Goal: Task Accomplishment & Management: Use online tool/utility

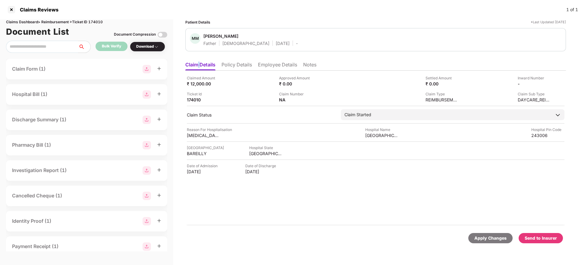
scroll to position [153, 0]
click at [246, 66] on li "Policy Details" at bounding box center [236, 65] width 30 height 9
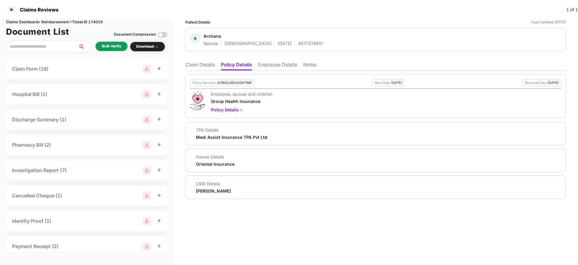
click at [280, 65] on li "Employee Details" at bounding box center [277, 65] width 39 height 9
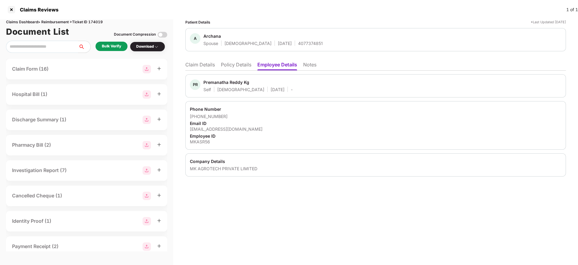
click at [239, 70] on li "Policy Details" at bounding box center [236, 65] width 30 height 9
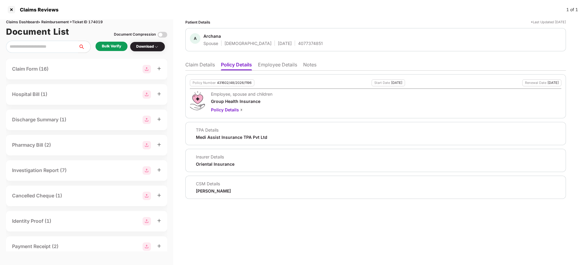
click at [274, 64] on li "Employee Details" at bounding box center [277, 65] width 39 height 9
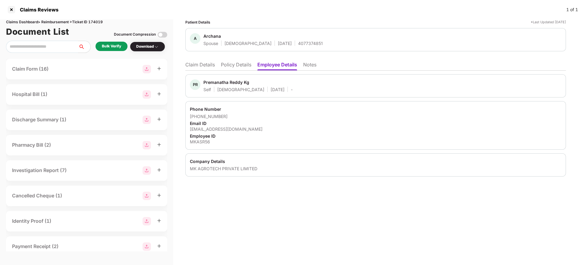
click at [238, 64] on li "Policy Details" at bounding box center [236, 65] width 30 height 9
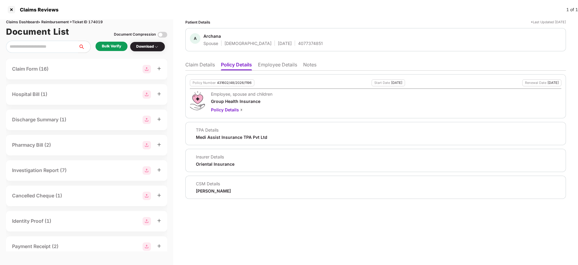
click at [205, 68] on li "Claim Details" at bounding box center [200, 65] width 30 height 9
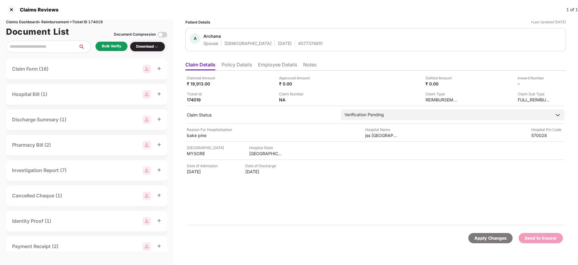
click at [246, 66] on li "Policy Details" at bounding box center [236, 65] width 30 height 9
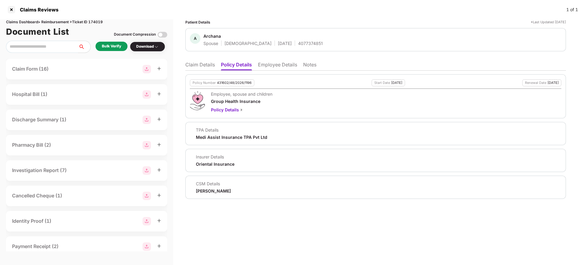
drag, startPoint x: 192, startPoint y: 66, endPoint x: 167, endPoint y: 92, distance: 36.7
click at [193, 68] on li "Claim Details" at bounding box center [200, 65] width 30 height 9
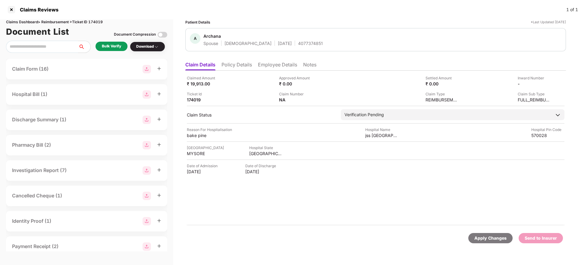
click at [241, 67] on li "Policy Details" at bounding box center [236, 65] width 30 height 9
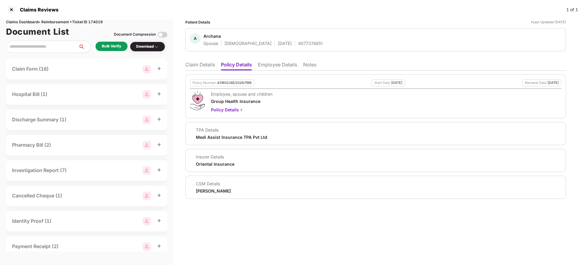
click at [276, 65] on li "Employee Details" at bounding box center [277, 65] width 39 height 9
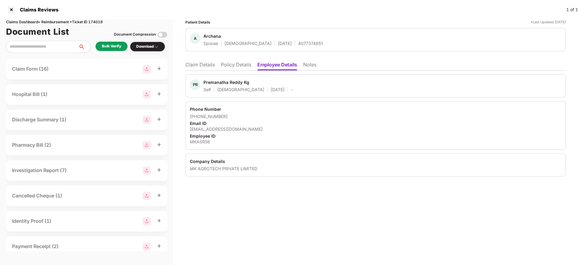
click at [231, 61] on li "Policy Details" at bounding box center [236, 65] width 30 height 9
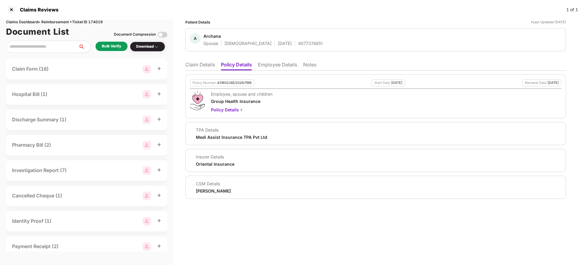
click at [205, 69] on li "Claim Details" at bounding box center [200, 65] width 30 height 9
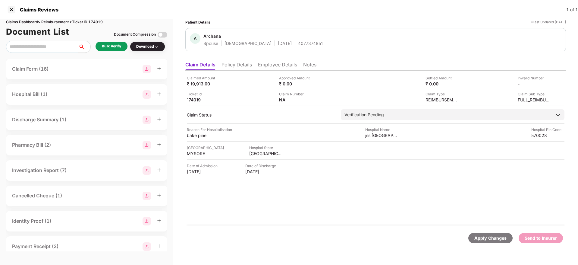
click at [102, 45] on div "Bulk Verify" at bounding box center [111, 46] width 19 height 6
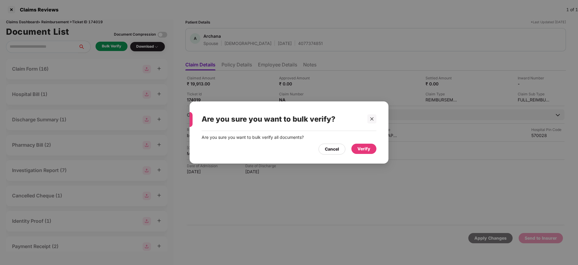
click at [365, 148] on div "Verify" at bounding box center [363, 148] width 13 height 7
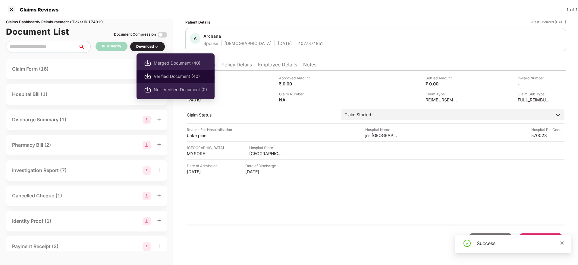
click at [172, 79] on span "Verified Document (40)" at bounding box center [180, 76] width 53 height 7
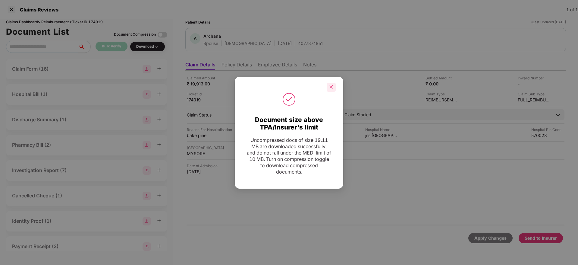
click at [331, 86] on icon "close" at bounding box center [331, 87] width 4 height 4
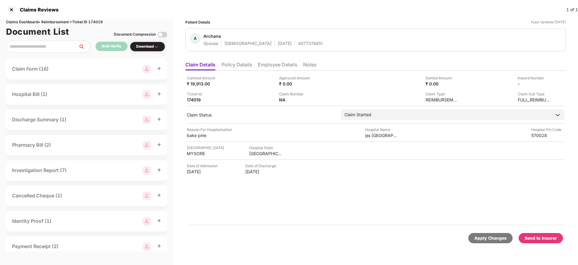
click at [537, 240] on div "Send to Insurer" at bounding box center [541, 237] width 32 height 7
click at [550, 238] on div "Send to Insurer" at bounding box center [541, 237] width 32 height 7
click at [231, 67] on li "Policy Details" at bounding box center [236, 65] width 30 height 9
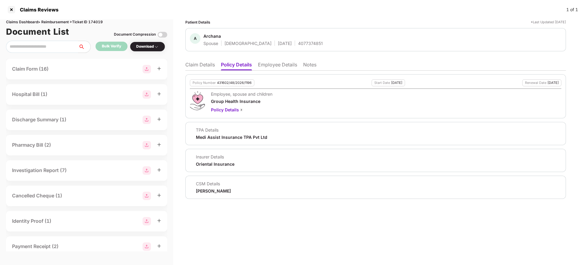
click at [201, 66] on li "Claim Details" at bounding box center [200, 65] width 30 height 9
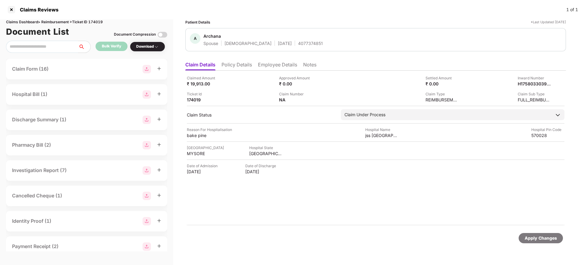
click at [246, 67] on li "Policy Details" at bounding box center [236, 65] width 30 height 9
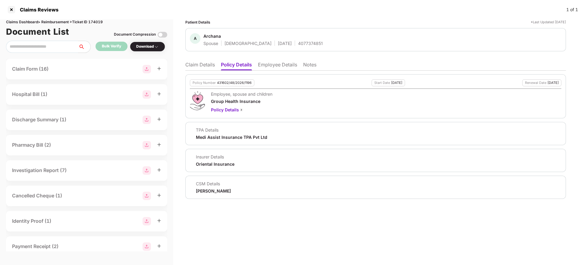
click at [199, 68] on li "Claim Details" at bounding box center [200, 65] width 30 height 9
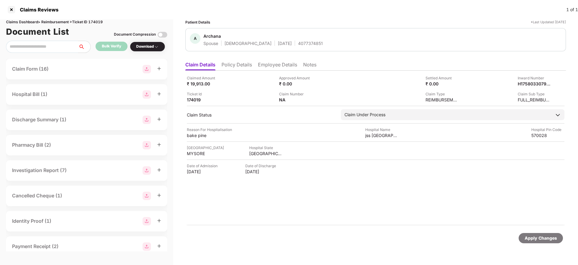
click at [231, 70] on div "Claim Details Policy Details Employee Details Notes Claimed Amount ₹ 19,913.00 …" at bounding box center [375, 155] width 381 height 194
click at [233, 69] on li "Policy Details" at bounding box center [236, 65] width 30 height 9
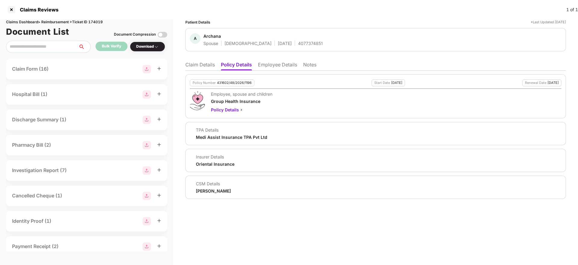
click at [209, 63] on li "Claim Details" at bounding box center [200, 65] width 30 height 9
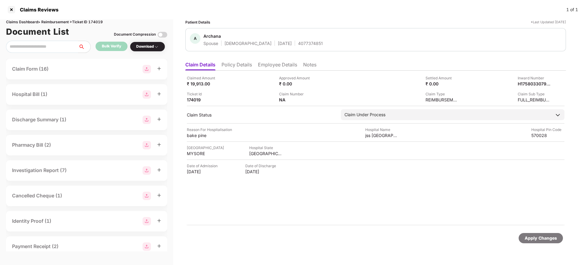
click at [234, 69] on li "Policy Details" at bounding box center [236, 65] width 30 height 9
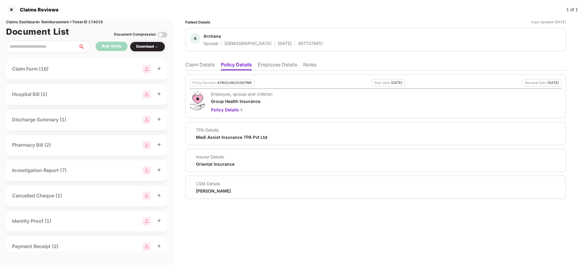
click at [207, 67] on li "Claim Details" at bounding box center [200, 65] width 30 height 9
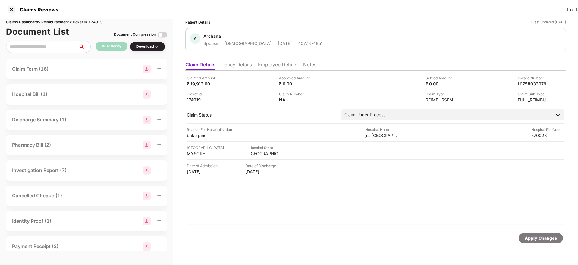
click at [285, 64] on li "Employee Details" at bounding box center [277, 65] width 39 height 9
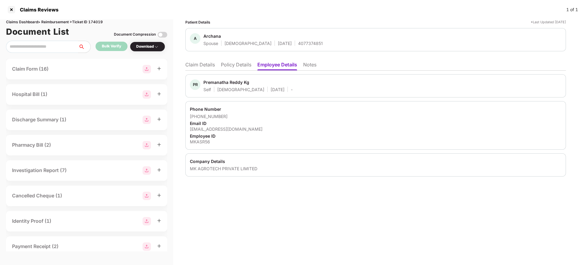
click at [241, 64] on li "Policy Details" at bounding box center [236, 65] width 30 height 9
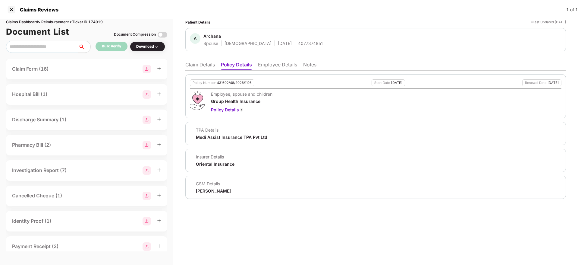
click at [193, 65] on li "Claim Details" at bounding box center [200, 65] width 30 height 9
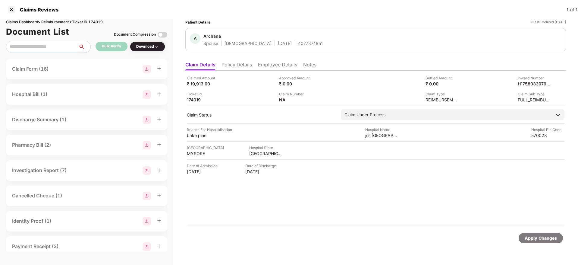
click at [274, 63] on li "Employee Details" at bounding box center [277, 65] width 39 height 9
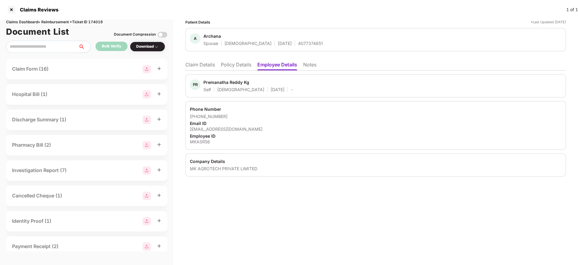
click at [231, 65] on li "Policy Details" at bounding box center [236, 65] width 30 height 9
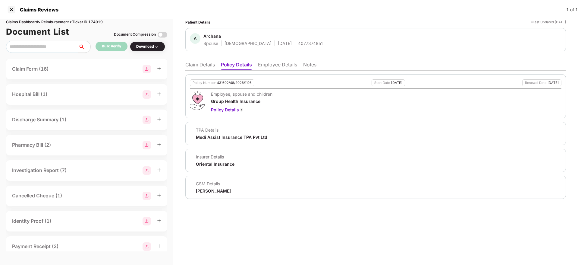
click at [209, 66] on li "Claim Details" at bounding box center [200, 65] width 30 height 9
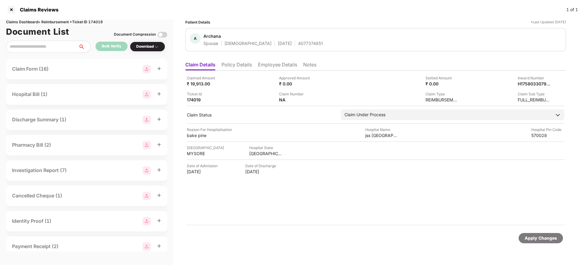
click at [243, 62] on li "Policy Details" at bounding box center [236, 65] width 30 height 9
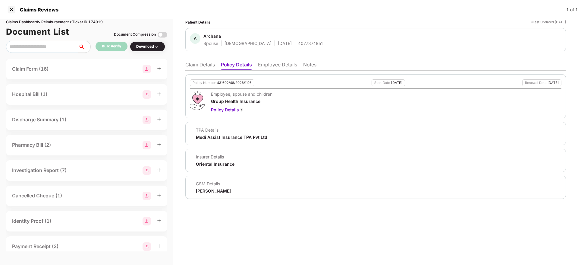
click at [200, 67] on li "Claim Details" at bounding box center [200, 65] width 30 height 9
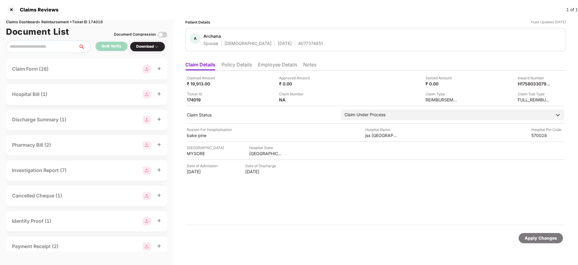
click at [255, 86] on div "Claimed Amount ₹ 19,913.00" at bounding box center [231, 80] width 88 height 11
click at [236, 62] on li "Policy Details" at bounding box center [236, 65] width 30 height 9
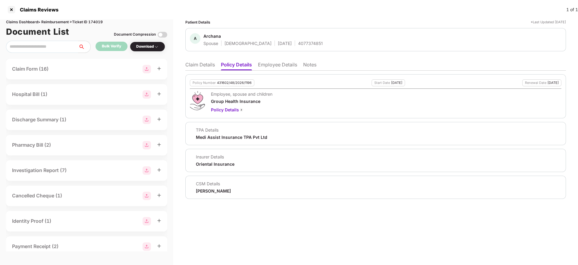
click at [210, 67] on li "Claim Details" at bounding box center [200, 65] width 30 height 9
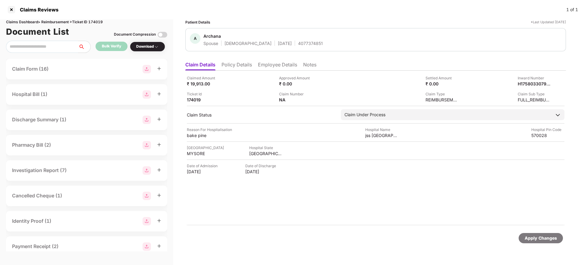
click at [274, 61] on li "Employee Details" at bounding box center [277, 65] width 39 height 9
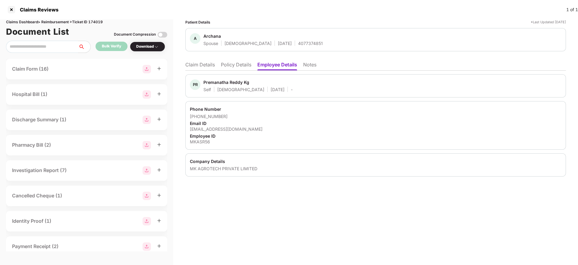
click at [241, 64] on li "Policy Details" at bounding box center [236, 65] width 30 height 9
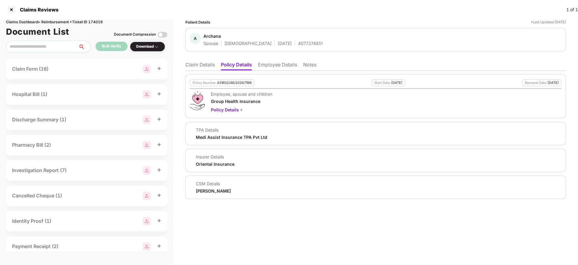
click at [204, 65] on li "Claim Details" at bounding box center [200, 65] width 30 height 9
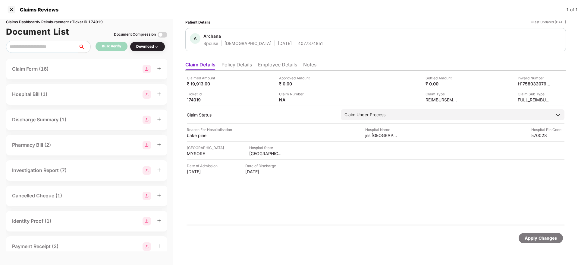
click at [238, 62] on li "Policy Details" at bounding box center [236, 65] width 30 height 9
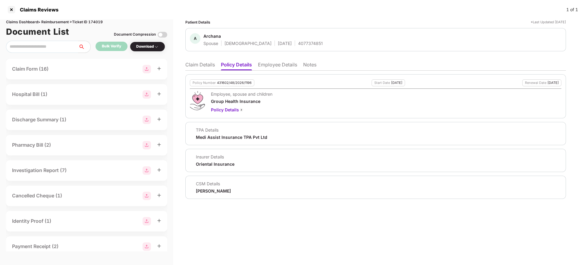
click at [275, 70] on li "Employee Details" at bounding box center [277, 65] width 39 height 9
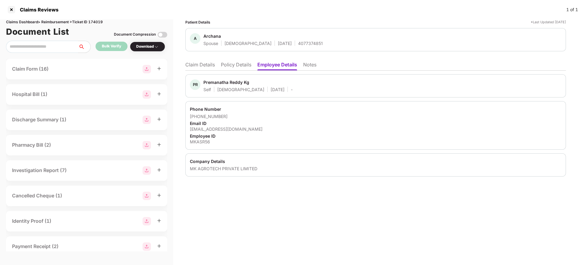
click at [238, 69] on li "Policy Details" at bounding box center [236, 65] width 30 height 9
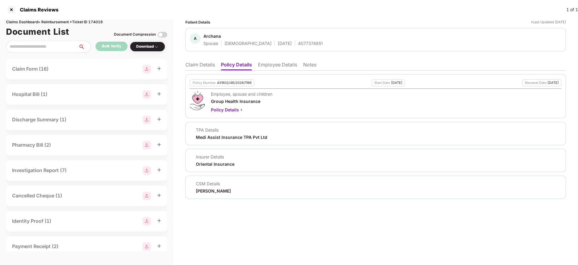
click at [196, 64] on li "Claim Details" at bounding box center [200, 65] width 30 height 9
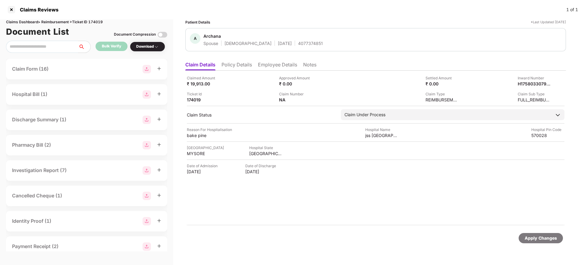
click at [245, 70] on li "Policy Details" at bounding box center [236, 65] width 30 height 9
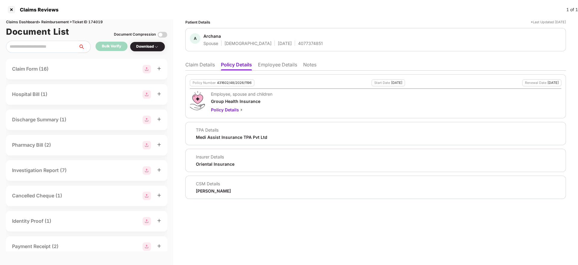
click at [209, 67] on li "Claim Details" at bounding box center [200, 65] width 30 height 9
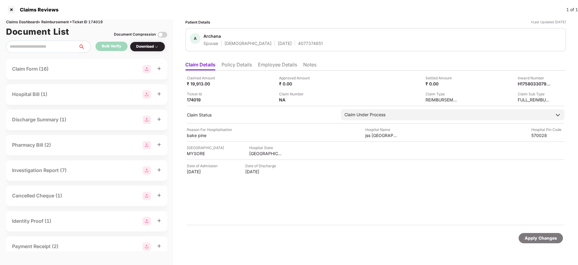
click at [298, 42] on div "4077374851" at bounding box center [310, 43] width 25 height 6
drag, startPoint x: 282, startPoint y: 42, endPoint x: 280, endPoint y: 37, distance: 4.6
click at [281, 39] on div "Archana Spouse Female 15 May 1986 4077374851" at bounding box center [262, 39] width 119 height 13
copy div "Spouse Female 15 May 1986 4077374851"
click at [298, 43] on div "4077374851" at bounding box center [310, 43] width 25 height 6
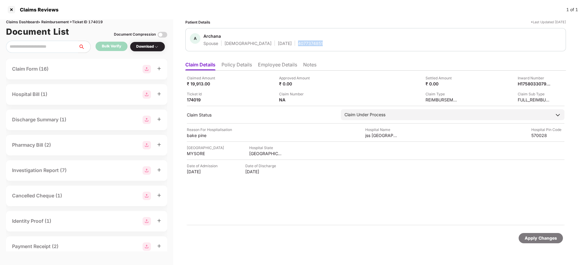
click at [298, 43] on div "4077374851" at bounding box center [310, 43] width 25 height 6
drag, startPoint x: 537, startPoint y: 82, endPoint x: 522, endPoint y: 83, distance: 15.4
click at [537, 82] on div "H1758033079874MKASR56" at bounding box center [527, 84] width 33 height 6
click at [520, 84] on div "H1758033079874MKASR56" at bounding box center [527, 84] width 33 height 6
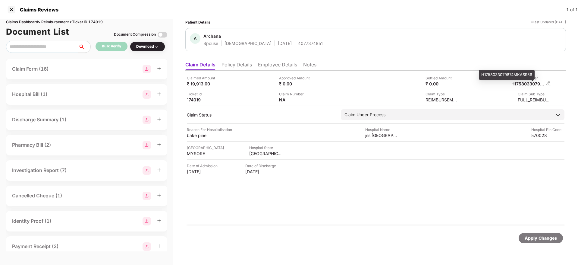
click at [520, 84] on div "H1758033079874MKASR56" at bounding box center [527, 84] width 33 height 6
copy div
click at [330, 81] on div "Approved Amount ₹ 0.00" at bounding box center [323, 80] width 88 height 11
click at [239, 58] on ul "Claim Details Policy Details Employee Details Notes" at bounding box center [375, 64] width 381 height 12
click at [239, 60] on ul "Claim Details Policy Details Employee Details Notes" at bounding box center [375, 64] width 381 height 12
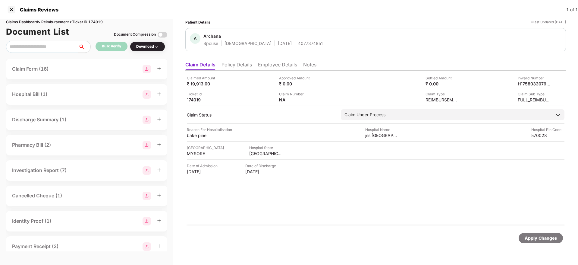
click at [240, 64] on li "Policy Details" at bounding box center [236, 65] width 30 height 9
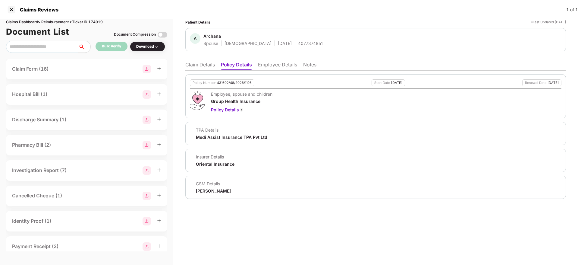
click at [268, 67] on li "Employee Details" at bounding box center [277, 65] width 39 height 9
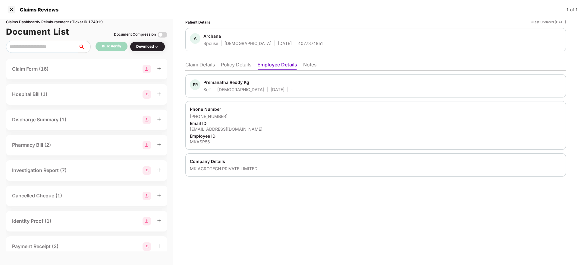
click at [242, 68] on li "Policy Details" at bounding box center [236, 65] width 30 height 9
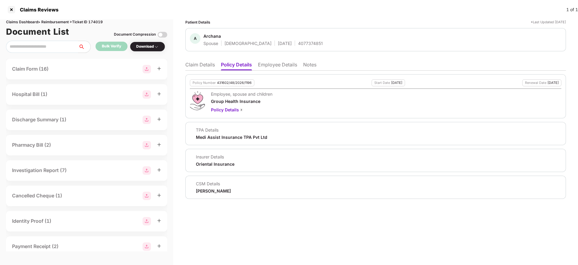
click at [198, 67] on li "Claim Details" at bounding box center [200, 65] width 30 height 9
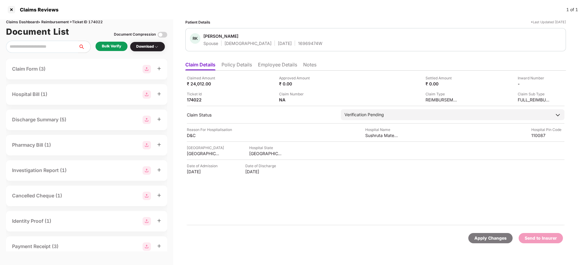
click at [229, 68] on li "Policy Details" at bounding box center [236, 65] width 30 height 9
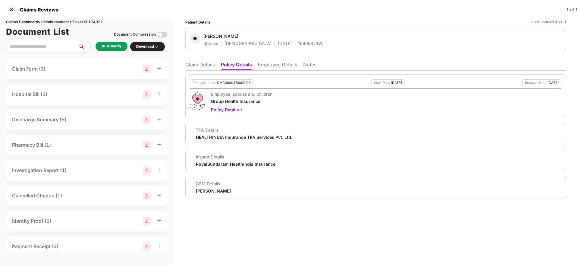
drag, startPoint x: 280, startPoint y: 58, endPoint x: 283, endPoint y: 65, distance: 7.3
click at [281, 62] on ul "Claim Details Policy Details Employee Details Notes" at bounding box center [375, 64] width 381 height 12
click at [283, 66] on li "Employee Details" at bounding box center [277, 65] width 39 height 9
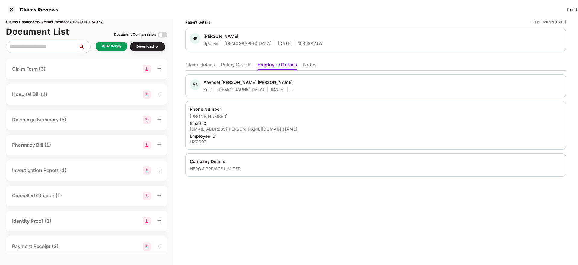
click at [234, 67] on li "Policy Details" at bounding box center [236, 65] width 30 height 9
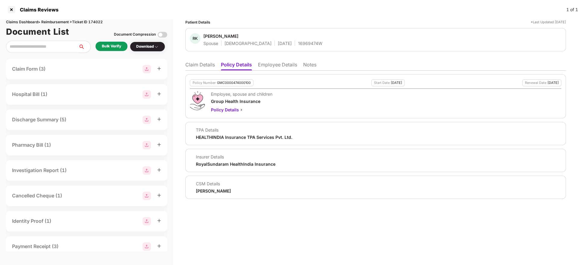
click at [206, 67] on li "Claim Details" at bounding box center [200, 65] width 30 height 9
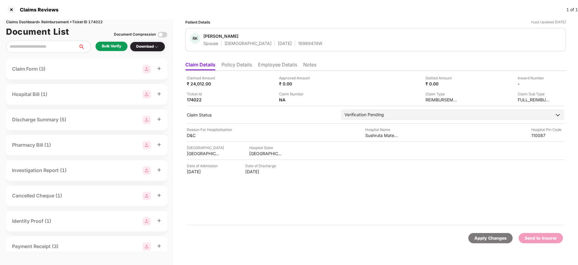
drag, startPoint x: 233, startPoint y: 65, endPoint x: 242, endPoint y: 73, distance: 12.0
click at [234, 65] on li "Policy Details" at bounding box center [236, 65] width 30 height 9
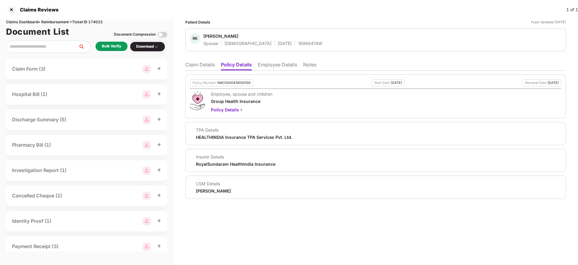
click at [198, 70] on li "Claim Details" at bounding box center [200, 65] width 30 height 9
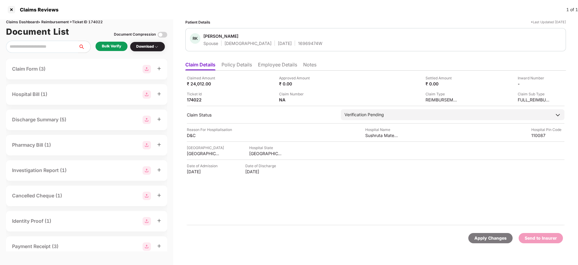
click at [239, 67] on li "Policy Details" at bounding box center [236, 65] width 30 height 9
click at [235, 66] on li "Policy Details" at bounding box center [236, 65] width 30 height 9
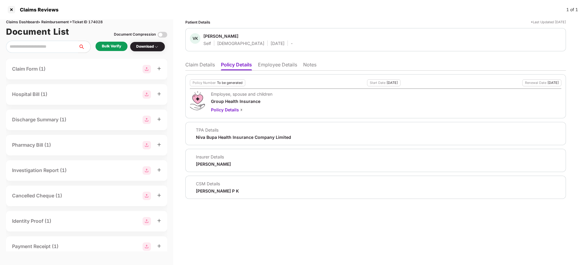
click at [276, 64] on li "Employee Details" at bounding box center [277, 65] width 39 height 9
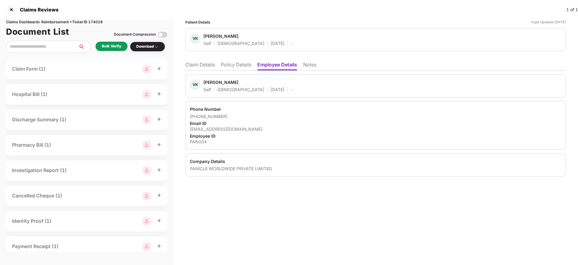
click at [231, 66] on li "Policy Details" at bounding box center [236, 65] width 30 height 9
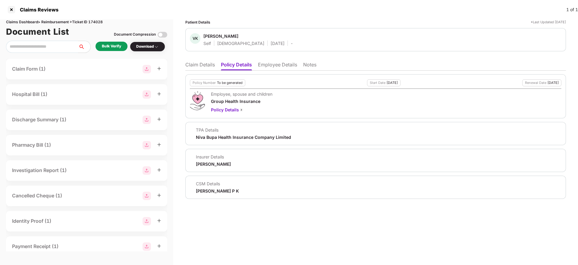
click at [286, 62] on li "Employee Details" at bounding box center [277, 65] width 39 height 9
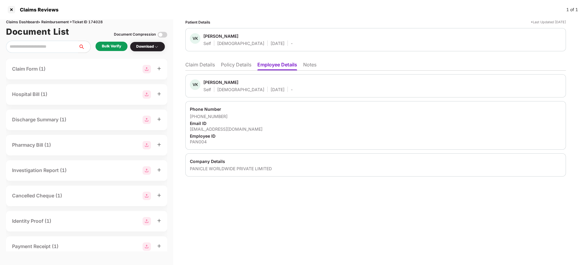
click at [242, 64] on li "Policy Details" at bounding box center [236, 65] width 30 height 9
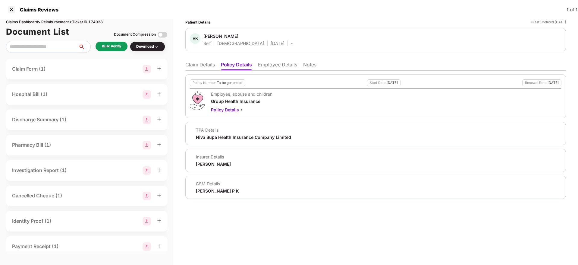
click at [199, 64] on li "Claim Details" at bounding box center [200, 65] width 30 height 9
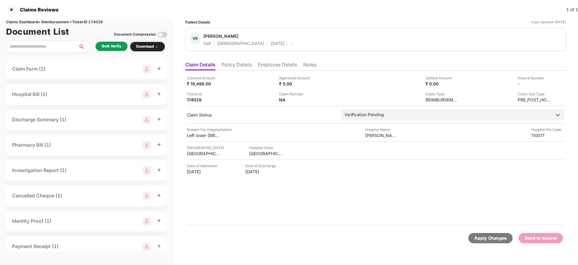
click at [244, 68] on li "Policy Details" at bounding box center [236, 65] width 30 height 9
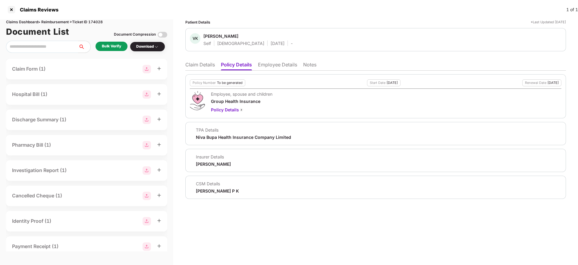
click at [202, 68] on li "Claim Details" at bounding box center [200, 65] width 30 height 9
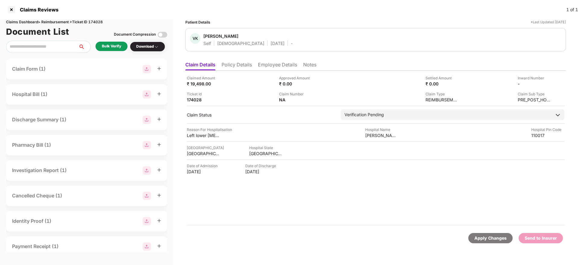
drag, startPoint x: 264, startPoint y: 60, endPoint x: 267, endPoint y: 64, distance: 5.2
click at [265, 61] on ul "Claim Details Policy Details Employee Details Notes" at bounding box center [375, 64] width 381 height 12
click at [267, 66] on li "Employee Details" at bounding box center [277, 65] width 39 height 9
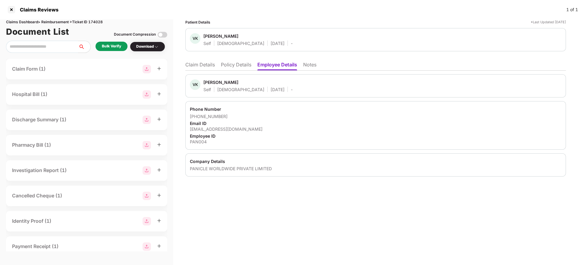
click at [220, 128] on div "vijaykk918@gmail.com" at bounding box center [376, 129] width 372 height 6
copy div "vijaykk918@gmail.com"
click at [209, 65] on li "Claim Details" at bounding box center [200, 65] width 30 height 9
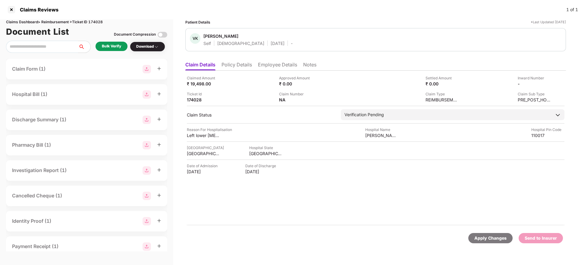
click at [239, 60] on ul "Claim Details Policy Details Employee Details Notes" at bounding box center [375, 64] width 381 height 12
click at [242, 68] on li "Policy Details" at bounding box center [236, 65] width 30 height 9
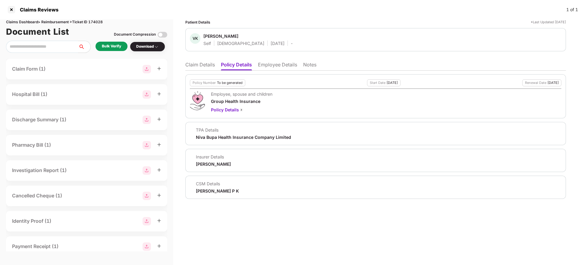
click at [205, 68] on li "Claim Details" at bounding box center [200, 65] width 30 height 9
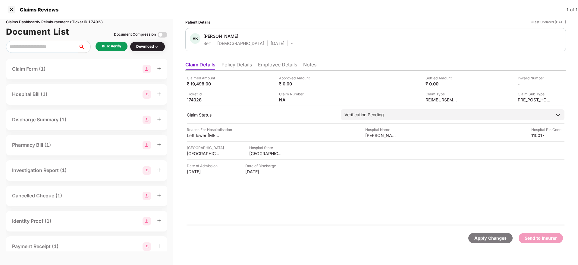
click at [110, 49] on div "Bulk Verify" at bounding box center [111, 46] width 19 height 6
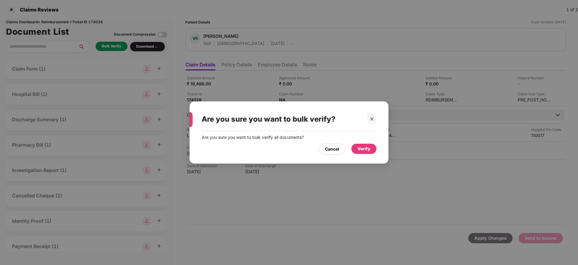
click at [360, 146] on div "Verify" at bounding box center [363, 148] width 13 height 7
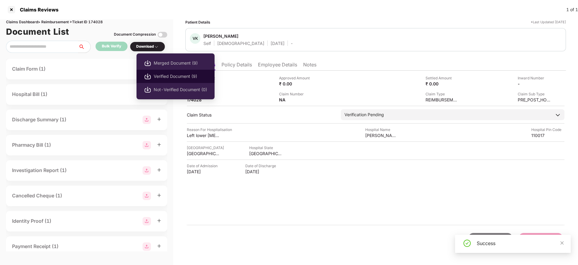
click at [174, 74] on span "Verified Document (9)" at bounding box center [180, 76] width 53 height 7
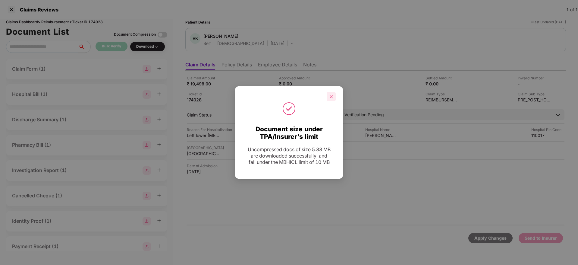
click at [330, 93] on div at bounding box center [331, 96] width 9 height 9
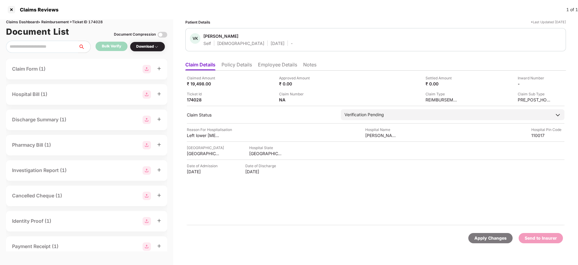
click at [237, 62] on li "Policy Details" at bounding box center [236, 65] width 30 height 9
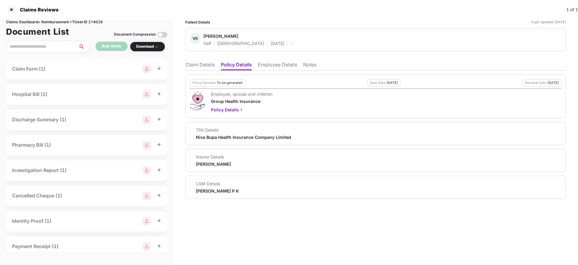
drag, startPoint x: 197, startPoint y: 64, endPoint x: 200, endPoint y: 68, distance: 5.2
click at [197, 64] on li "Claim Details" at bounding box center [200, 65] width 30 height 9
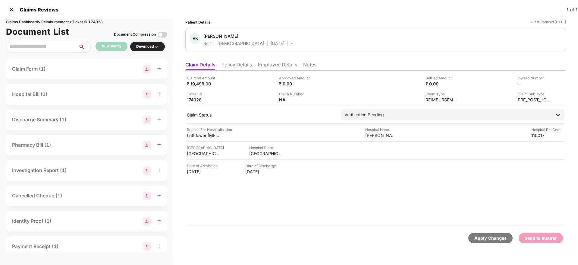
click at [227, 64] on li "Policy Details" at bounding box center [236, 65] width 30 height 9
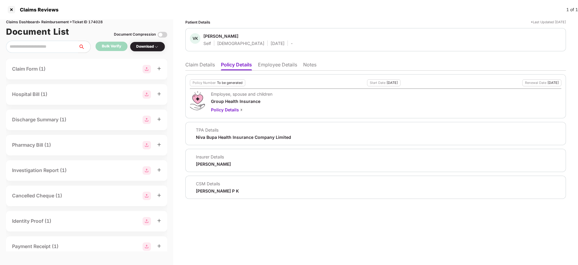
click at [191, 63] on li "Claim Details" at bounding box center [200, 65] width 30 height 9
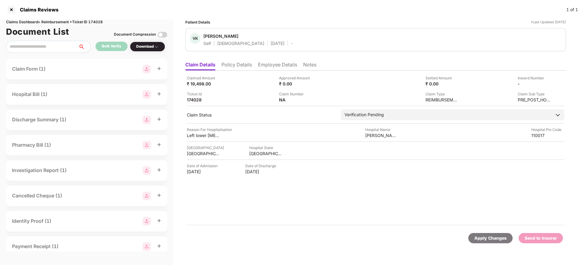
drag, startPoint x: 245, startPoint y: 59, endPoint x: 240, endPoint y: 63, distance: 6.4
click at [244, 60] on ul "Claim Details Policy Details Employee Details Notes" at bounding box center [375, 64] width 381 height 12
click at [240, 63] on li "Policy Details" at bounding box center [236, 65] width 30 height 9
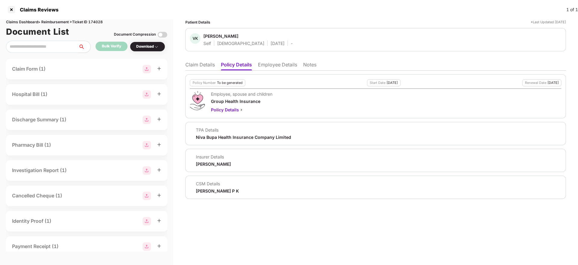
drag, startPoint x: 191, startPoint y: 64, endPoint x: 195, endPoint y: 69, distance: 5.8
click at [191, 65] on li "Claim Details" at bounding box center [200, 65] width 30 height 9
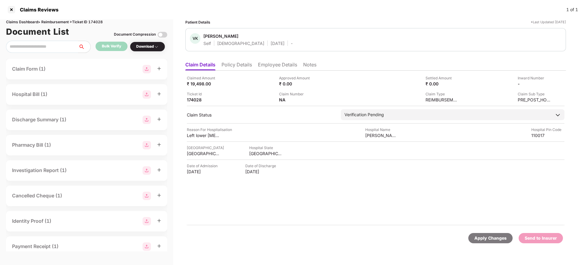
click at [269, 67] on li "Employee Details" at bounding box center [277, 65] width 39 height 9
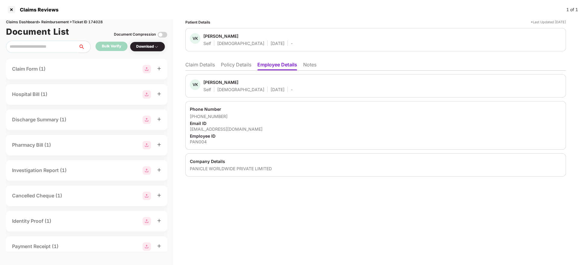
click at [215, 130] on div "vijaykk918@gmail.com" at bounding box center [376, 129] width 372 height 6
copy div "vijaykk918@gmail.com"
click at [196, 65] on li "Claim Details" at bounding box center [200, 65] width 30 height 9
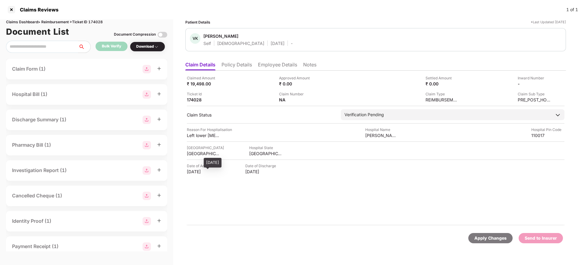
drag, startPoint x: 185, startPoint y: 173, endPoint x: 217, endPoint y: 172, distance: 31.9
click at [217, 172] on div "Patient Details *Last Updated 15 Sep 2025 VK Vijay Kumar Self Male 24 Oct 1986 …" at bounding box center [375, 141] width 405 height 245
copy div "18 Aug 2025"
click at [283, 61] on ul "Claim Details Policy Details Employee Details Notes" at bounding box center [375, 64] width 381 height 12
click at [259, 63] on li "Employee Details" at bounding box center [277, 65] width 39 height 9
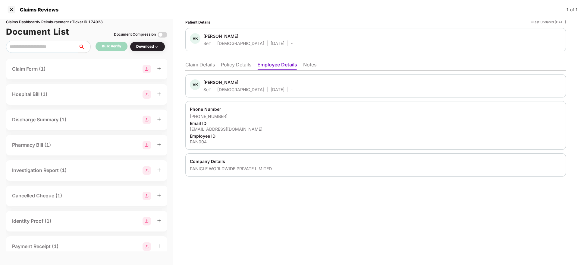
click at [240, 69] on li "Policy Details" at bounding box center [236, 65] width 30 height 9
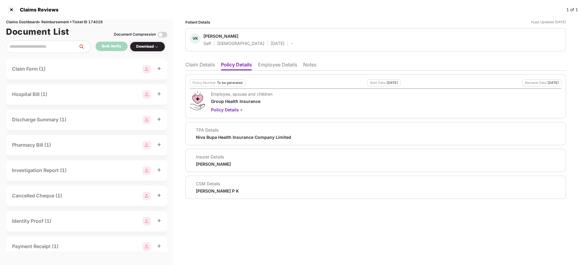
drag, startPoint x: 200, startPoint y: 66, endPoint x: 205, endPoint y: 66, distance: 4.8
click at [201, 66] on li "Claim Details" at bounding box center [200, 65] width 30 height 9
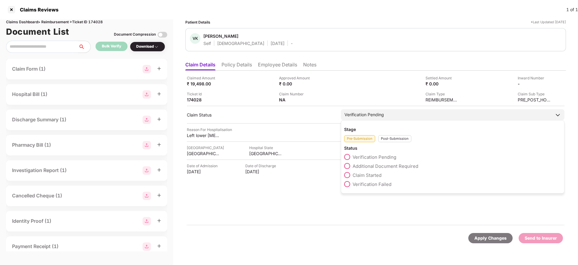
click at [388, 139] on div "Post-Submission" at bounding box center [394, 138] width 33 height 7
click at [364, 138] on div "Pre-Submission" at bounding box center [359, 138] width 31 height 7
click at [347, 175] on span at bounding box center [347, 175] width 6 height 6
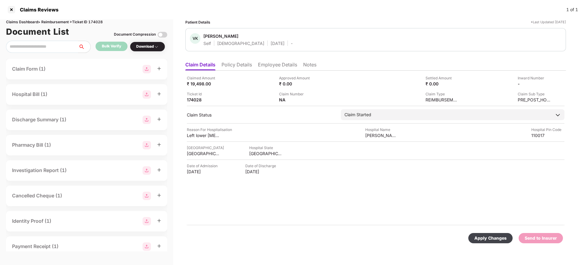
click at [488, 235] on div "Apply Changes" at bounding box center [490, 237] width 32 height 7
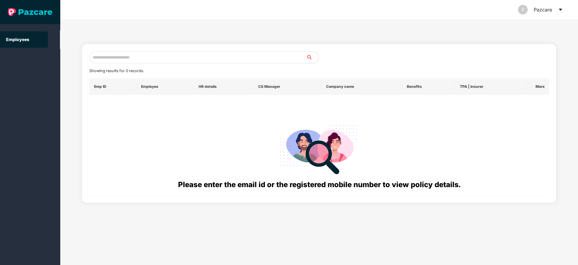
click at [166, 52] on input "text" at bounding box center [197, 57] width 217 height 12
paste input "**********"
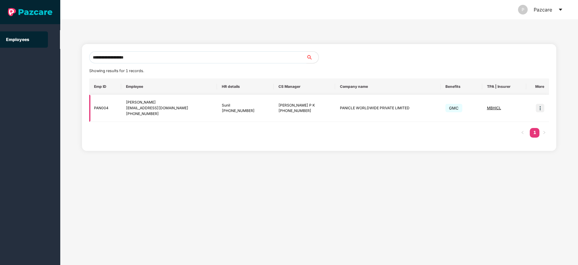
type input "**********"
drag, startPoint x: 542, startPoint y: 107, endPoint x: 526, endPoint y: 119, distance: 20.0
click at [542, 107] on img at bounding box center [540, 108] width 8 height 8
click at [512, 127] on li "Switch to user interface" at bounding box center [510, 123] width 67 height 13
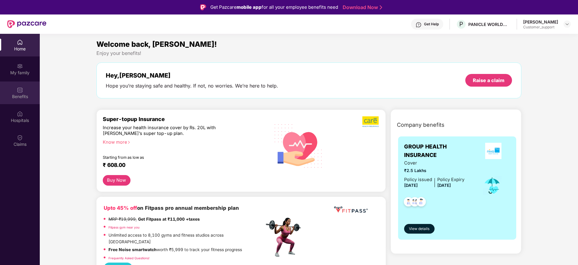
click at [24, 98] on div "Benefits" at bounding box center [20, 96] width 40 height 6
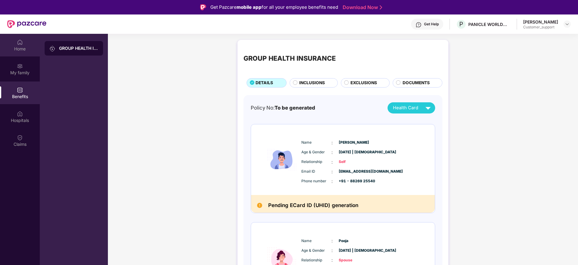
click at [22, 46] on div "Home" at bounding box center [20, 49] width 40 height 6
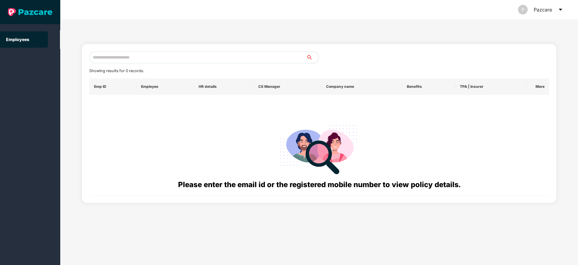
click at [112, 59] on input "text" at bounding box center [197, 57] width 217 height 12
paste input "**********"
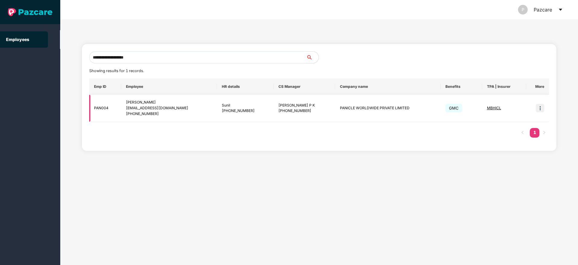
type input "**********"
drag, startPoint x: 540, startPoint y: 109, endPoint x: 529, endPoint y: 110, distance: 11.2
click at [539, 109] on img at bounding box center [540, 108] width 8 height 8
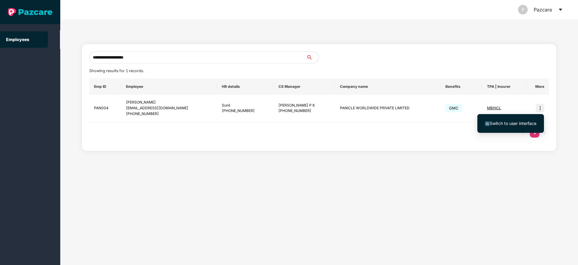
click at [514, 121] on span "Switch to user interface" at bounding box center [513, 123] width 47 height 5
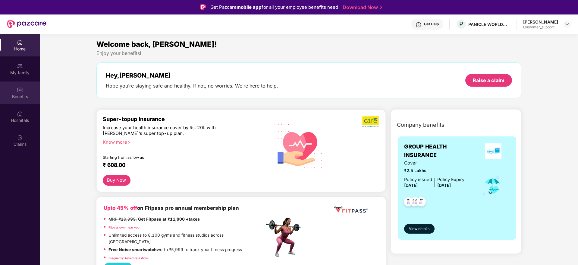
click at [19, 94] on div "Benefits" at bounding box center [20, 96] width 40 height 6
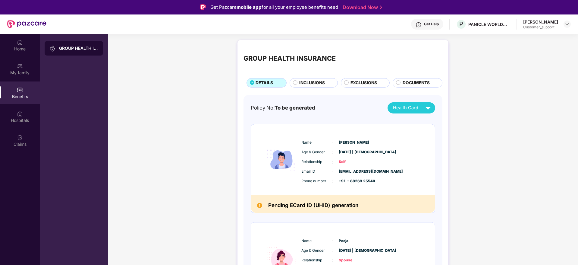
click at [431, 22] on div "Get Help" at bounding box center [431, 24] width 15 height 5
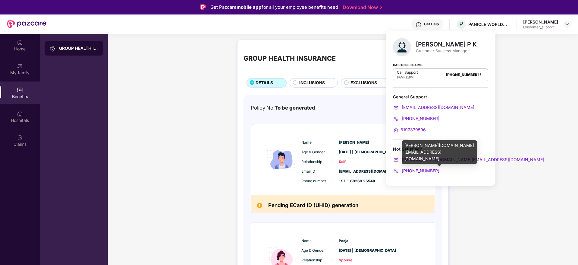
click at [427, 145] on div "deeksha.pk@pazcare.com" at bounding box center [439, 152] width 75 height 24
copy div "deeksha.pk@pazcare.com"
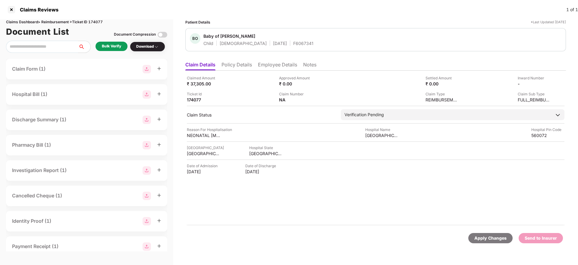
drag, startPoint x: 238, startPoint y: 69, endPoint x: 244, endPoint y: 69, distance: 6.0
click at [239, 69] on li "Policy Details" at bounding box center [236, 65] width 30 height 9
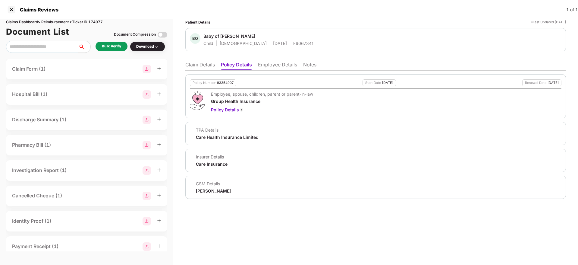
click at [293, 62] on li "Employee Details" at bounding box center [277, 65] width 39 height 9
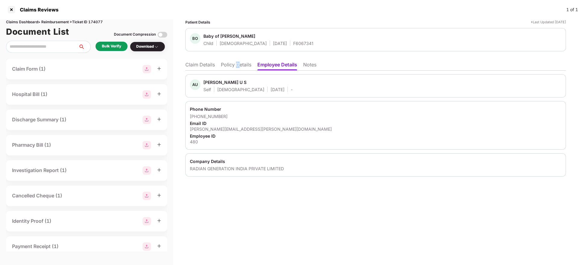
drag, startPoint x: 237, startPoint y: 63, endPoint x: 260, endPoint y: 69, distance: 24.0
click at [243, 63] on li "Policy Details" at bounding box center [236, 65] width 30 height 9
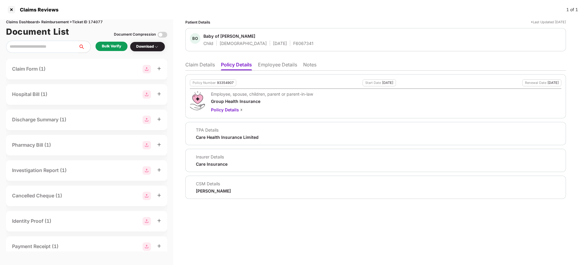
click at [188, 66] on li "Claim Details" at bounding box center [200, 65] width 30 height 9
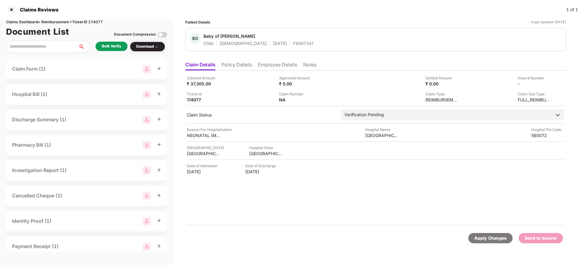
drag, startPoint x: 276, startPoint y: 65, endPoint x: 280, endPoint y: 70, distance: 5.9
click at [277, 65] on li "Employee Details" at bounding box center [277, 65] width 39 height 9
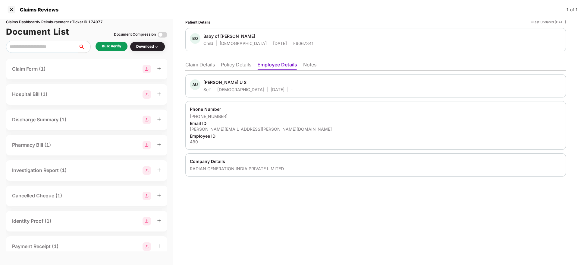
click at [240, 68] on li "Policy Details" at bounding box center [236, 65] width 30 height 9
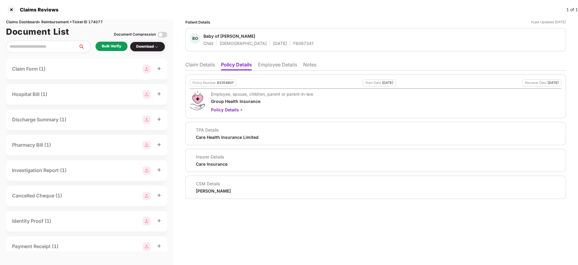
click at [200, 64] on li "Claim Details" at bounding box center [200, 65] width 30 height 9
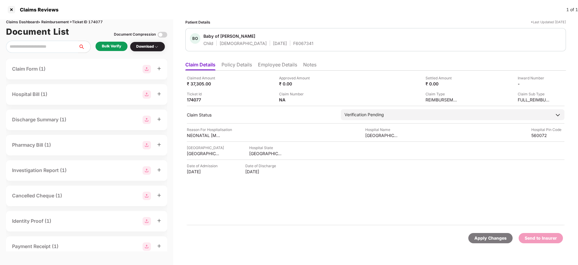
click at [236, 63] on li "Policy Details" at bounding box center [236, 65] width 30 height 9
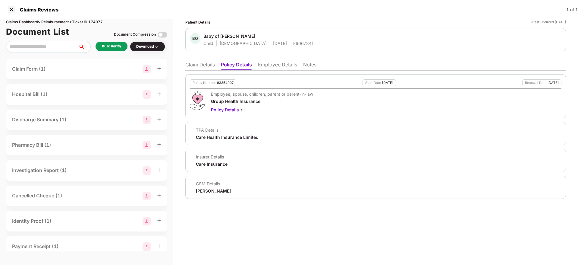
click at [193, 66] on li "Claim Details" at bounding box center [200, 65] width 30 height 9
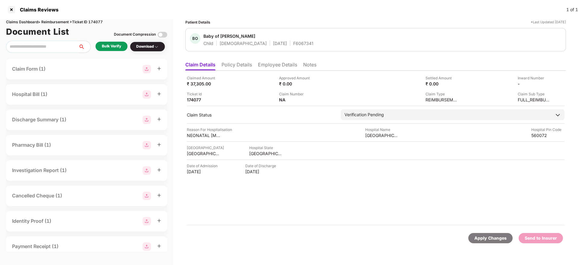
click at [105, 47] on div "Bulk Verify" at bounding box center [111, 46] width 19 height 6
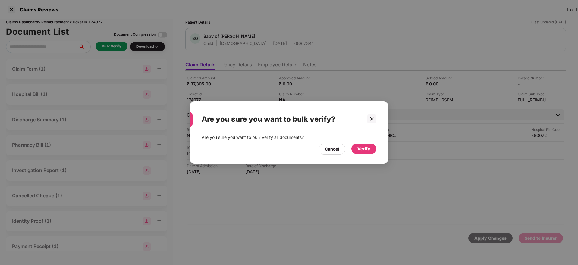
click at [377, 149] on div "Are you sure you want to bulk verify all documents? Cancel Verify" at bounding box center [289, 144] width 199 height 27
click at [370, 149] on div "Verify" at bounding box center [363, 148] width 13 height 7
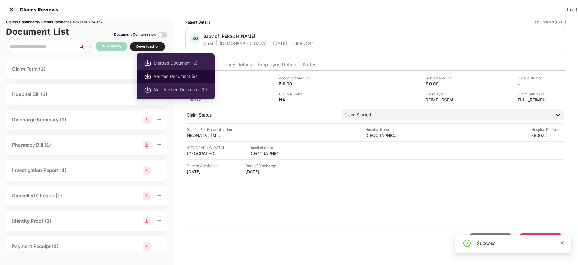
click at [165, 80] on li "Verified Document (9)" at bounding box center [175, 76] width 78 height 13
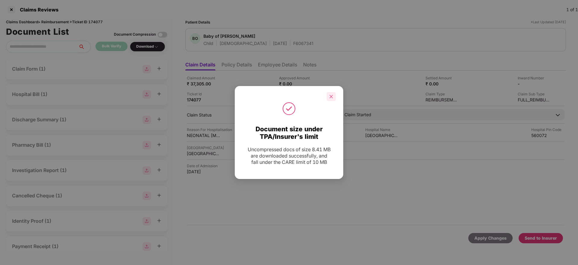
drag, startPoint x: 332, startPoint y: 100, endPoint x: 278, endPoint y: 95, distance: 54.8
click at [332, 99] on div at bounding box center [331, 96] width 9 height 9
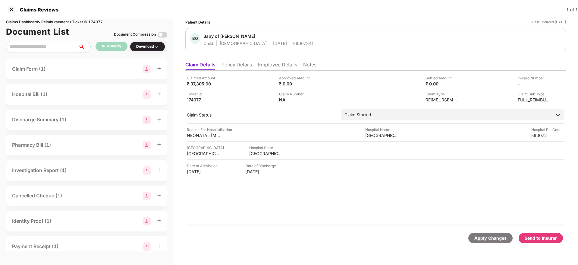
click at [246, 66] on li "Policy Details" at bounding box center [236, 65] width 30 height 9
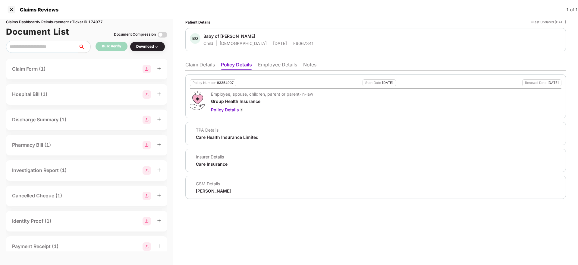
click at [191, 64] on li "Claim Details" at bounding box center [200, 65] width 30 height 9
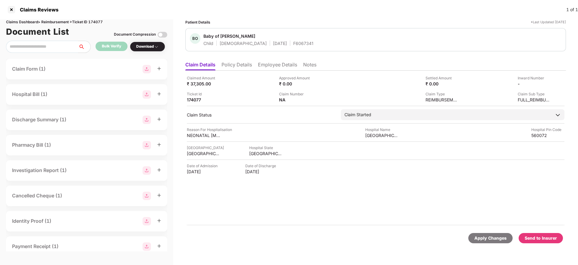
drag, startPoint x: 234, startPoint y: 67, endPoint x: 237, endPoint y: 73, distance: 7.3
click at [235, 66] on li "Policy Details" at bounding box center [236, 65] width 30 height 9
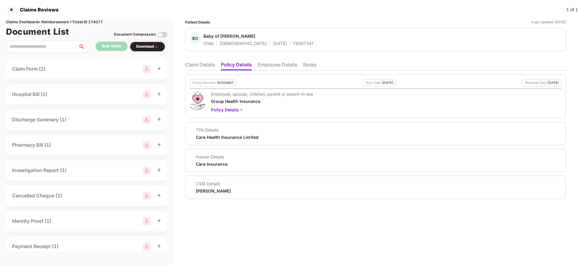
click at [222, 82] on div "93354907" at bounding box center [225, 83] width 17 height 4
copy div "93354907"
click at [293, 45] on div "F6067341" at bounding box center [303, 43] width 20 height 6
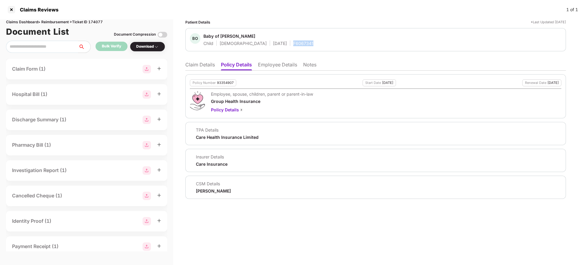
copy div "F6067341"
click at [202, 59] on ul "Claim Details Policy Details Employee Details Notes" at bounding box center [375, 64] width 381 height 12
click at [201, 61] on li "Claim Details" at bounding box center [200, 65] width 30 height 9
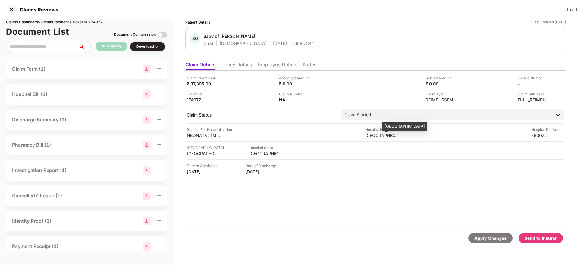
click at [380, 136] on div "[GEOGRAPHIC_DATA]" at bounding box center [381, 135] width 33 height 6
copy div "[GEOGRAPHIC_DATA]"
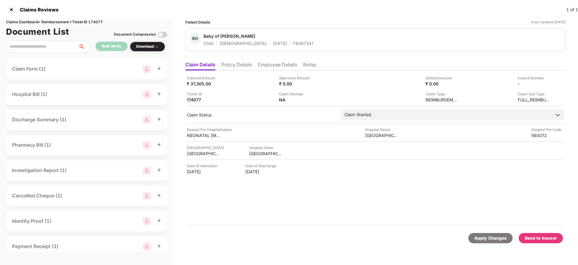
click at [405, 45] on div "BO Baby of Anjana U S Child Male 02 Sept 2025 F6067341" at bounding box center [376, 39] width 372 height 13
click at [196, 135] on div "NEONATAL HYPERBILIRUBINAEMIA" at bounding box center [203, 135] width 33 height 6
click at [197, 135] on div "NEONATAL HYPERBILIRUBINAEMIA" at bounding box center [203, 135] width 33 height 6
drag, startPoint x: 197, startPoint y: 135, endPoint x: 190, endPoint y: 130, distance: 8.8
click at [197, 134] on div "NEONATAL HYPERBILIRUBINAEMIA" at bounding box center [203, 135] width 33 height 6
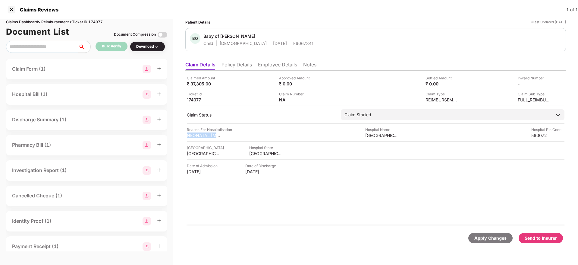
copy div "NEONATAL HYPERBILIRUBINAEMIA"
click at [273, 69] on li "Employee Details" at bounding box center [277, 65] width 39 height 9
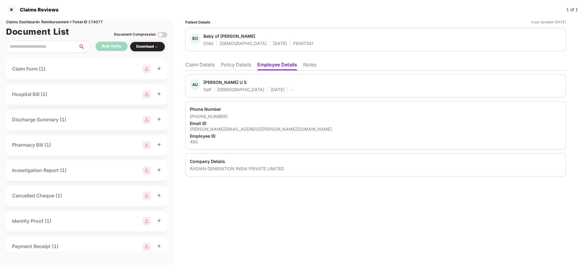
click at [224, 128] on div "anjana.srinivas@radiangen.com" at bounding box center [376, 129] width 372 height 6
click at [223, 128] on div "anjana.srinivas@radiangen.com" at bounding box center [376, 129] width 372 height 6
click at [215, 125] on div "Email ID" at bounding box center [376, 123] width 372 height 6
click at [211, 127] on div "anjana.srinivas@radiangen.com" at bounding box center [376, 129] width 372 height 6
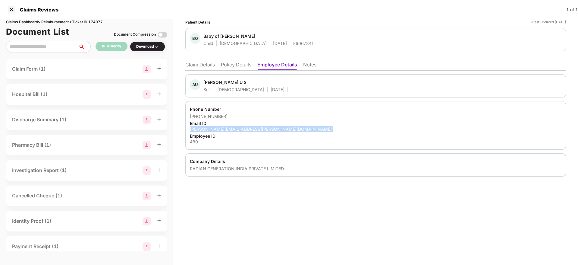
click at [211, 127] on div "anjana.srinivas@radiangen.com" at bounding box center [376, 129] width 372 height 6
copy div "anjana.srinivas@radiangen.com"
drag, startPoint x: 198, startPoint y: 116, endPoint x: 227, endPoint y: 117, distance: 28.9
click at [227, 117] on div "+919663783633" at bounding box center [376, 116] width 372 height 6
copy div "9663783633"
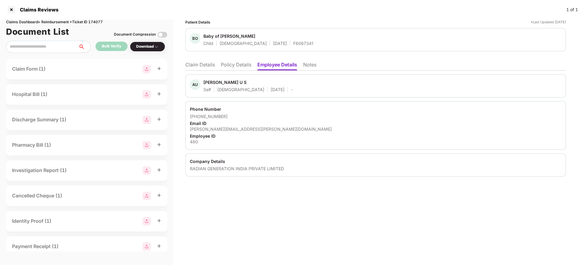
click at [201, 68] on li "Claim Details" at bounding box center [200, 65] width 30 height 9
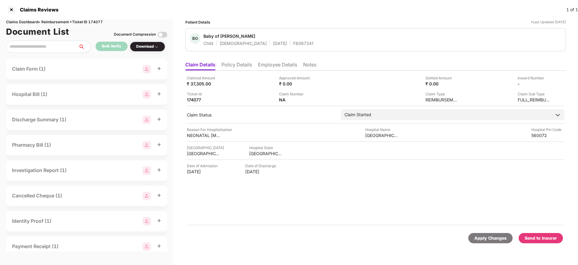
click at [308, 12] on div "Claims Reviews 1 of 1" at bounding box center [289, 9] width 578 height 19
click at [549, 84] on img at bounding box center [548, 83] width 5 height 5
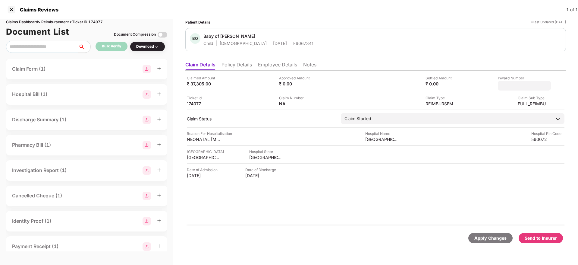
type input "**********"
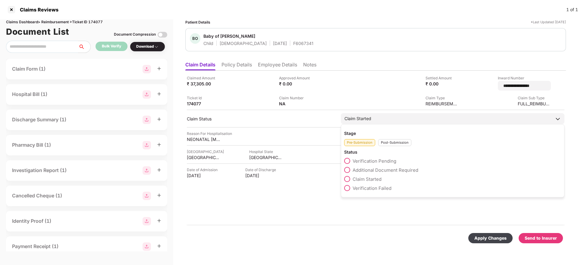
click at [396, 139] on div "Post-Submission" at bounding box center [394, 142] width 33 height 7
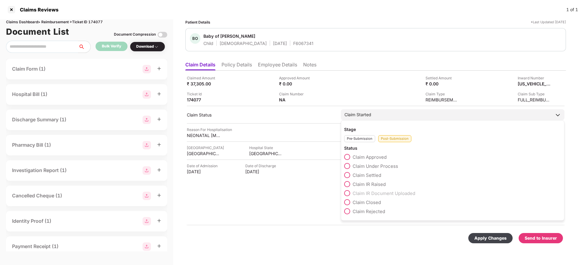
drag, startPoint x: 347, startPoint y: 165, endPoint x: 369, endPoint y: 177, distance: 25.6
click at [347, 166] on span at bounding box center [347, 166] width 6 height 6
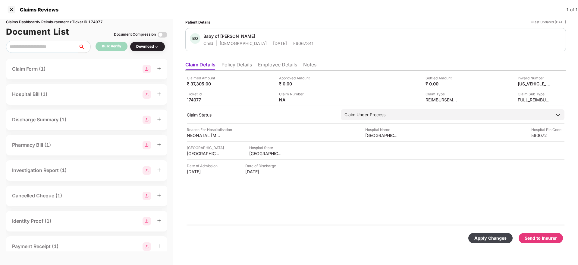
drag, startPoint x: 497, startPoint y: 237, endPoint x: 481, endPoint y: 252, distance: 20.9
click at [497, 237] on div "Apply Changes" at bounding box center [490, 237] width 32 height 7
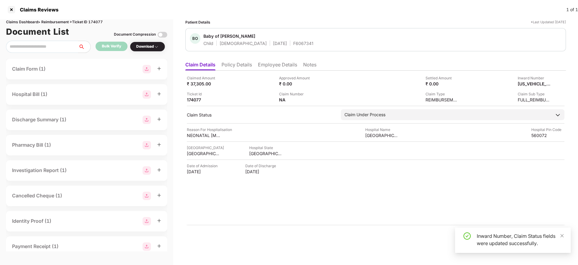
click at [233, 68] on li "Policy Details" at bounding box center [236, 65] width 30 height 9
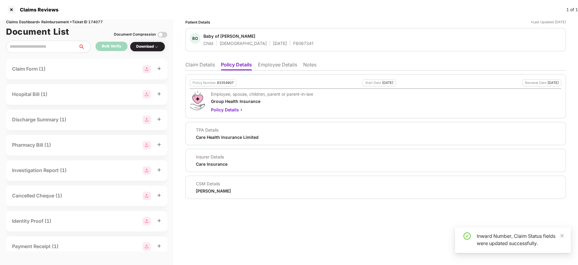
click at [209, 65] on li "Claim Details" at bounding box center [200, 65] width 30 height 9
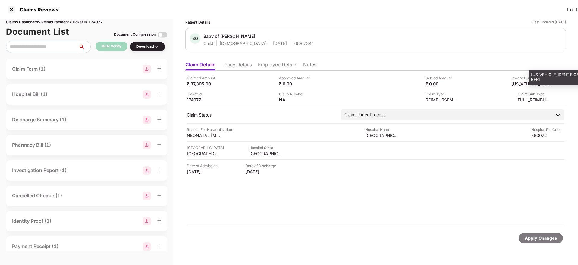
click at [524, 83] on div "CPR16092025011115" at bounding box center [527, 84] width 33 height 6
click at [523, 85] on div "CPR16092025011115" at bounding box center [527, 84] width 33 height 6
click at [522, 81] on div "CPR16092025011115" at bounding box center [527, 84] width 33 height 6
click at [520, 83] on div "CPR16092025011115" at bounding box center [527, 84] width 33 height 6
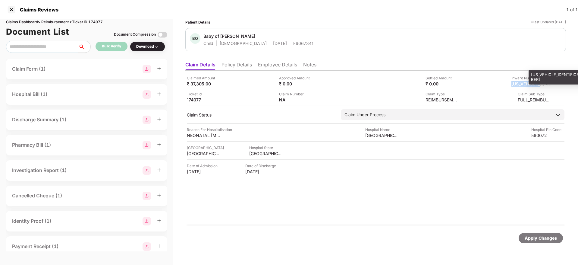
click at [520, 83] on div "CPR16092025011115" at bounding box center [527, 84] width 33 height 6
copy div "CPR16092025011115"
drag, startPoint x: 277, startPoint y: 42, endPoint x: 280, endPoint y: 43, distance: 3.1
click at [293, 42] on div "F6067341" at bounding box center [303, 43] width 20 height 6
click at [293, 44] on div "F6067341" at bounding box center [303, 43] width 20 height 6
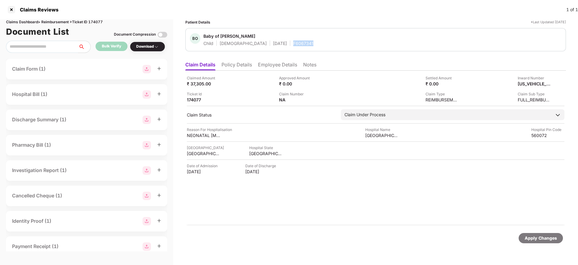
click at [293, 44] on div "F6067341" at bounding box center [303, 43] width 20 height 6
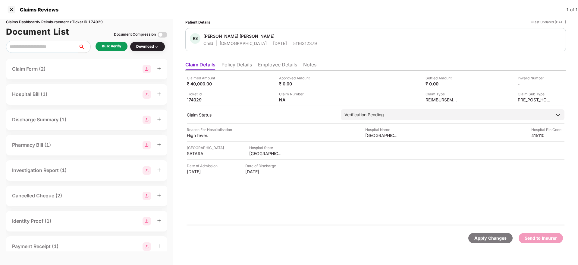
click at [230, 67] on li "Policy Details" at bounding box center [236, 65] width 30 height 9
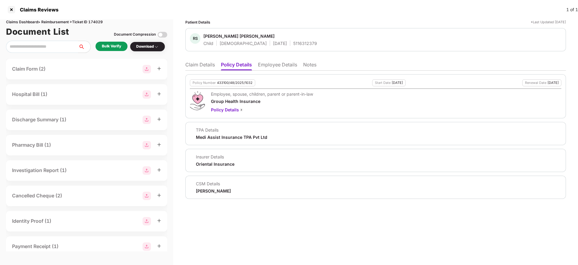
drag, startPoint x: 281, startPoint y: 63, endPoint x: 286, endPoint y: 63, distance: 5.7
click at [284, 62] on li "Employee Details" at bounding box center [277, 65] width 39 height 9
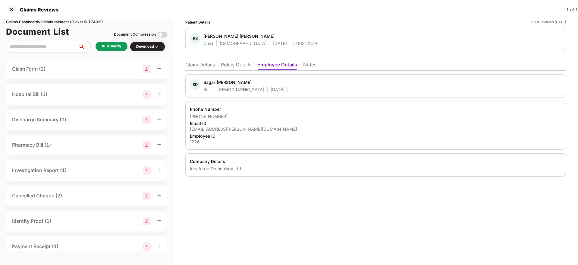
click at [233, 64] on li "Policy Details" at bounding box center [236, 65] width 30 height 9
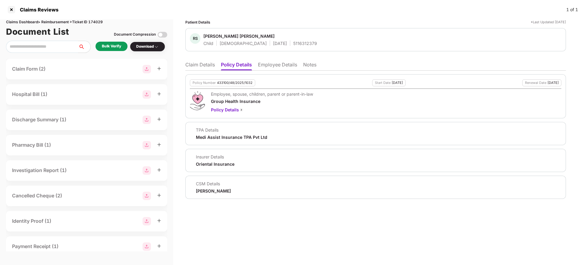
drag, startPoint x: 272, startPoint y: 65, endPoint x: 276, endPoint y: 70, distance: 6.0
click at [272, 65] on li "Employee Details" at bounding box center [277, 65] width 39 height 9
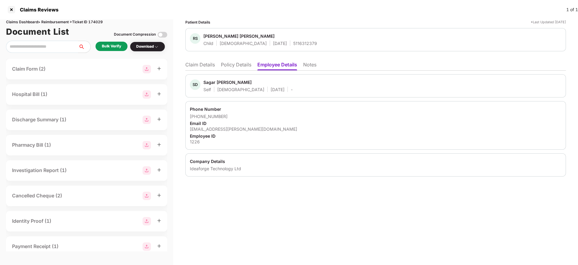
click at [240, 65] on li "Policy Details" at bounding box center [236, 65] width 30 height 9
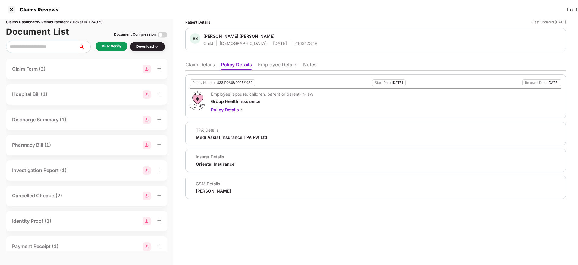
click at [204, 66] on li "Claim Details" at bounding box center [200, 65] width 30 height 9
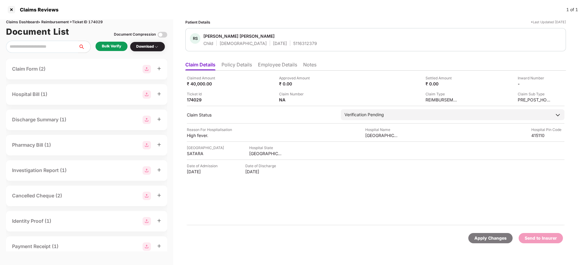
drag, startPoint x: 243, startPoint y: 52, endPoint x: 239, endPoint y: 60, distance: 8.4
click at [243, 54] on div "Patient Details *Last Updated [DATE] RS [PERSON_NAME] [PERSON_NAME] Child [DEMO…" at bounding box center [375, 135] width 381 height 233
click at [238, 61] on ul "Claim Details Policy Details Employee Details Notes" at bounding box center [375, 64] width 381 height 12
click at [237, 62] on li "Policy Details" at bounding box center [236, 65] width 30 height 9
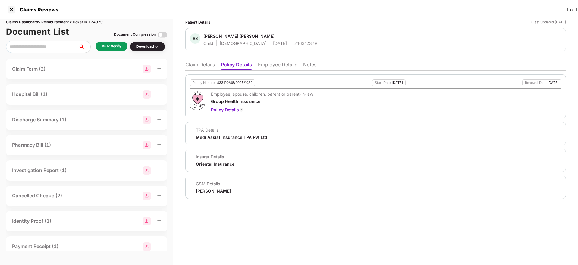
click at [204, 62] on li "Claim Details" at bounding box center [200, 65] width 30 height 9
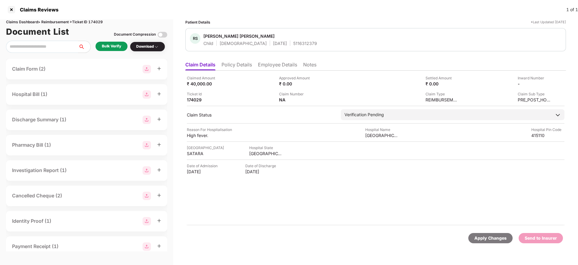
click at [106, 48] on div "Bulk Verify" at bounding box center [111, 46] width 19 height 6
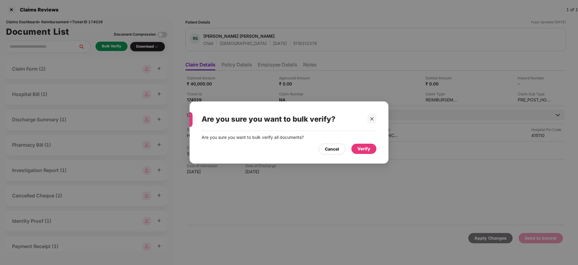
drag, startPoint x: 365, startPoint y: 155, endPoint x: 367, endPoint y: 152, distance: 3.4
click at [365, 153] on div "Are you sure you want to bulk verify all documents? Cancel Verify" at bounding box center [289, 144] width 199 height 27
drag, startPoint x: 362, startPoint y: 150, endPoint x: 353, endPoint y: 157, distance: 11.3
click at [362, 149] on div "Verify" at bounding box center [363, 148] width 13 height 7
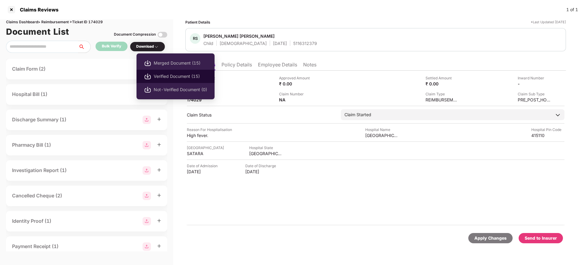
click at [167, 73] on li "Verified Document (15)" at bounding box center [175, 76] width 78 height 13
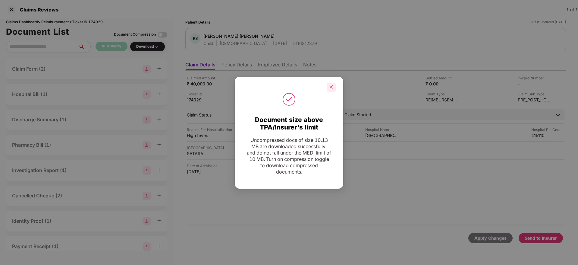
click at [329, 87] on icon "close" at bounding box center [331, 87] width 4 height 4
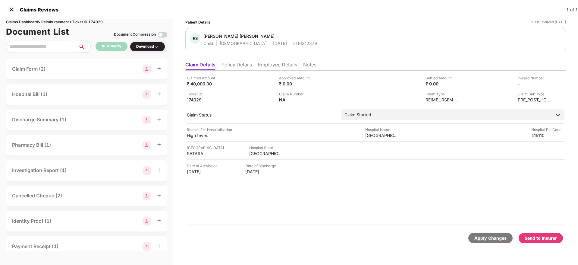
click at [544, 240] on div "Send to Insurer" at bounding box center [541, 237] width 32 height 7
drag, startPoint x: 234, startPoint y: 64, endPoint x: 230, endPoint y: 71, distance: 7.7
click at [234, 65] on li "Policy Details" at bounding box center [236, 65] width 30 height 9
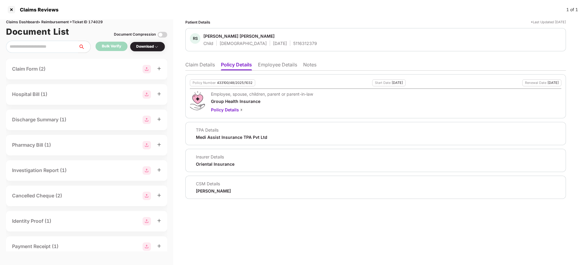
click at [191, 65] on li "Claim Details" at bounding box center [200, 65] width 30 height 9
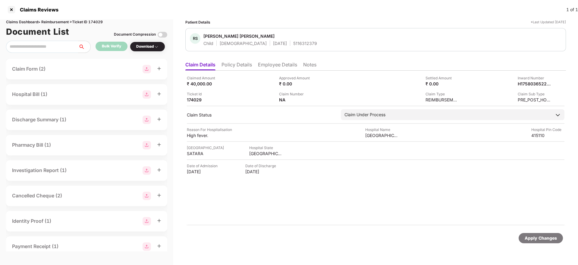
click at [244, 64] on li "Policy Details" at bounding box center [236, 65] width 30 height 9
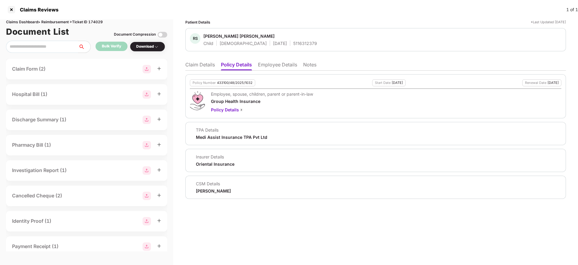
click at [207, 65] on li "Claim Details" at bounding box center [200, 65] width 30 height 9
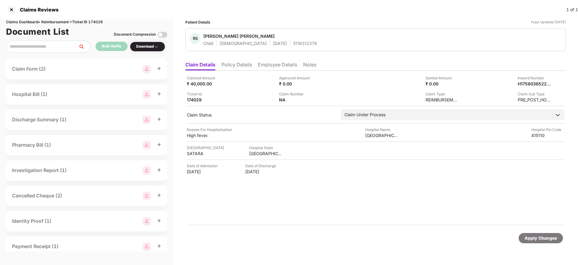
click at [279, 46] on div "RS [PERSON_NAME] [PERSON_NAME] Child [DEMOGRAPHIC_DATA] [DATE] 5116312379" at bounding box center [375, 39] width 381 height 23
copy div "5116312379"
click at [519, 83] on div "H17580365226511226" at bounding box center [527, 84] width 33 height 6
click at [520, 83] on div "H17580365226511226" at bounding box center [527, 84] width 33 height 6
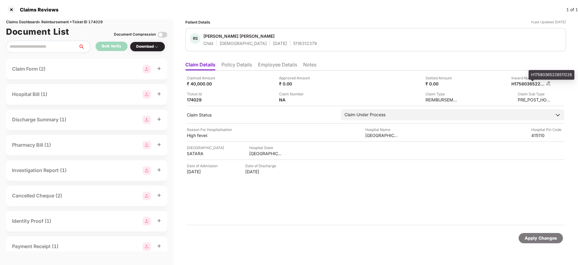
click at [520, 83] on div "H17580365226511226" at bounding box center [527, 84] width 33 height 6
copy div
click at [374, 93] on div "Claim Type REIMBURSEMENT" at bounding box center [415, 96] width 88 height 11
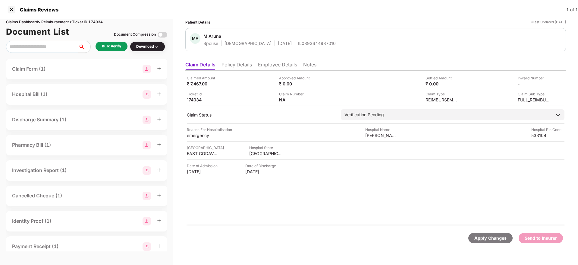
click at [234, 64] on li "Policy Details" at bounding box center [236, 65] width 30 height 9
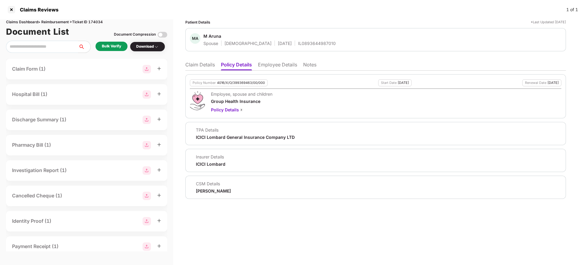
click at [194, 65] on li "Claim Details" at bounding box center [200, 65] width 30 height 9
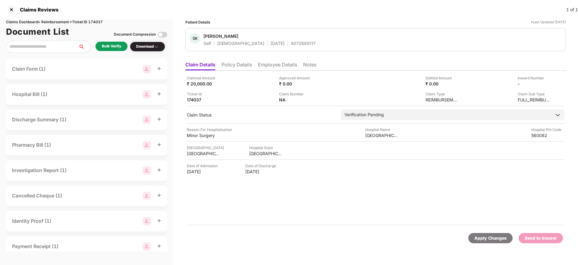
drag, startPoint x: 223, startPoint y: 64, endPoint x: 234, endPoint y: 69, distance: 11.5
click at [225, 64] on li "Policy Details" at bounding box center [236, 65] width 30 height 9
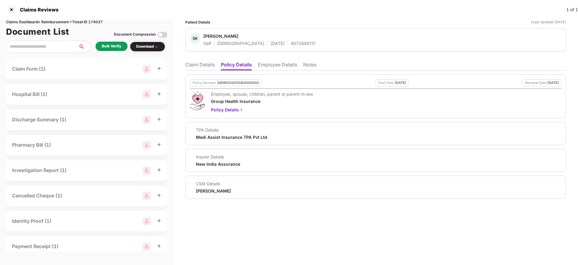
click at [284, 71] on div "Policy Number 34080034250400000002 Start Date [DATE] Renewal Date [DATE] Employ…" at bounding box center [375, 135] width 381 height 128
click at [284, 65] on li "Employee Details" at bounding box center [277, 65] width 39 height 9
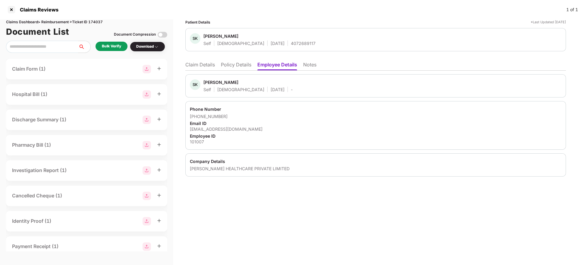
drag, startPoint x: 238, startPoint y: 63, endPoint x: 244, endPoint y: 66, distance: 6.4
click at [241, 64] on li "Policy Details" at bounding box center [236, 65] width 30 height 9
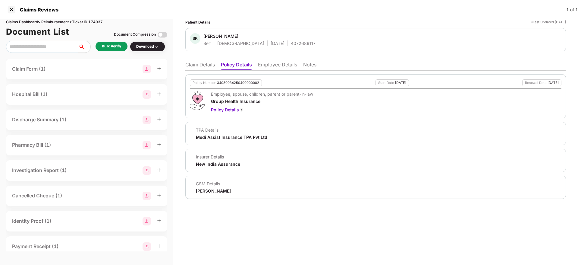
click at [281, 64] on li "Employee Details" at bounding box center [277, 65] width 39 height 9
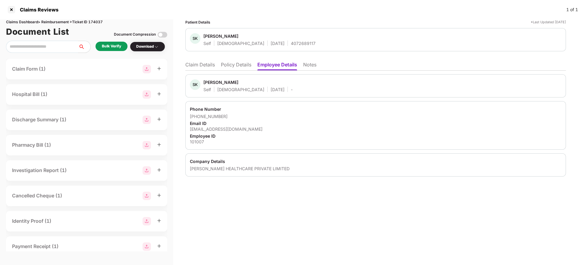
click at [241, 63] on li "Policy Details" at bounding box center [236, 65] width 30 height 9
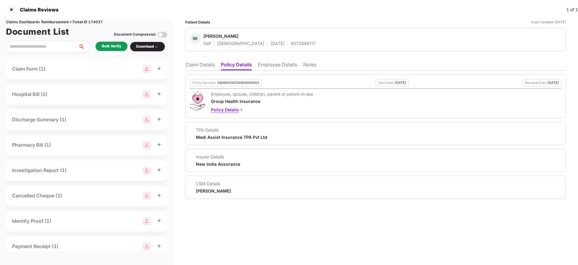
click at [258, 109] on div "Policy Details" at bounding box center [262, 109] width 102 height 7
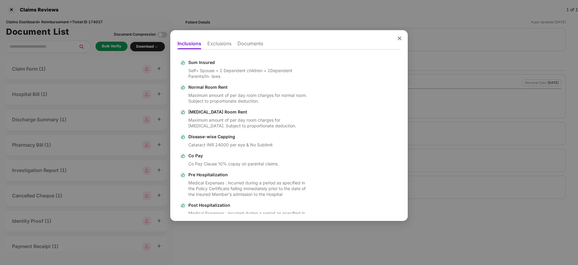
click at [400, 39] on icon "close" at bounding box center [400, 38] width 4 height 4
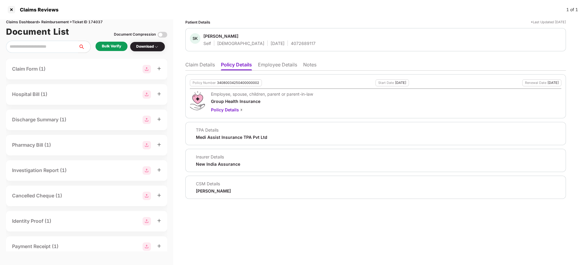
drag, startPoint x: 279, startPoint y: 64, endPoint x: 283, endPoint y: 69, distance: 6.3
click at [282, 67] on li "Employee Details" at bounding box center [277, 65] width 39 height 9
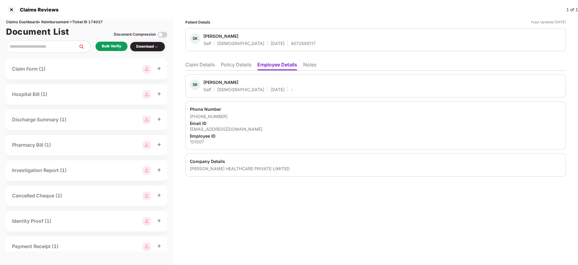
drag, startPoint x: 242, startPoint y: 64, endPoint x: 247, endPoint y: 69, distance: 6.6
click at [243, 64] on li "Policy Details" at bounding box center [236, 65] width 30 height 9
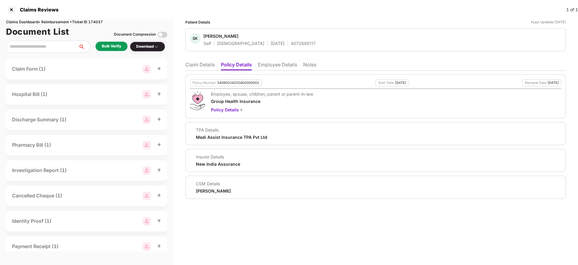
click at [191, 65] on li "Claim Details" at bounding box center [200, 65] width 30 height 9
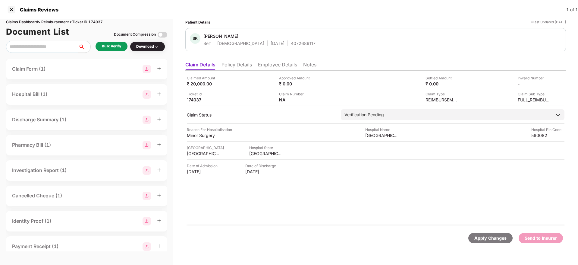
drag, startPoint x: 242, startPoint y: 68, endPoint x: 202, endPoint y: 69, distance: 40.4
click at [239, 67] on li "Policy Details" at bounding box center [236, 65] width 30 height 9
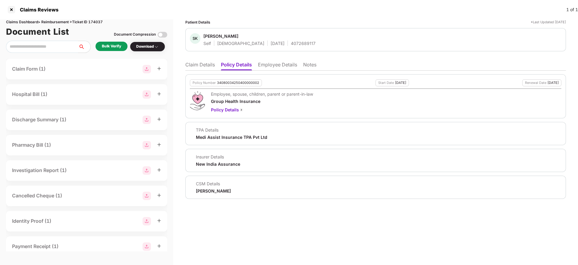
click at [196, 66] on li "Claim Details" at bounding box center [200, 65] width 30 height 9
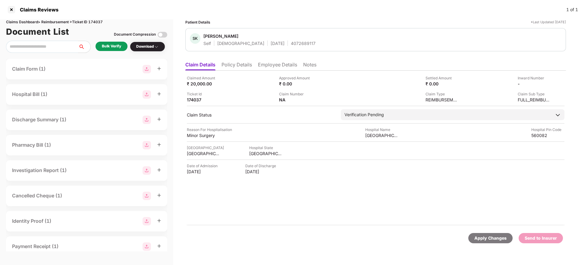
click at [115, 47] on div "Bulk Verify" at bounding box center [111, 46] width 19 height 6
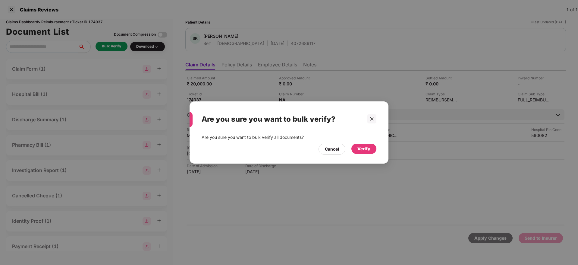
click at [363, 153] on div "Verify" at bounding box center [363, 148] width 25 height 10
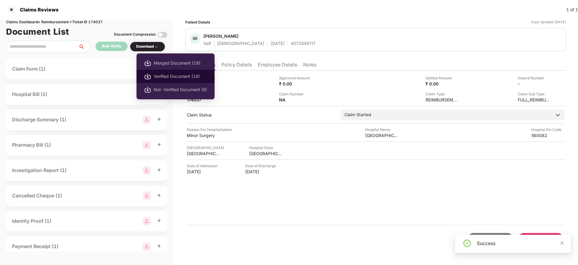
click at [177, 71] on li "Verified Document (18)" at bounding box center [175, 76] width 78 height 13
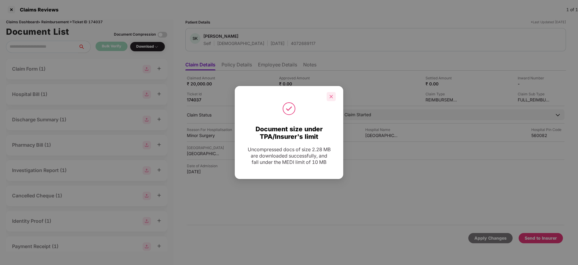
drag, startPoint x: 335, startPoint y: 95, endPoint x: 447, endPoint y: 189, distance: 145.8
click at [335, 94] on div at bounding box center [331, 96] width 9 height 9
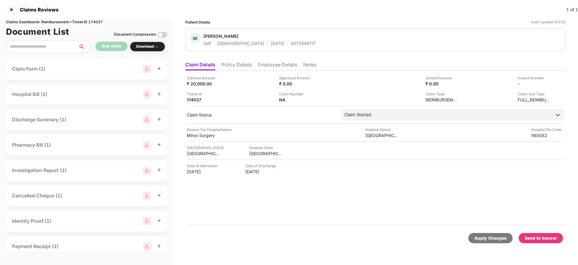
drag, startPoint x: 530, startPoint y: 233, endPoint x: 494, endPoint y: 213, distance: 41.6
click at [529, 233] on div "Send to Insurer" at bounding box center [541, 238] width 44 height 10
click at [245, 65] on li "Policy Details" at bounding box center [236, 65] width 30 height 9
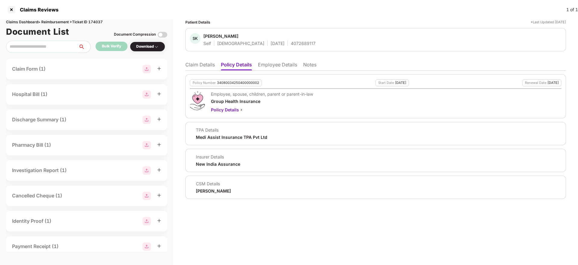
click at [280, 66] on li "Employee Details" at bounding box center [277, 65] width 39 height 9
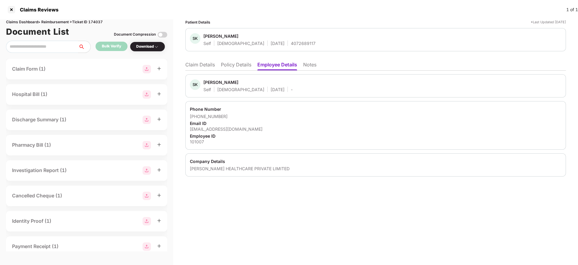
click at [200, 67] on li "Claim Details" at bounding box center [200, 65] width 30 height 9
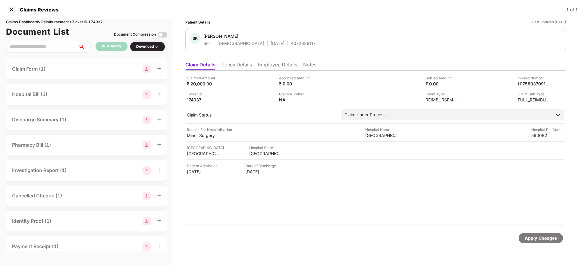
click at [291, 43] on div "4072689117" at bounding box center [303, 43] width 25 height 6
copy div "4072689117"
click at [524, 82] on div "H1758037091006101007" at bounding box center [527, 84] width 33 height 6
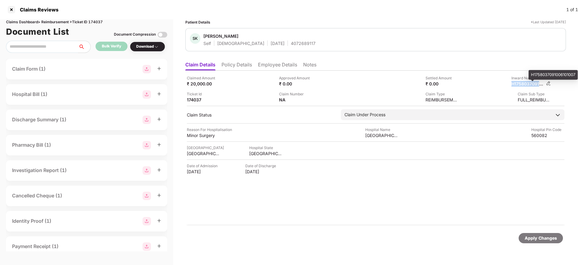
copy div "H1758037091006101007"
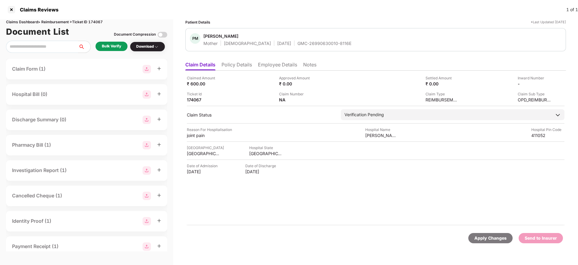
click at [241, 66] on li "Policy Details" at bounding box center [236, 65] width 30 height 9
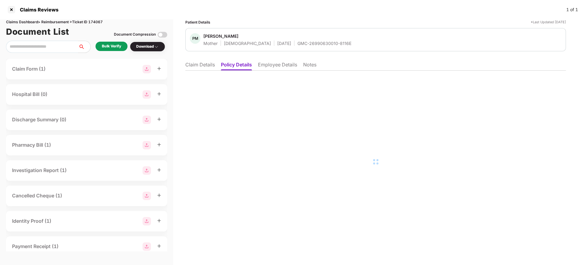
click at [287, 64] on li "Employee Details" at bounding box center [277, 65] width 39 height 9
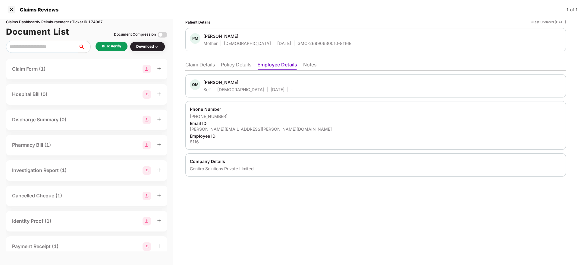
click at [203, 61] on ul "Claim Details Policy Details Employee Details Notes" at bounding box center [375, 64] width 381 height 12
click at [225, 128] on div "[PERSON_NAME][EMAIL_ADDRESS][PERSON_NAME][DOMAIN_NAME]" at bounding box center [376, 129] width 372 height 6
click at [225, 127] on div "[PERSON_NAME][EMAIL_ADDRESS][PERSON_NAME][DOMAIN_NAME]" at bounding box center [376, 129] width 372 height 6
copy div "[PERSON_NAME][EMAIL_ADDRESS][PERSON_NAME][DOMAIN_NAME]"
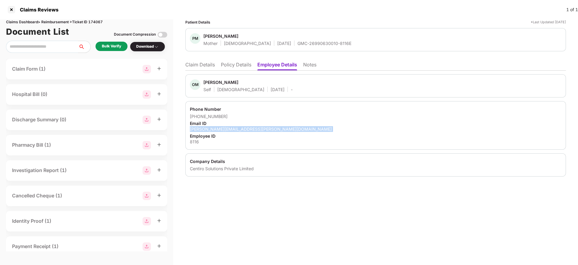
click at [297, 130] on div "[PERSON_NAME][EMAIL_ADDRESS][PERSON_NAME][DOMAIN_NAME]" at bounding box center [376, 129] width 372 height 6
drag, startPoint x: 200, startPoint y: 67, endPoint x: 203, endPoint y: 68, distance: 3.1
click at [203, 68] on li "Claim Details" at bounding box center [200, 65] width 30 height 9
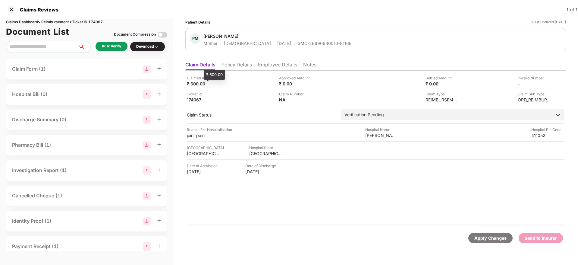
click at [217, 87] on div "Claimed Amount ₹ 600.00 Approved Amount ₹ 0.00 Settled Amount ₹ 0.00 Inward Num…" at bounding box center [376, 88] width 378 height 27
drag, startPoint x: 104, startPoint y: 45, endPoint x: 108, endPoint y: 48, distance: 5.9
click at [108, 48] on div "Bulk Verify" at bounding box center [111, 46] width 19 height 6
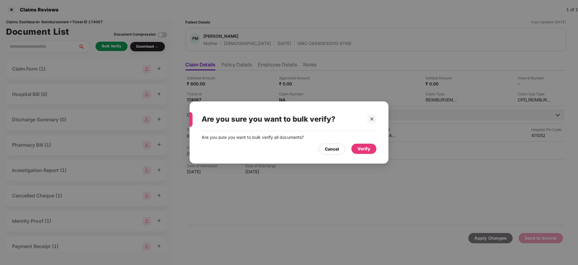
click at [373, 146] on div "Verify" at bounding box center [363, 148] width 25 height 10
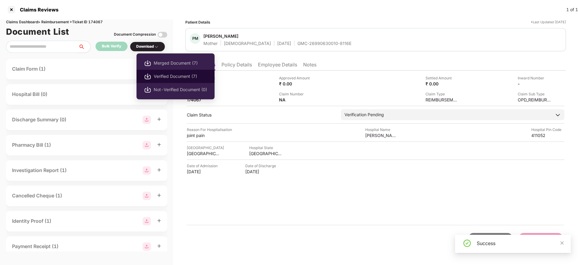
click at [173, 74] on span "Verified Document (7)" at bounding box center [180, 76] width 53 height 7
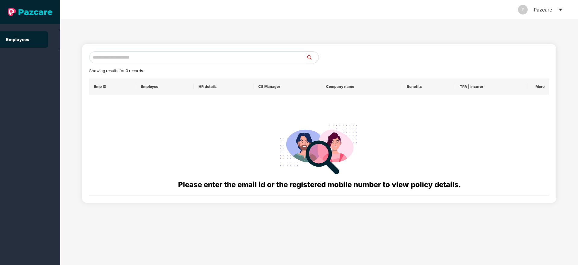
click at [111, 60] on input "text" at bounding box center [197, 57] width 217 height 12
paste input "**********"
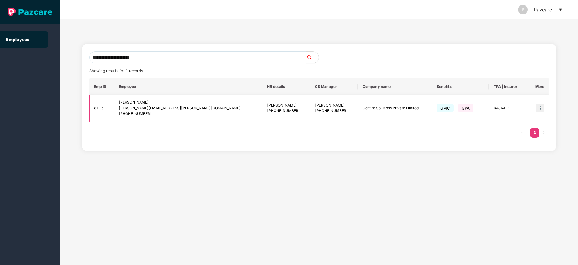
type input "**********"
click at [540, 107] on img at bounding box center [540, 108] width 8 height 8
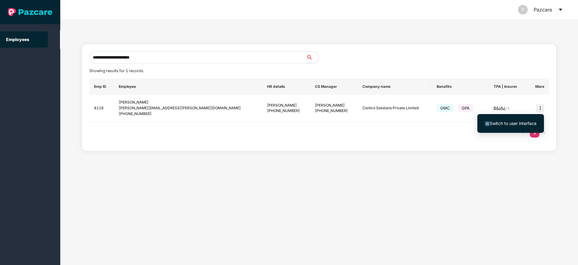
click at [505, 124] on span "Switch to user interface" at bounding box center [513, 123] width 47 height 5
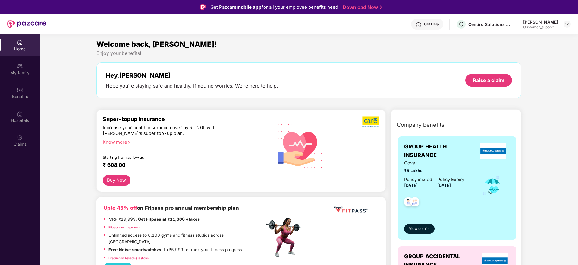
drag, startPoint x: 28, startPoint y: 89, endPoint x: 72, endPoint y: 114, distance: 50.5
click at [28, 89] on div "Benefits" at bounding box center [20, 92] width 40 height 23
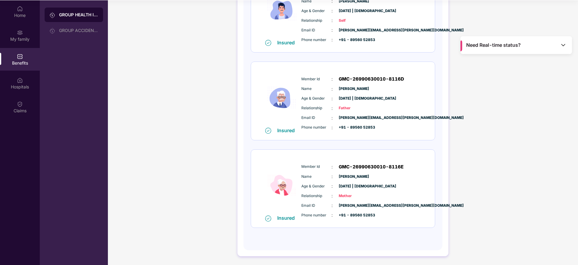
scroll to position [34, 0]
drag, startPoint x: 16, startPoint y: 11, endPoint x: 60, endPoint y: 53, distance: 60.5
click at [19, 13] on div "Home" at bounding box center [20, 11] width 40 height 23
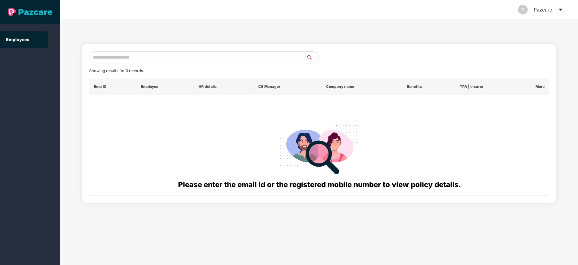
click at [118, 57] on input "text" at bounding box center [197, 57] width 217 height 12
paste input "**********"
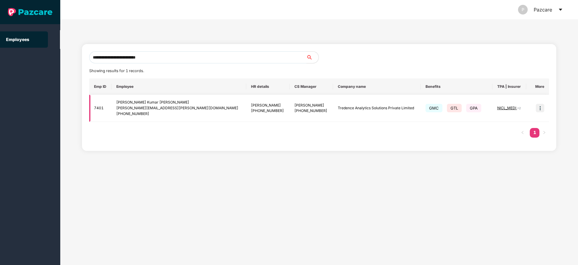
type input "**********"
click at [543, 108] on img at bounding box center [540, 108] width 8 height 8
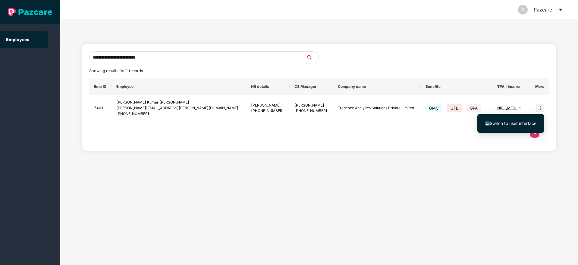
click at [503, 123] on span "Switch to user interface" at bounding box center [513, 123] width 47 height 5
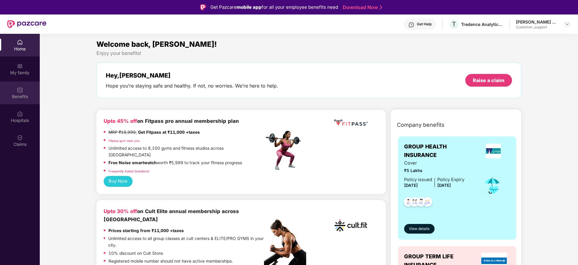
click at [23, 94] on div "Benefits" at bounding box center [20, 96] width 40 height 6
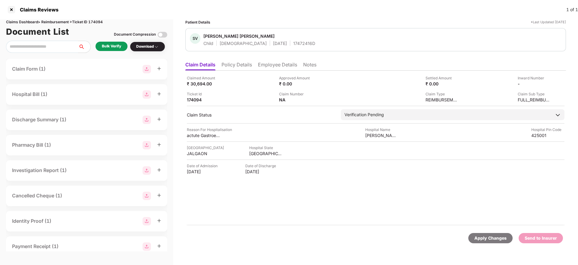
click at [237, 66] on li "Policy Details" at bounding box center [236, 65] width 30 height 9
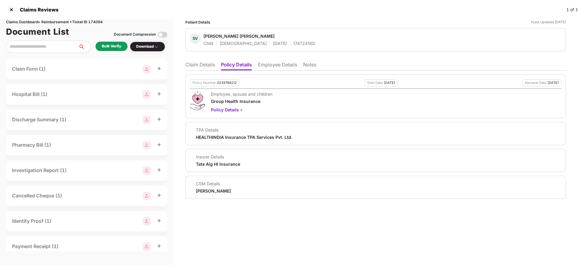
click at [267, 61] on ul "Claim Details Policy Details Employee Details Notes" at bounding box center [375, 64] width 381 height 12
click at [271, 67] on li "Employee Details" at bounding box center [277, 65] width 39 height 9
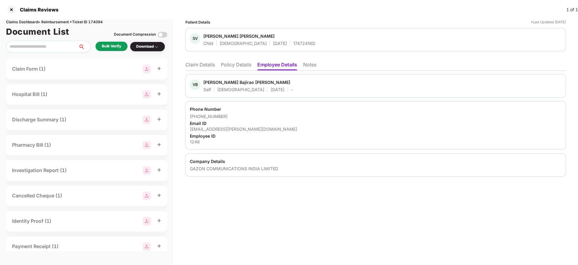
click at [239, 64] on li "Policy Details" at bounding box center [236, 65] width 30 height 9
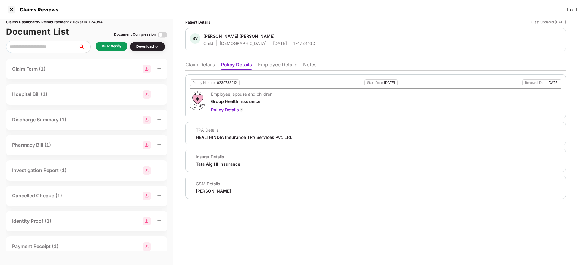
click at [203, 64] on li "Claim Details" at bounding box center [200, 65] width 30 height 9
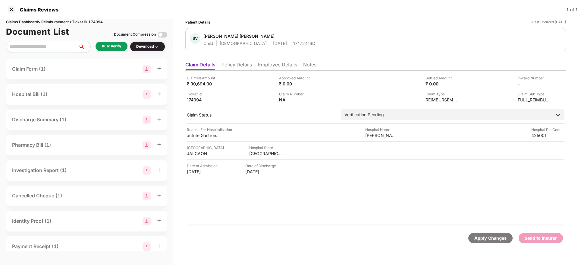
click at [234, 64] on li "Policy Details" at bounding box center [236, 65] width 30 height 9
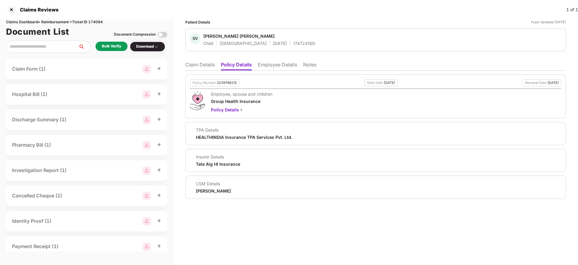
click at [281, 61] on ul "Claim Details Policy Details Employee Details Notes" at bounding box center [375, 64] width 381 height 12
click at [273, 64] on li "Employee Details" at bounding box center [277, 65] width 39 height 9
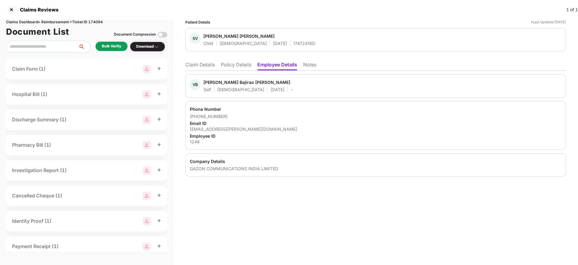
click at [238, 67] on li "Policy Details" at bounding box center [236, 65] width 30 height 9
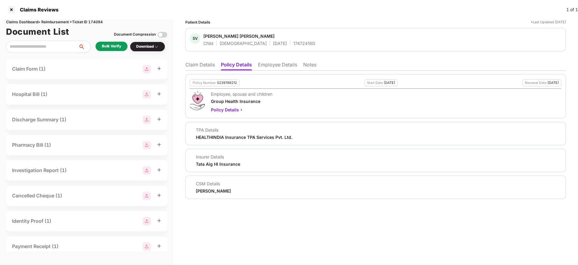
drag, startPoint x: 192, startPoint y: 67, endPoint x: 198, endPoint y: 67, distance: 6.0
click at [193, 67] on li "Claim Details" at bounding box center [200, 65] width 30 height 9
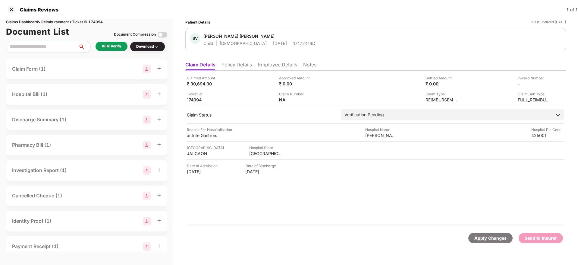
click at [105, 46] on div "Bulk Verify" at bounding box center [111, 46] width 19 height 6
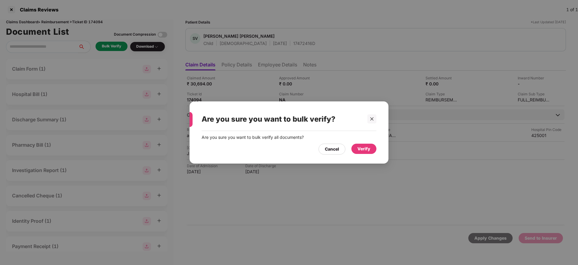
click at [361, 148] on div "Verify" at bounding box center [363, 148] width 13 height 7
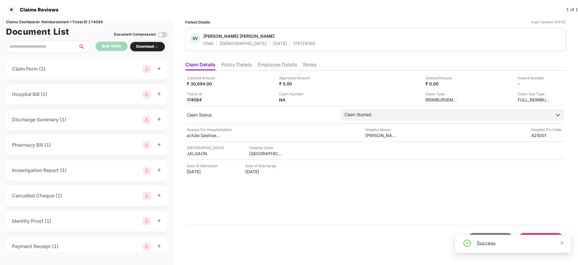
click at [241, 66] on li "Policy Details" at bounding box center [236, 65] width 30 height 9
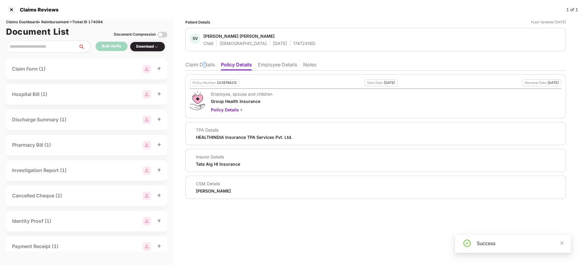
drag, startPoint x: 205, startPoint y: 67, endPoint x: 199, endPoint y: 66, distance: 5.8
click at [204, 67] on li "Claim Details" at bounding box center [200, 65] width 30 height 9
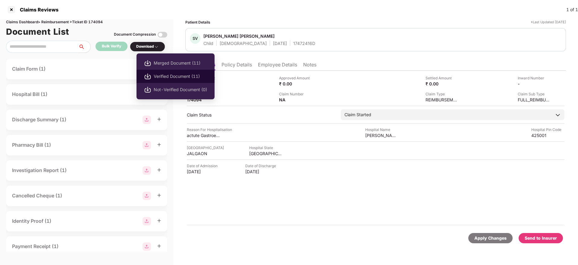
click at [171, 76] on span "Verified Document (11)" at bounding box center [180, 76] width 53 height 7
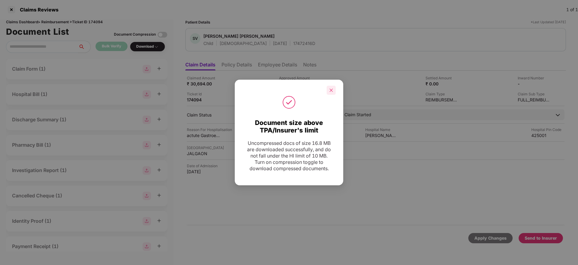
click at [330, 88] on icon "close" at bounding box center [331, 90] width 4 height 4
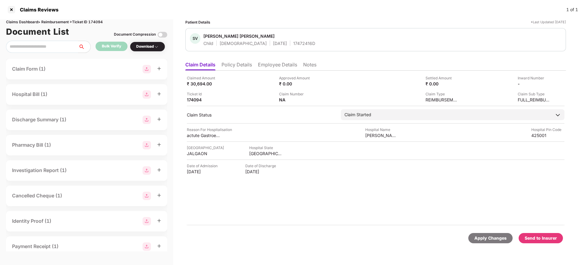
click at [539, 236] on div "Send to Insurer" at bounding box center [541, 237] width 32 height 7
click at [276, 72] on div "Claimed Amount ₹ 30,694.00 Approved Amount ₹ 0.00 Settled Amount ₹ 0.00 Inward …" at bounding box center [375, 148] width 381 height 155
click at [276, 68] on li "Employee Details" at bounding box center [277, 65] width 39 height 9
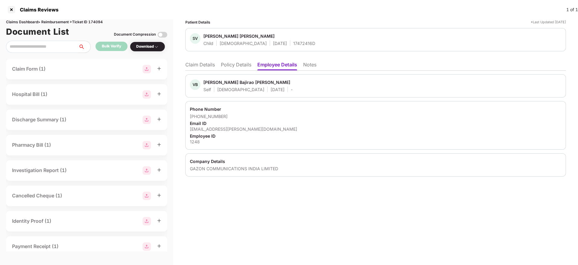
click at [237, 65] on li "Policy Details" at bounding box center [236, 65] width 30 height 9
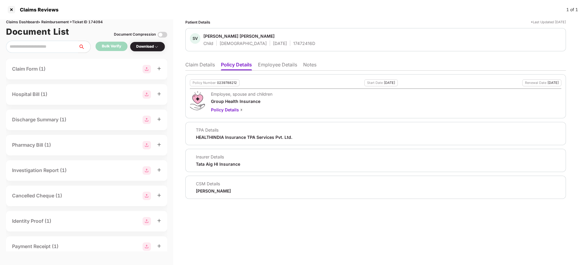
click at [270, 67] on li "Employee Details" at bounding box center [277, 65] width 39 height 9
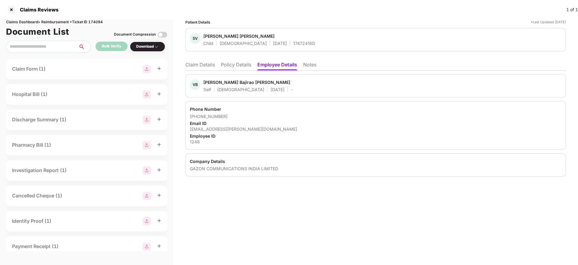
click at [239, 64] on li "Policy Details" at bounding box center [236, 65] width 30 height 9
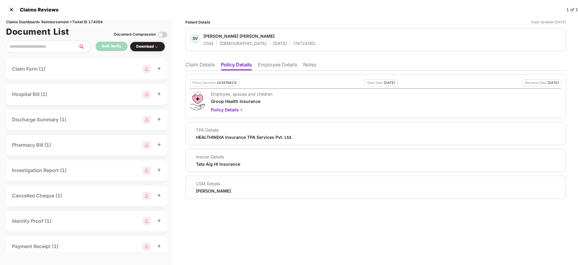
click at [283, 61] on ul "Claim Details Policy Details Employee Details Notes" at bounding box center [375, 64] width 381 height 12
click at [276, 66] on li "Employee Details" at bounding box center [277, 65] width 39 height 9
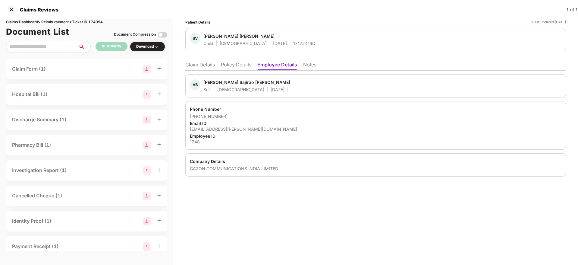
click at [224, 68] on li "Policy Details" at bounding box center [236, 65] width 30 height 9
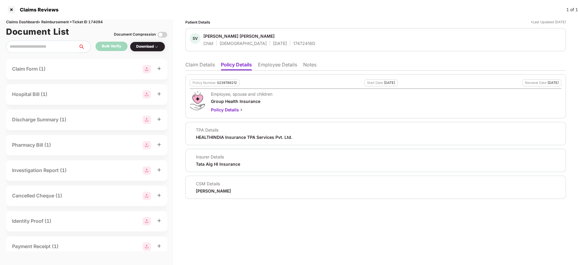
click at [199, 64] on li "Claim Details" at bounding box center [200, 65] width 30 height 9
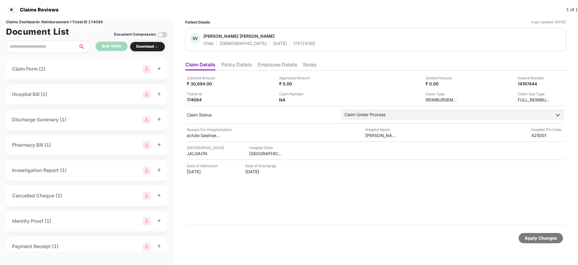
click at [241, 67] on li "Policy Details" at bounding box center [236, 65] width 30 height 9
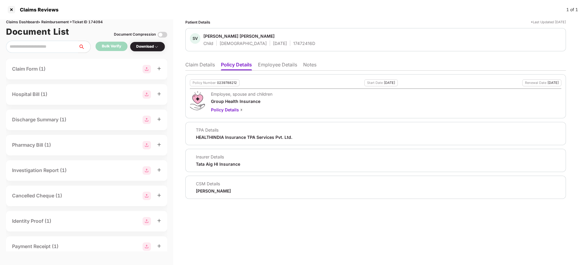
click at [202, 68] on li "Claim Details" at bounding box center [200, 65] width 30 height 9
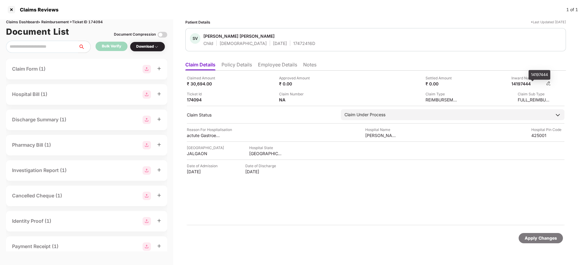
click at [523, 85] on div "14197444" at bounding box center [527, 84] width 33 height 6
copy div "14197444"
click at [293, 44] on div "17472416D" at bounding box center [304, 43] width 22 height 6
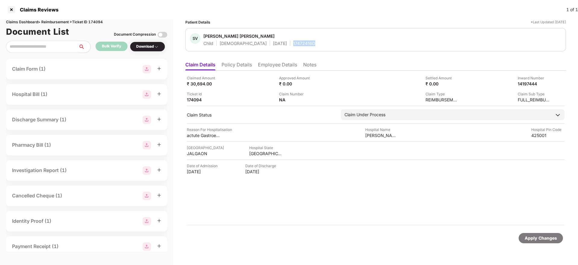
copy div "17472416D"
click at [262, 92] on div "Ticket Id 174094" at bounding box center [231, 96] width 88 height 11
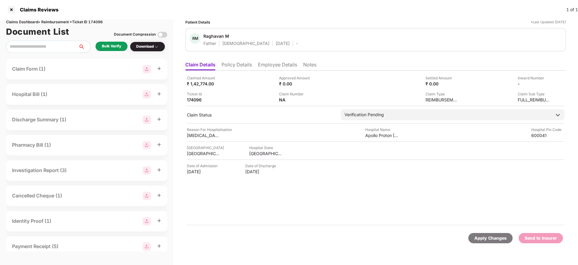
drag, startPoint x: 235, startPoint y: 63, endPoint x: 246, endPoint y: 68, distance: 12.1
click at [237, 64] on li "Policy Details" at bounding box center [236, 65] width 30 height 9
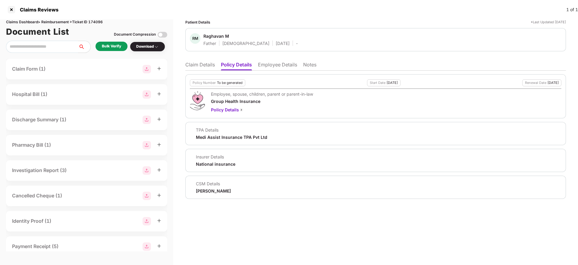
drag, startPoint x: 283, startPoint y: 65, endPoint x: 286, endPoint y: 70, distance: 5.7
click at [283, 65] on li "Employee Details" at bounding box center [277, 65] width 39 height 9
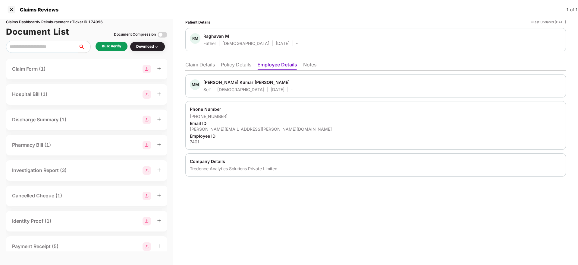
click at [240, 64] on li "Policy Details" at bounding box center [236, 65] width 30 height 9
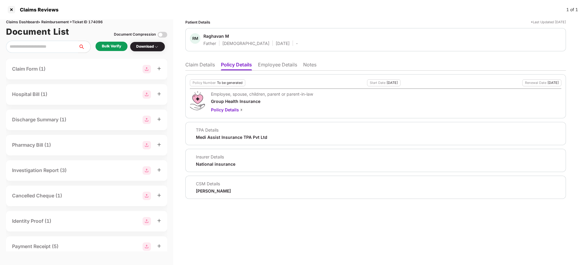
click at [205, 68] on li "Claim Details" at bounding box center [200, 65] width 30 height 9
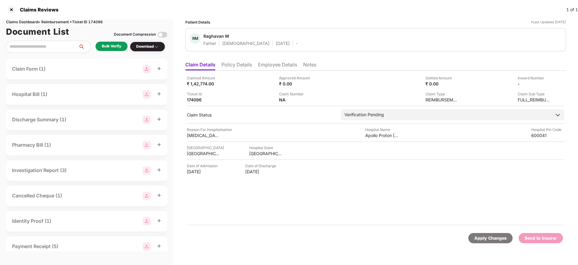
click at [231, 69] on li "Policy Details" at bounding box center [236, 65] width 30 height 9
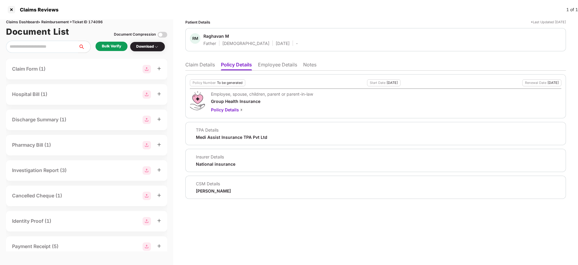
click at [185, 68] on div "Patient Details *Last Updated [DATE] [PERSON_NAME] M Father [DEMOGRAPHIC_DATA] …" at bounding box center [375, 141] width 405 height 245
click at [210, 67] on li "Claim Details" at bounding box center [200, 65] width 30 height 9
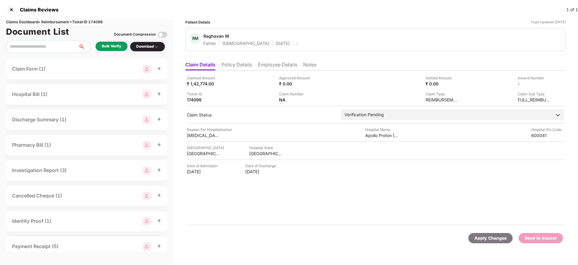
click at [237, 63] on li "Policy Details" at bounding box center [236, 65] width 30 height 9
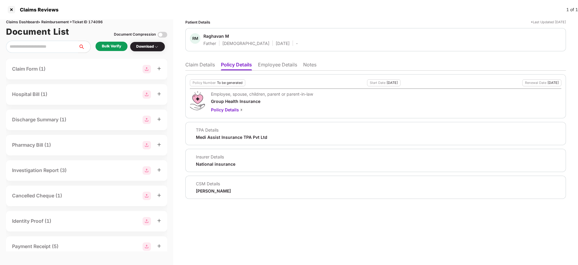
drag, startPoint x: 285, startPoint y: 66, endPoint x: 286, endPoint y: 71, distance: 5.6
click at [286, 68] on li "Employee Details" at bounding box center [277, 65] width 39 height 9
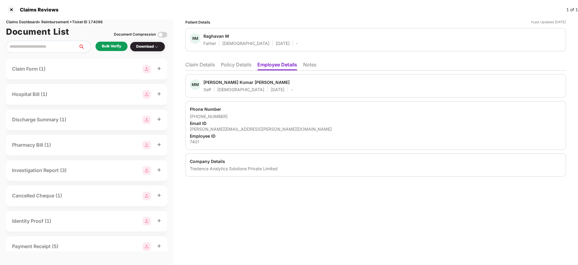
click at [238, 128] on div "munish.raghavan@tredence.com" at bounding box center [376, 129] width 372 height 6
click at [239, 128] on div "munish.raghavan@tredence.com" at bounding box center [376, 129] width 372 height 6
copy div "munish.raghavan@tredence.com"
click at [259, 108] on div "Phone Number" at bounding box center [376, 109] width 372 height 6
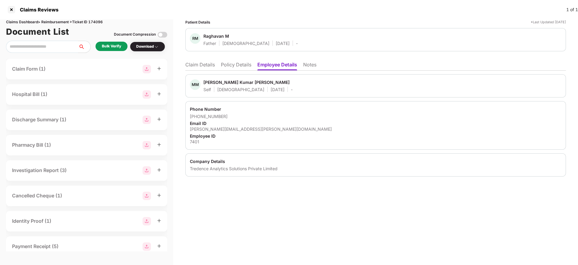
click at [242, 65] on li "Policy Details" at bounding box center [236, 65] width 30 height 9
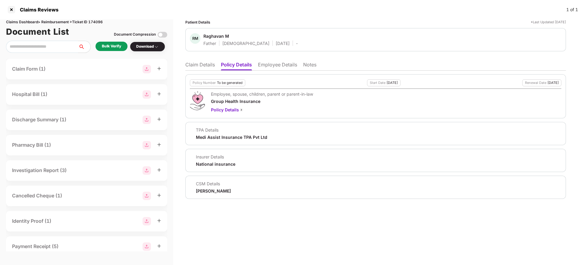
click at [273, 67] on li "Employee Details" at bounding box center [277, 65] width 39 height 9
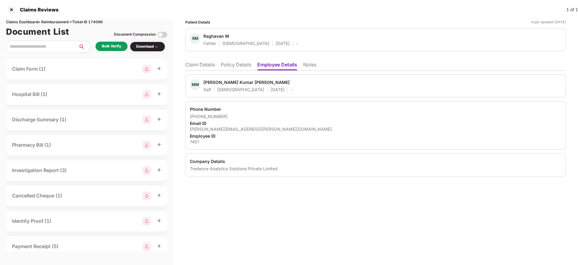
click at [228, 127] on div "munish.raghavan@tredence.com" at bounding box center [376, 129] width 372 height 6
copy div "munish.raghavan@tredence.com"
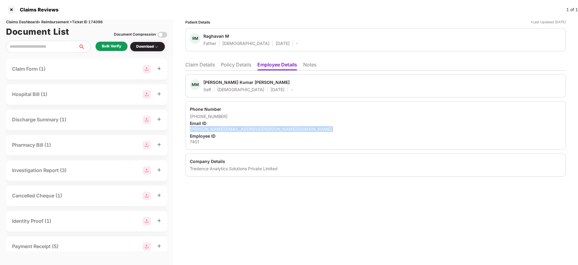
click at [239, 65] on li "Policy Details" at bounding box center [236, 65] width 30 height 9
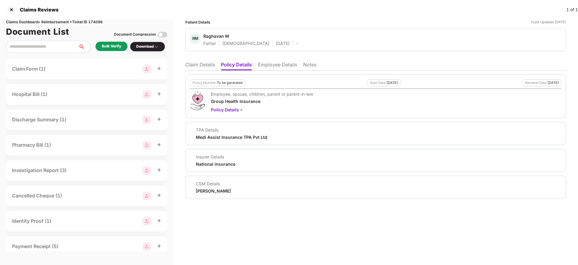
click at [196, 64] on li "Claim Details" at bounding box center [200, 65] width 30 height 9
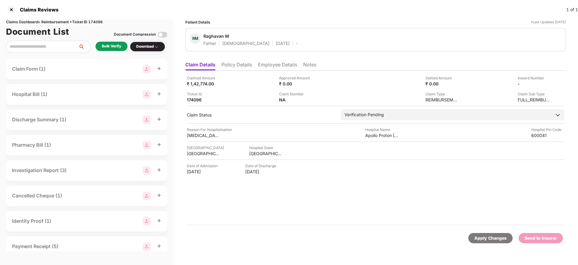
click at [116, 45] on div "Bulk Verify" at bounding box center [111, 46] width 19 height 6
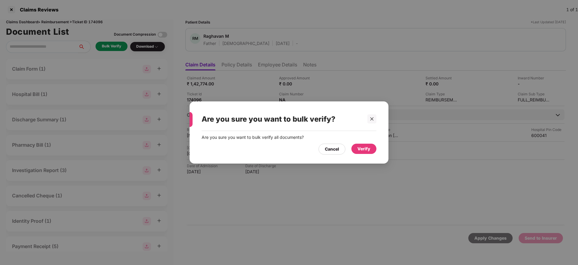
click at [374, 152] on div "Verify" at bounding box center [363, 148] width 25 height 10
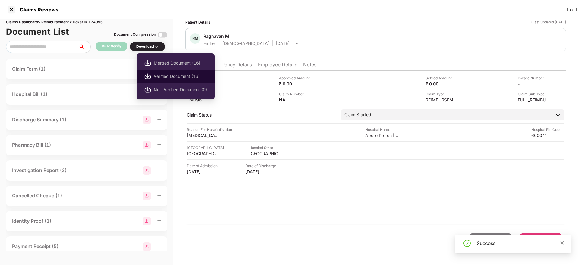
click at [161, 74] on span "Verified Document (16)" at bounding box center [180, 76] width 53 height 7
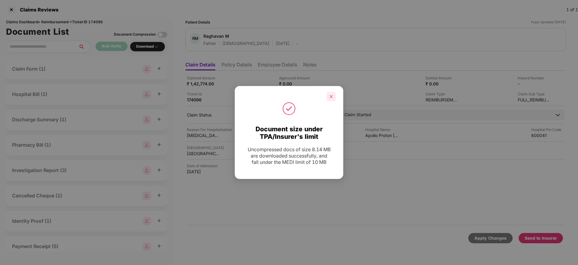
click at [334, 94] on div at bounding box center [331, 96] width 9 height 9
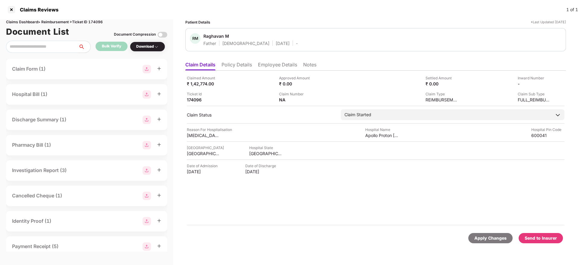
click at [248, 64] on li "Policy Details" at bounding box center [236, 65] width 30 height 9
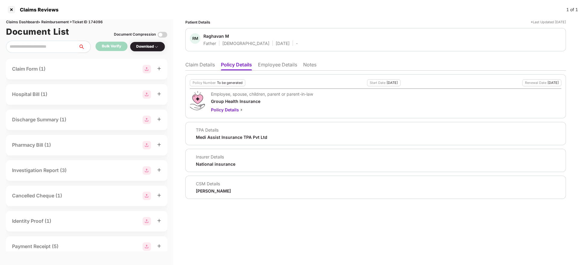
click at [202, 67] on li "Claim Details" at bounding box center [200, 65] width 30 height 9
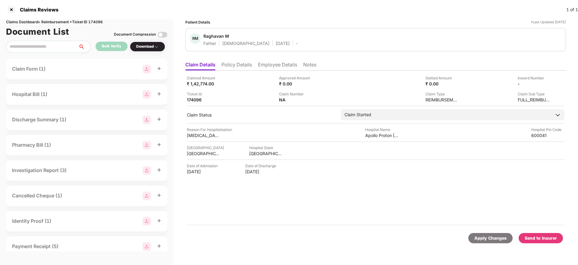
click at [287, 59] on ul "Claim Details Policy Details Employee Details Notes" at bounding box center [375, 64] width 381 height 12
click at [286, 63] on li "Employee Details" at bounding box center [277, 65] width 39 height 9
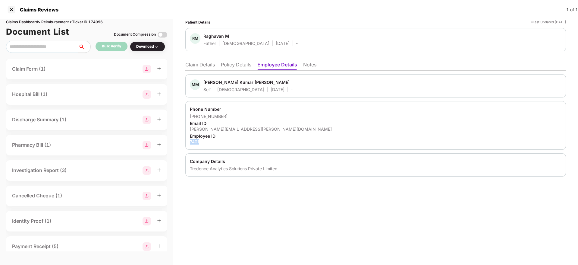
drag, startPoint x: 190, startPoint y: 142, endPoint x: 200, endPoint y: 143, distance: 9.4
click at [200, 143] on div "7401" at bounding box center [376, 142] width 372 height 6
copy div "7401"
click at [188, 64] on li "Claim Details" at bounding box center [200, 65] width 30 height 9
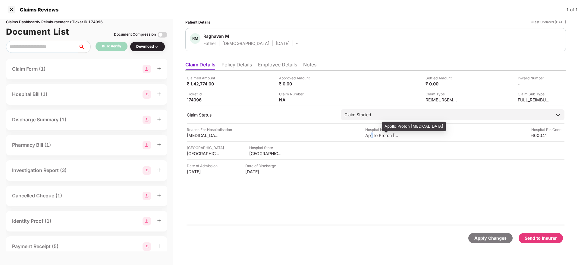
click at [372, 136] on div "Apollo Proton Cancer Center" at bounding box center [381, 135] width 33 height 6
copy div "Apollo Proton Cancer Center"
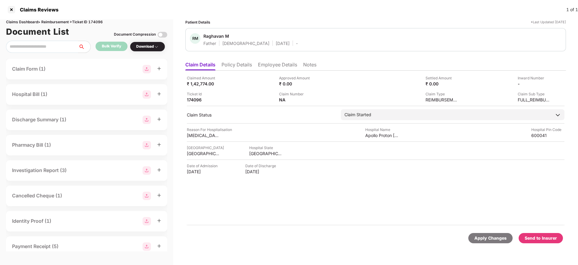
click at [195, 138] on div "Claimed Amount ₹ 1,42,774.00 Approved Amount ₹ 0.00 Settled Amount ₹ 0.00 Inwar…" at bounding box center [375, 148] width 381 height 155
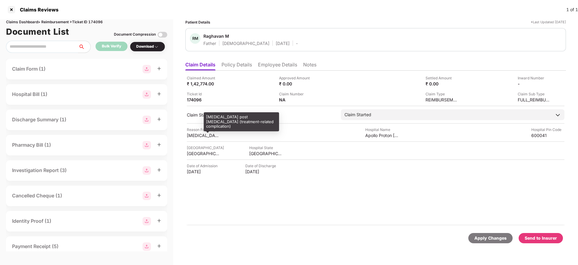
click at [195, 135] on div "Acute abdominal pain post chemotherapy (treatment-related complication)" at bounding box center [203, 135] width 33 height 6
copy div "Acute abdominal pain post chemotherapy (treatment-related complication)"
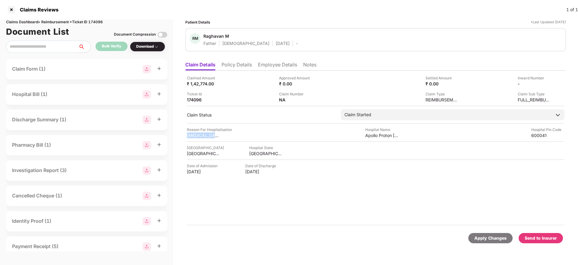
copy div "Acute abdominal pain post chemotherapy (treatment-related complication)"
drag, startPoint x: 191, startPoint y: 85, endPoint x: 215, endPoint y: 83, distance: 24.5
click at [215, 83] on div "₹ 1,42,774.00" at bounding box center [203, 84] width 33 height 6
drag, startPoint x: 190, startPoint y: 84, endPoint x: 214, endPoint y: 83, distance: 23.2
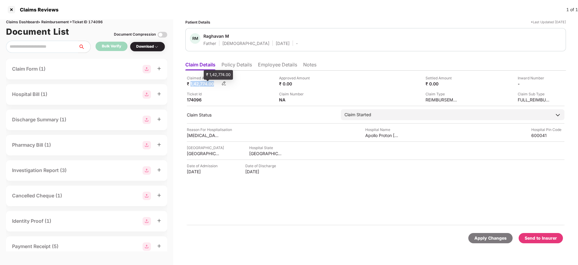
click at [214, 83] on div "₹ 1,42,774.00" at bounding box center [203, 84] width 33 height 6
copy div "1,42,774.00"
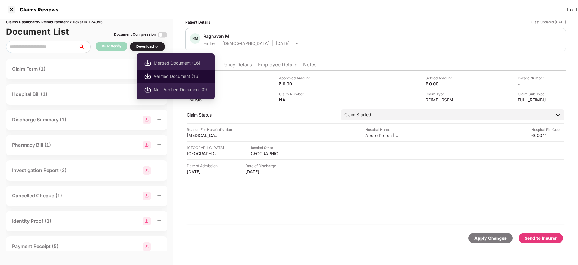
click at [164, 78] on span "Verified Document (16)" at bounding box center [180, 76] width 53 height 7
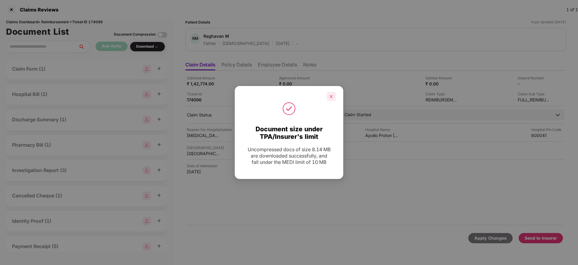
click at [334, 96] on div at bounding box center [331, 96] width 9 height 9
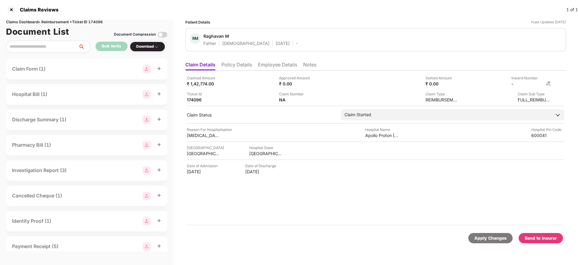
click at [547, 83] on img at bounding box center [548, 83] width 5 height 5
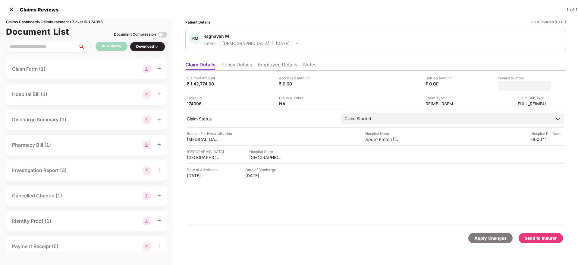
type input "**********"
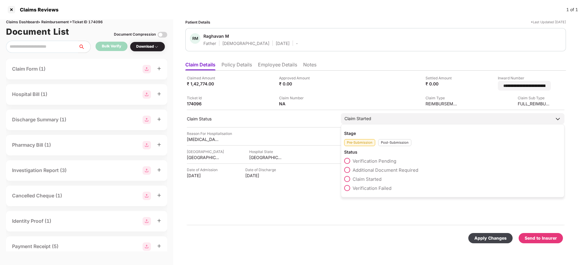
click at [386, 140] on div "Post-Submission" at bounding box center [394, 142] width 33 height 7
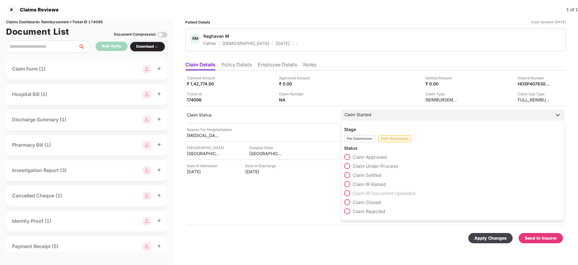
click at [347, 166] on span at bounding box center [347, 166] width 6 height 6
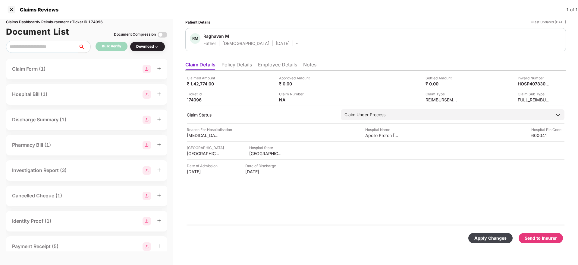
drag, startPoint x: 488, startPoint y: 238, endPoint x: 487, endPoint y: 235, distance: 3.4
click at [488, 238] on div "Apply Changes" at bounding box center [490, 237] width 32 height 7
drag, startPoint x: 239, startPoint y: 65, endPoint x: 254, endPoint y: 66, distance: 14.8
click at [240, 65] on li "Policy Details" at bounding box center [236, 65] width 30 height 9
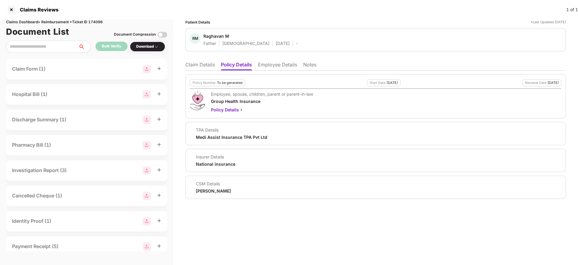
click at [276, 64] on li "Employee Details" at bounding box center [277, 65] width 39 height 9
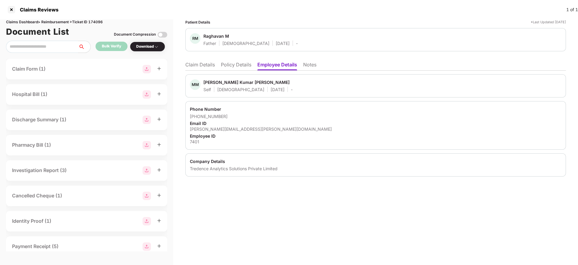
click at [232, 65] on li "Policy Details" at bounding box center [236, 65] width 30 height 9
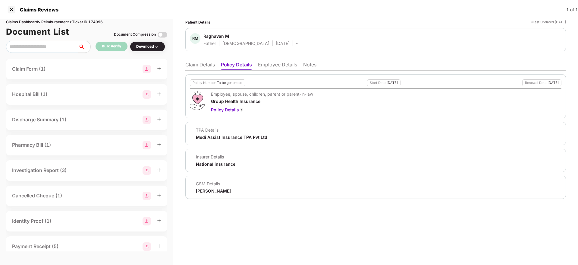
click at [212, 64] on li "Claim Details" at bounding box center [200, 65] width 30 height 9
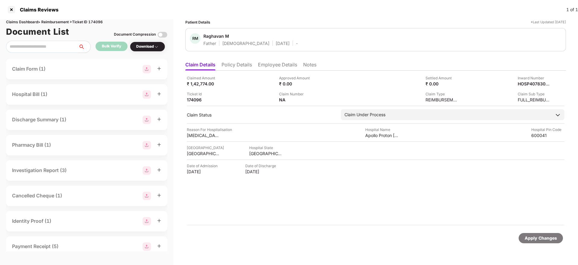
click at [234, 64] on li "Policy Details" at bounding box center [236, 65] width 30 height 9
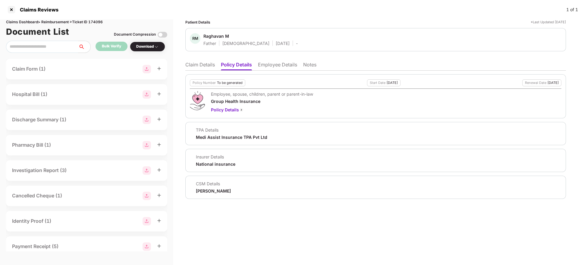
click at [277, 66] on li "Employee Details" at bounding box center [277, 65] width 39 height 9
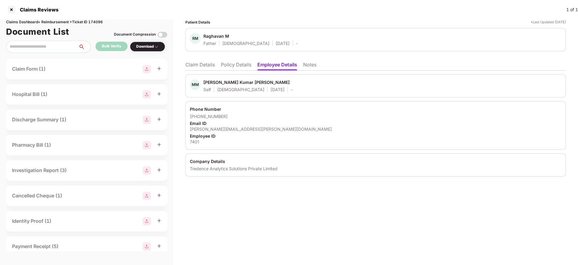
click at [229, 65] on li "Policy Details" at bounding box center [236, 65] width 30 height 9
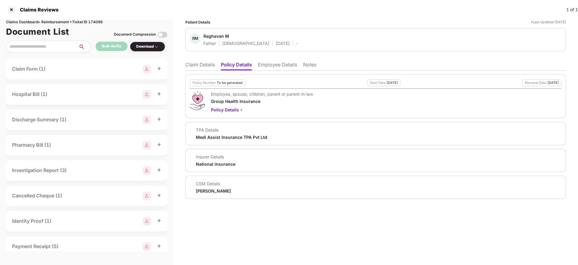
click at [210, 68] on li "Claim Details" at bounding box center [200, 65] width 30 height 9
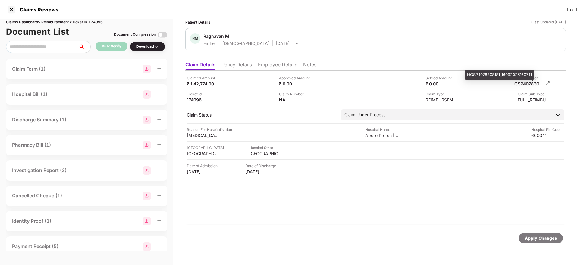
click at [523, 84] on div "HOSP4078308181_16092025160741" at bounding box center [527, 84] width 33 height 6
click at [522, 83] on div "HOSP4078308181_16092025160741" at bounding box center [527, 84] width 33 height 6
copy div "HOSP4078308181_16092025160741"
click at [245, 81] on div "Claimed Amount ₹ 1,42,774.00" at bounding box center [231, 80] width 88 height 11
drag, startPoint x: 236, startPoint y: 64, endPoint x: 237, endPoint y: 67, distance: 3.1
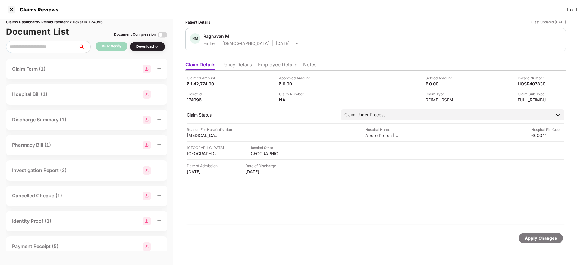
click at [236, 66] on li "Policy Details" at bounding box center [236, 65] width 30 height 9
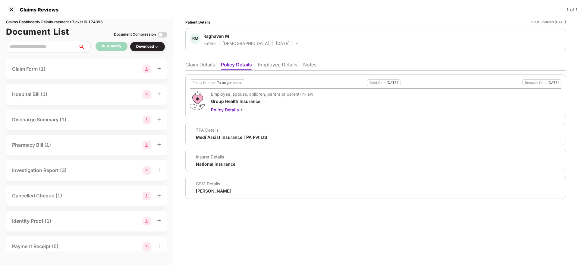
click at [281, 65] on li "Employee Details" at bounding box center [277, 65] width 39 height 9
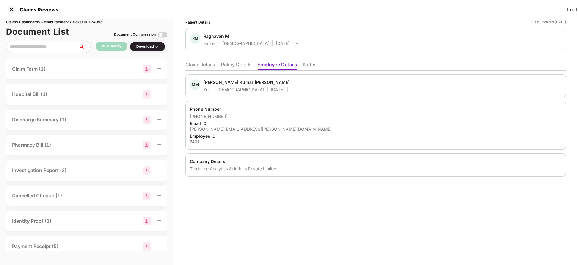
drag, startPoint x: 231, startPoint y: 67, endPoint x: 224, endPoint y: 66, distance: 6.7
click at [232, 67] on li "Policy Details" at bounding box center [236, 65] width 30 height 9
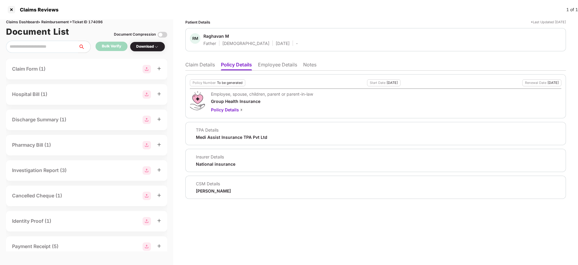
click at [195, 64] on li "Claim Details" at bounding box center [200, 65] width 30 height 9
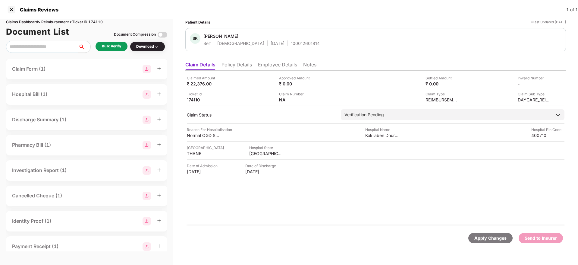
click at [237, 61] on ul "Claim Details Policy Details Employee Details Notes" at bounding box center [375, 64] width 381 height 12
click at [239, 63] on li "Policy Details" at bounding box center [236, 65] width 30 height 9
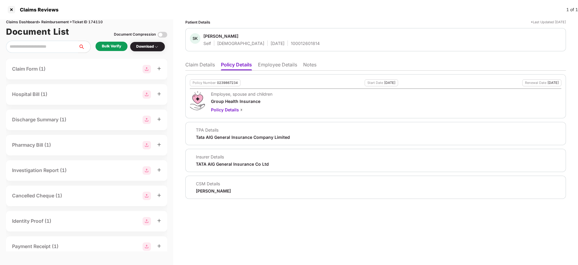
click at [281, 67] on li "Employee Details" at bounding box center [277, 65] width 39 height 9
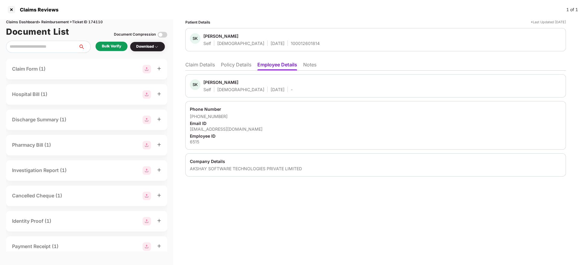
drag, startPoint x: 233, startPoint y: 61, endPoint x: 231, endPoint y: 65, distance: 4.9
click at [231, 64] on ul "Claim Details Policy Details Employee Details Notes" at bounding box center [375, 64] width 381 height 12
click at [234, 67] on li "Policy Details" at bounding box center [236, 65] width 30 height 9
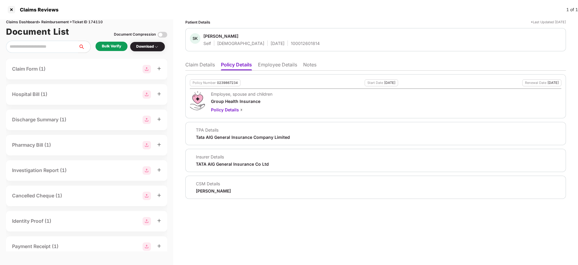
click at [193, 66] on li "Claim Details" at bounding box center [200, 65] width 30 height 9
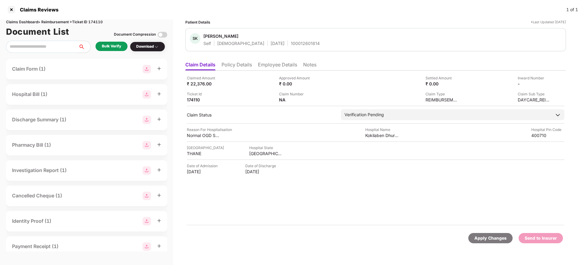
drag, startPoint x: 98, startPoint y: 37, endPoint x: 106, endPoint y: 48, distance: 13.8
click at [101, 41] on div "Claims Dashboard > Reimbursement > Ticket ID 174110 Document List Document Comp…" at bounding box center [86, 141] width 173 height 245
click at [106, 48] on div "Bulk Verify" at bounding box center [111, 46] width 19 height 6
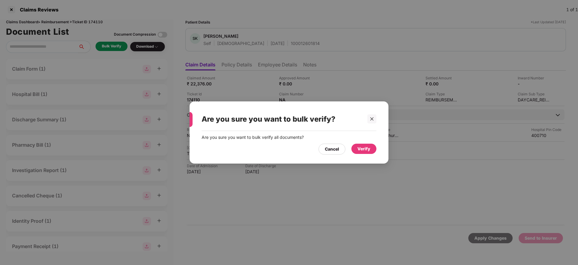
click at [365, 150] on div "Verify" at bounding box center [363, 148] width 13 height 7
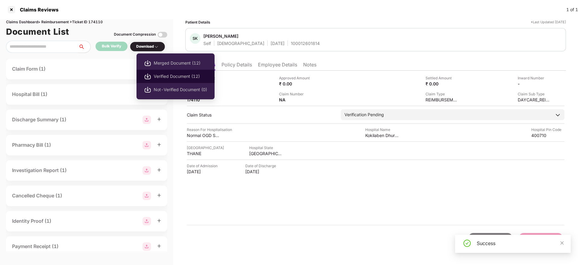
click at [165, 77] on span "Verified Document (12)" at bounding box center [180, 76] width 53 height 7
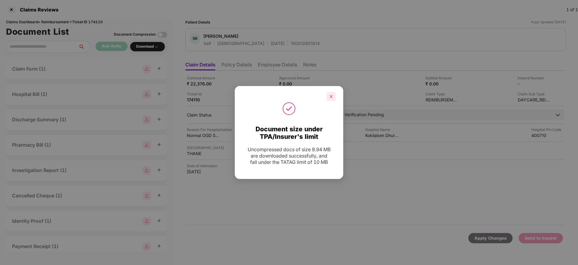
click at [329, 98] on icon "close" at bounding box center [331, 96] width 4 height 4
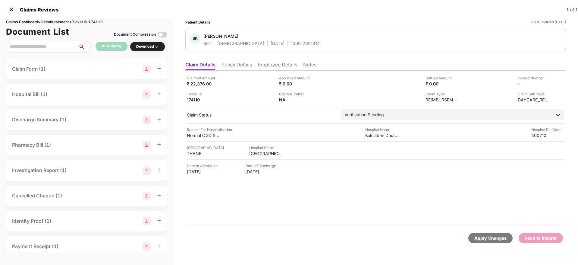
click at [291, 43] on div "100012601814" at bounding box center [305, 43] width 29 height 6
copy div "100012601814"
drag, startPoint x: 233, startPoint y: 64, endPoint x: 232, endPoint y: 69, distance: 5.7
click at [233, 64] on li "Policy Details" at bounding box center [236, 65] width 30 height 9
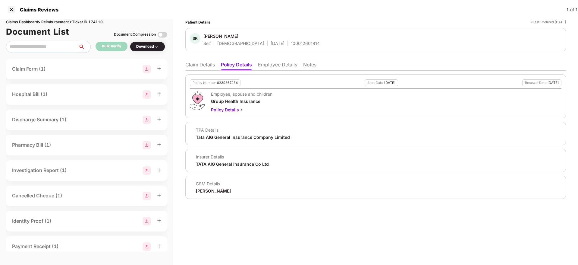
click at [206, 67] on li "Claim Details" at bounding box center [200, 65] width 30 height 9
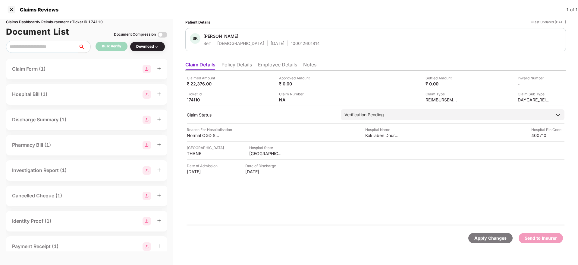
drag, startPoint x: 232, startPoint y: 66, endPoint x: 235, endPoint y: 69, distance: 4.3
click at [234, 66] on li "Policy Details" at bounding box center [236, 65] width 30 height 9
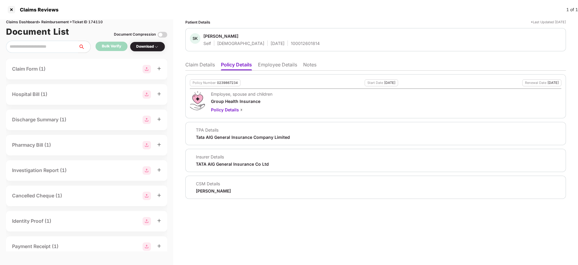
click at [221, 82] on div "0239867234" at bounding box center [227, 83] width 21 height 4
copy div "0239867234"
click at [188, 64] on li "Claim Details" at bounding box center [200, 65] width 30 height 9
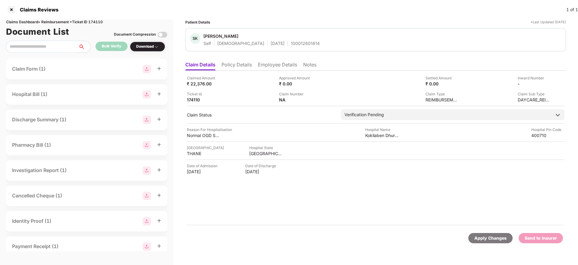
click at [246, 64] on li "Policy Details" at bounding box center [236, 65] width 30 height 9
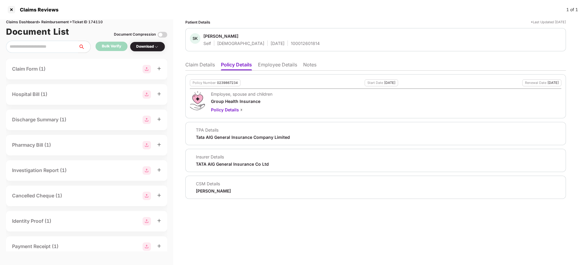
click at [191, 64] on li "Claim Details" at bounding box center [200, 65] width 30 height 9
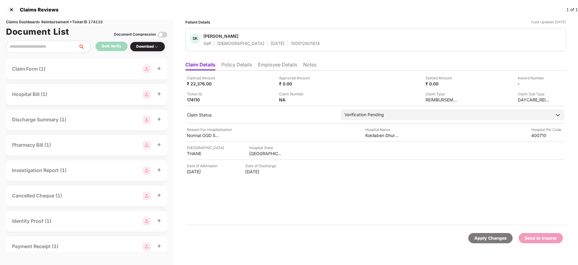
click at [266, 65] on li "Employee Details" at bounding box center [277, 65] width 39 height 9
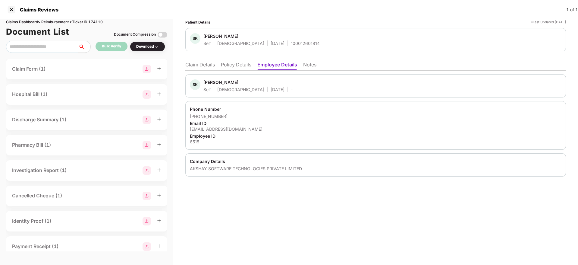
click at [311, 113] on div "+918433565637" at bounding box center [376, 116] width 372 height 6
click at [243, 67] on li "Policy Details" at bounding box center [236, 65] width 30 height 9
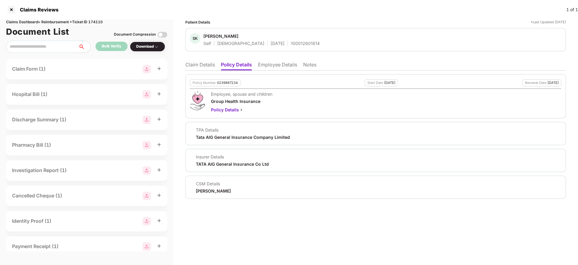
click at [199, 72] on div "Policy Number 0239867234 Start Date 09 Apr 2025 Renewal Date 08 Apr 2026 Employ…" at bounding box center [375, 135] width 381 height 128
click at [199, 63] on li "Claim Details" at bounding box center [200, 65] width 30 height 9
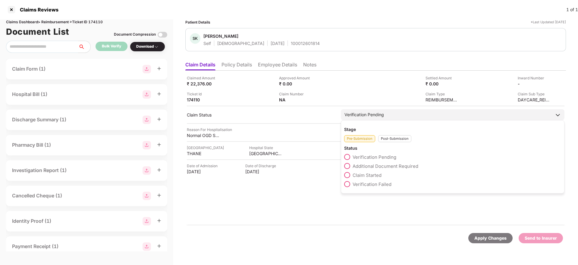
click at [347, 175] on span at bounding box center [347, 175] width 6 height 6
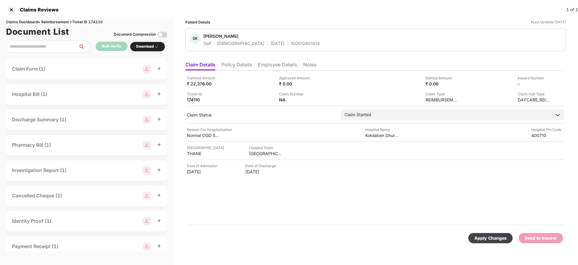
click at [497, 238] on div "Apply Changes" at bounding box center [490, 237] width 32 height 7
click at [249, 63] on li "Policy Details" at bounding box center [236, 65] width 30 height 9
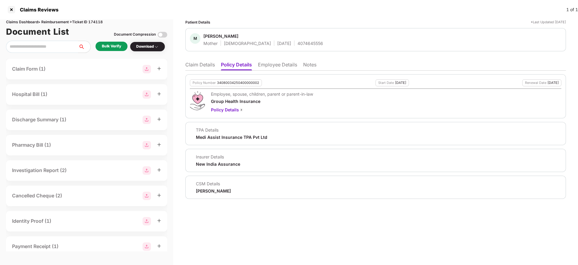
click at [282, 60] on ul "Claim Details Policy Details Employee Details Notes" at bounding box center [375, 64] width 381 height 12
click at [287, 62] on li "Employee Details" at bounding box center [277, 65] width 39 height 9
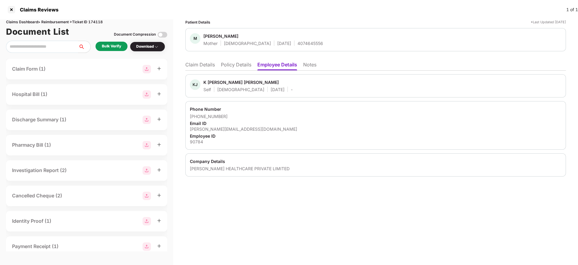
click at [236, 66] on li "Policy Details" at bounding box center [236, 65] width 30 height 9
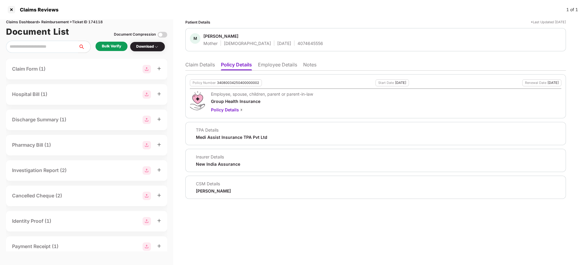
click at [289, 65] on li "Employee Details" at bounding box center [277, 65] width 39 height 9
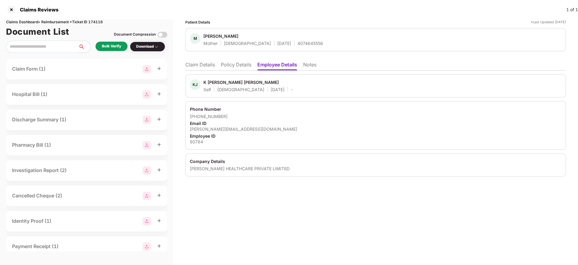
drag, startPoint x: 232, startPoint y: 68, endPoint x: 234, endPoint y: 71, distance: 3.9
click at [232, 70] on li "Policy Details" at bounding box center [236, 65] width 30 height 9
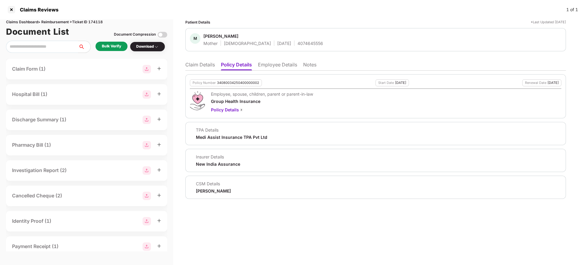
click at [193, 64] on li "Claim Details" at bounding box center [200, 65] width 30 height 9
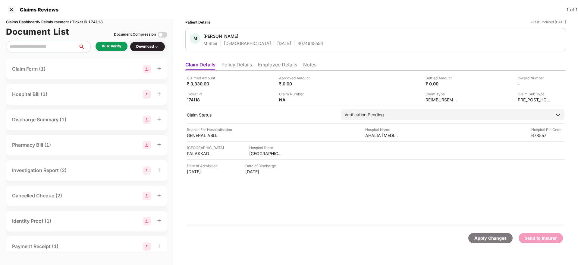
drag, startPoint x: 117, startPoint y: 43, endPoint x: 121, endPoint y: 44, distance: 4.0
click at [121, 44] on div "Bulk Verify" at bounding box center [111, 46] width 19 height 6
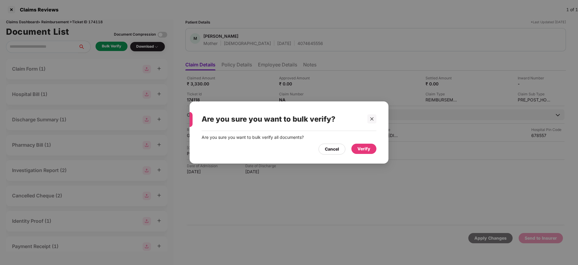
click at [373, 150] on div "Verify" at bounding box center [363, 148] width 25 height 10
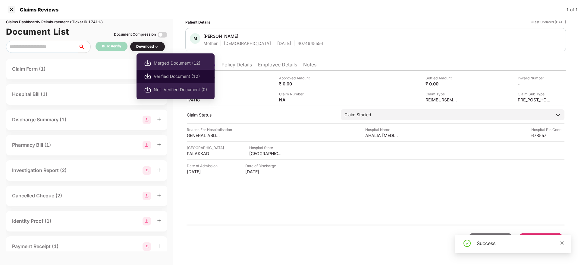
click at [168, 76] on span "Verified Document (12)" at bounding box center [180, 76] width 53 height 7
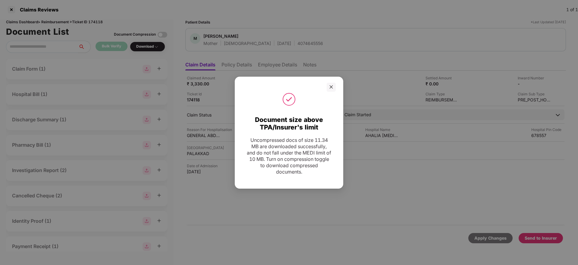
click at [331, 90] on div at bounding box center [331, 87] width 9 height 9
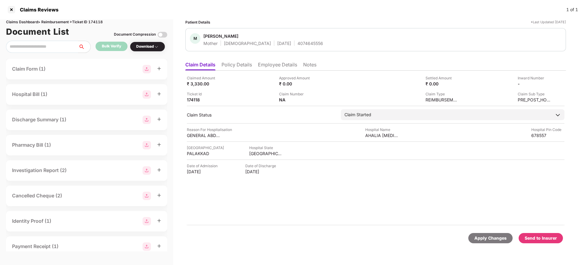
drag, startPoint x: 544, startPoint y: 238, endPoint x: 362, endPoint y: 207, distance: 185.0
click at [543, 237] on div "Send to Insurer" at bounding box center [541, 237] width 32 height 7
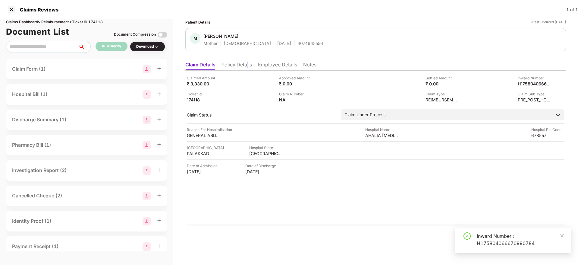
click at [248, 67] on li "Policy Details" at bounding box center [236, 65] width 30 height 9
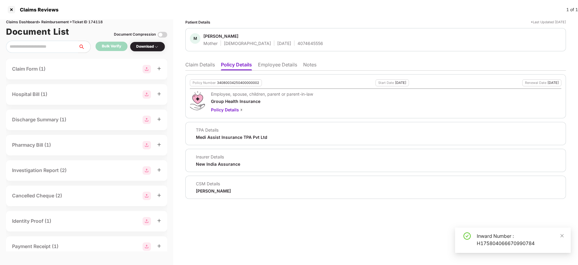
click at [274, 66] on li "Employee Details" at bounding box center [277, 65] width 39 height 9
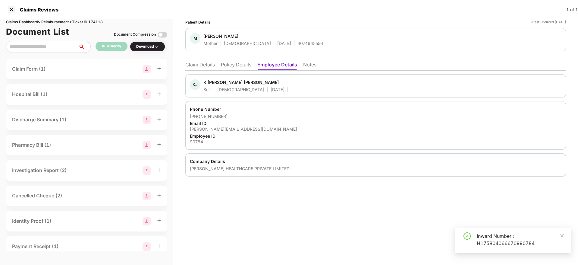
drag, startPoint x: 242, startPoint y: 63, endPoint x: 250, endPoint y: 65, distance: 8.1
click at [242, 64] on li "Policy Details" at bounding box center [236, 65] width 30 height 9
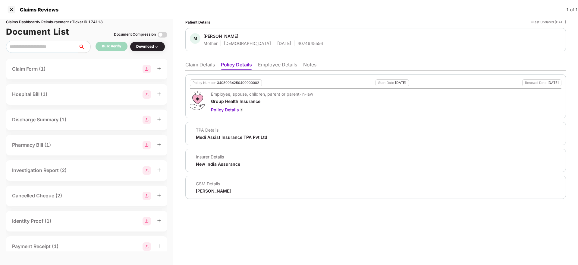
click at [198, 63] on li "Claim Details" at bounding box center [200, 65] width 30 height 9
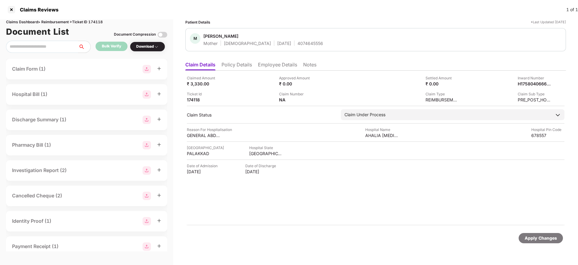
click at [232, 67] on li "Policy Details" at bounding box center [236, 65] width 30 height 9
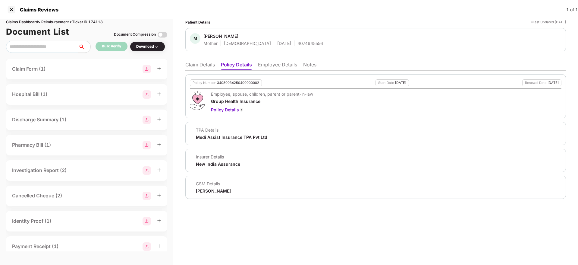
click at [279, 67] on li "Employee Details" at bounding box center [277, 65] width 39 height 9
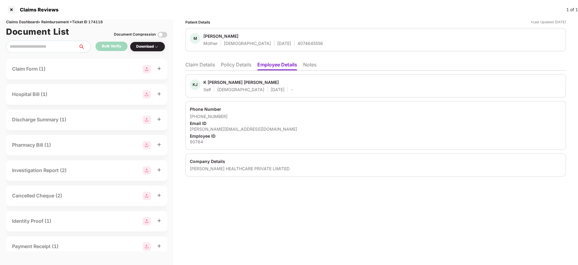
click at [231, 65] on li "Policy Details" at bounding box center [236, 65] width 30 height 9
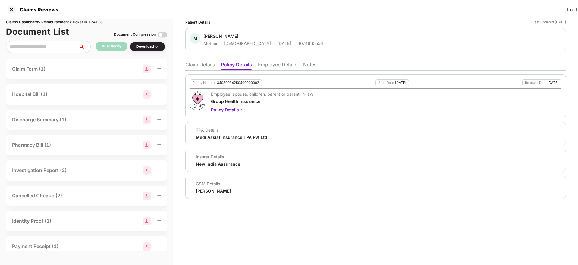
click at [196, 67] on li "Claim Details" at bounding box center [200, 65] width 30 height 9
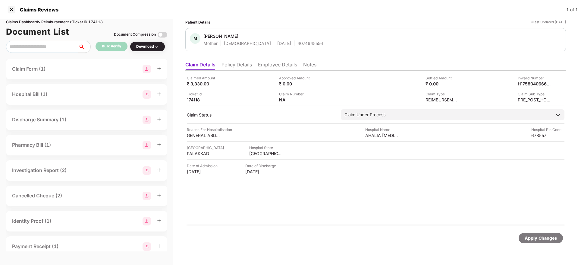
drag, startPoint x: 235, startPoint y: 66, endPoint x: 210, endPoint y: 69, distance: 25.3
click at [232, 66] on li "Policy Details" at bounding box center [236, 65] width 30 height 9
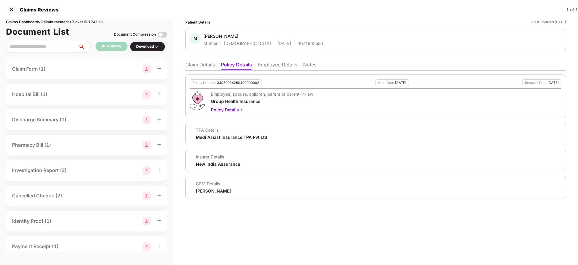
click at [195, 69] on li "Claim Details" at bounding box center [200, 65] width 30 height 9
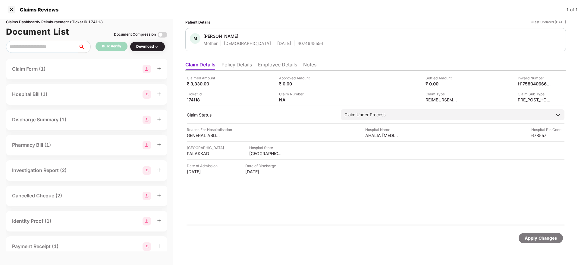
click at [297, 42] on div "4074645556" at bounding box center [310, 43] width 26 height 6
copy div "4074645556"
click at [533, 79] on div "H175804066670990784" at bounding box center [552, 75] width 49 height 10
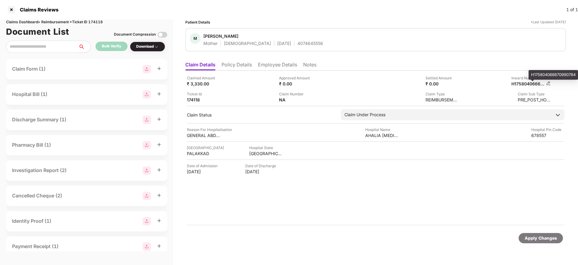
click at [526, 84] on div "H175804066670990784" at bounding box center [527, 84] width 33 height 6
copy div
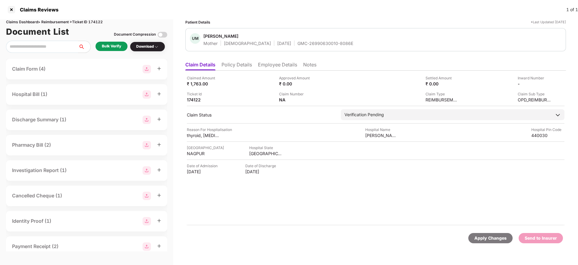
click at [241, 63] on li "Policy Details" at bounding box center [236, 65] width 30 height 9
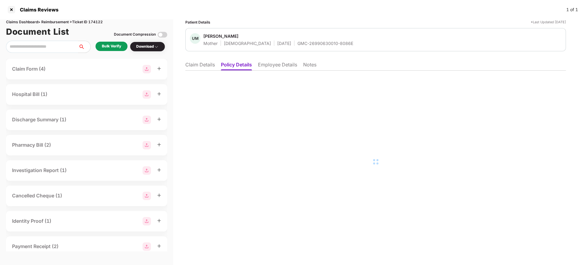
click at [284, 62] on li "Employee Details" at bounding box center [277, 65] width 39 height 9
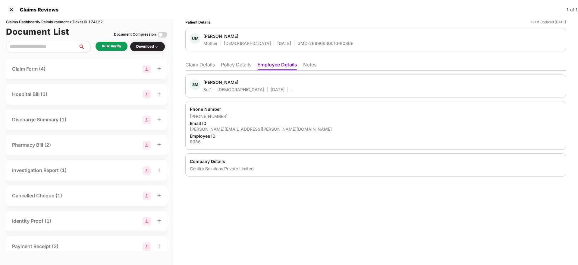
click at [218, 129] on div "[PERSON_NAME][EMAIL_ADDRESS][PERSON_NAME][DOMAIN_NAME]" at bounding box center [376, 129] width 372 height 6
click at [219, 129] on div "[PERSON_NAME][EMAIL_ADDRESS][PERSON_NAME][DOMAIN_NAME]" at bounding box center [376, 129] width 372 height 6
click at [220, 128] on div "[PERSON_NAME][EMAIL_ADDRESS][PERSON_NAME][DOMAIN_NAME]" at bounding box center [376, 129] width 372 height 6
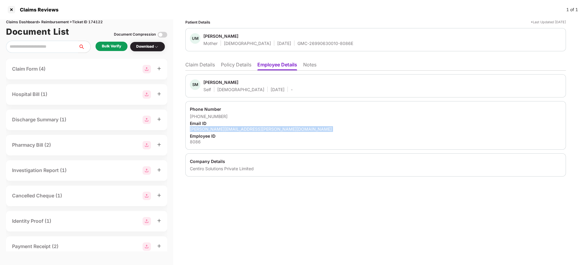
copy div "[PERSON_NAME][EMAIL_ADDRESS][PERSON_NAME][DOMAIN_NAME]"
click at [193, 62] on li "Claim Details" at bounding box center [200, 65] width 30 height 9
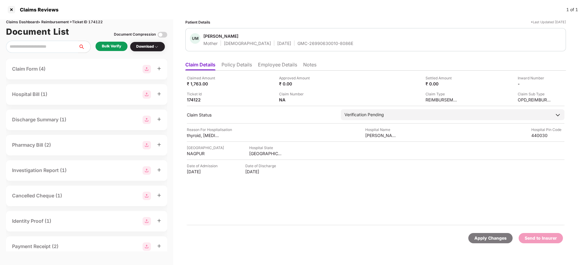
drag, startPoint x: 95, startPoint y: 47, endPoint x: 101, endPoint y: 47, distance: 5.7
click at [95, 47] on div "Bulk Verify Download" at bounding box center [86, 47] width 161 height 12
click at [107, 46] on div "Bulk Verify" at bounding box center [111, 46] width 19 height 6
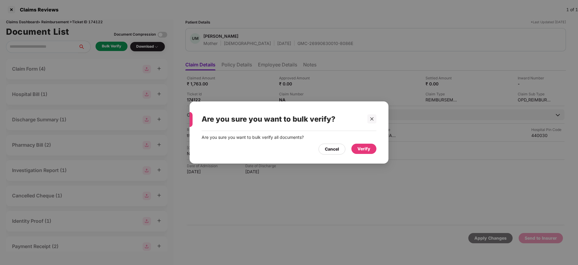
drag, startPoint x: 366, startPoint y: 147, endPoint x: 367, endPoint y: 162, distance: 14.8
click at [366, 148] on div "Verify" at bounding box center [363, 148] width 13 height 7
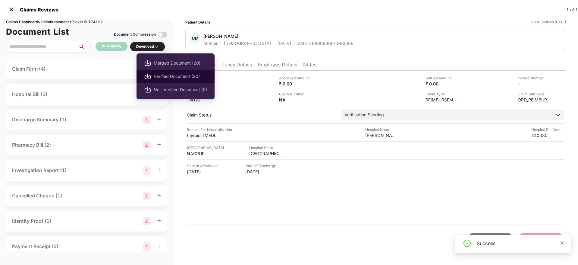
click at [159, 75] on span "Verified Document (20)" at bounding box center [180, 76] width 53 height 7
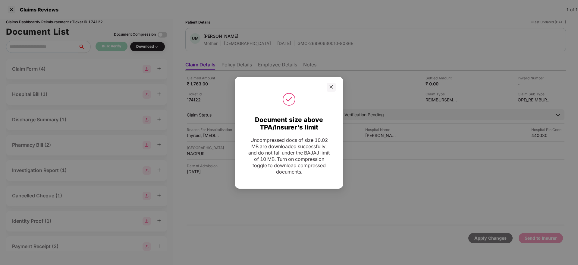
click at [339, 91] on div at bounding box center [289, 87] width 108 height 9
click at [332, 86] on icon "close" at bounding box center [331, 87] width 4 height 4
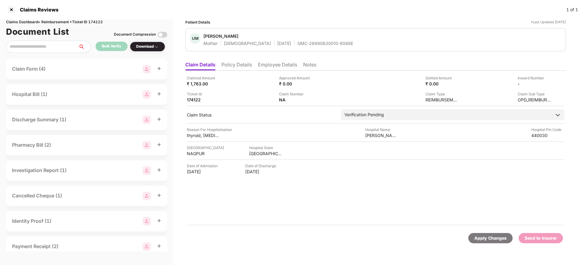
click at [251, 94] on div "Ticket Id 174122" at bounding box center [231, 96] width 88 height 11
drag, startPoint x: 276, startPoint y: 44, endPoint x: 337, endPoint y: 43, distance: 60.9
click at [337, 43] on div "UM Urmila Malvi Mother Female 30 June 1968 GMC-26990630010-8086E" at bounding box center [376, 39] width 372 height 13
copy div "GMC-26990630010-8086E"
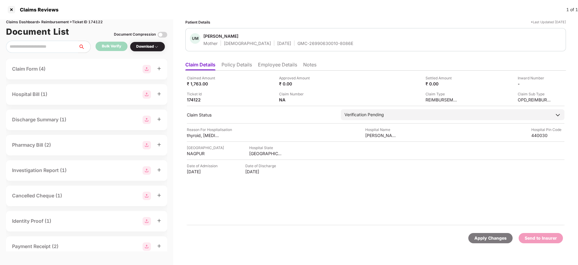
drag, startPoint x: 303, startPoint y: 57, endPoint x: 306, endPoint y: 52, distance: 5.3
click at [303, 56] on div "Patient Details *Last Updated 15 Sep 2025 UM Urmila Malvi Mother Female 30 June…" at bounding box center [375, 135] width 381 height 233
drag, startPoint x: 279, startPoint y: 44, endPoint x: 332, endPoint y: 42, distance: 53.1
click at [334, 43] on div "UM Urmila Malvi Mother Female 30 June 1968 GMC-26990630010-8086E" at bounding box center [376, 39] width 372 height 13
copy div "GMC-26990630010-8086E"
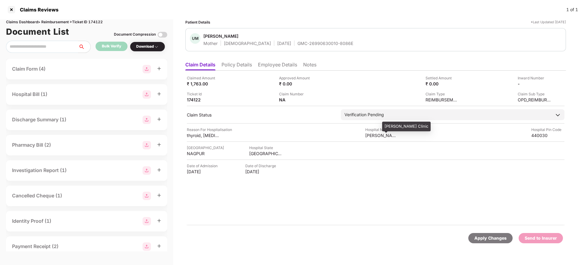
click at [375, 134] on div "Dr Fule Clinic" at bounding box center [381, 135] width 33 height 6
copy div "Dr Fule Clinic"
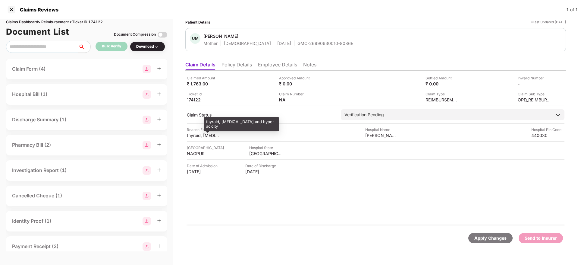
click at [196, 136] on div "thyroid, Hypertension and hyper acidity" at bounding box center [203, 135] width 33 height 6
copy div "thyroid, Hypertension and hyper acidity"
click at [288, 66] on li "Employee Details" at bounding box center [277, 65] width 39 height 9
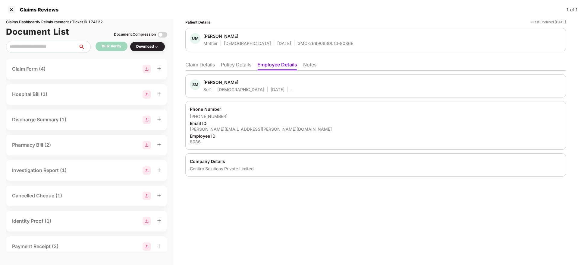
click at [216, 129] on div "shubham.malvi@centiro.com" at bounding box center [376, 129] width 372 height 6
click at [216, 130] on div "shubham.malvi@centiro.com" at bounding box center [376, 129] width 372 height 6
click at [217, 131] on div "shubham.malvi@centiro.com" at bounding box center [376, 129] width 372 height 6
click at [218, 130] on div "shubham.malvi@centiro.com" at bounding box center [376, 129] width 372 height 6
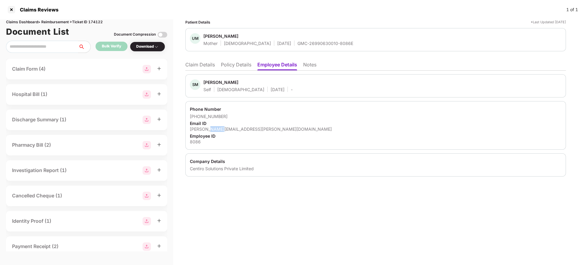
click at [218, 130] on div "shubham.malvi@centiro.com" at bounding box center [376, 129] width 372 height 6
drag, startPoint x: 198, startPoint y: 114, endPoint x: 237, endPoint y: 115, distance: 39.5
click at [237, 115] on div "+917447498760" at bounding box center [376, 116] width 372 height 6
copy div "7447498760"
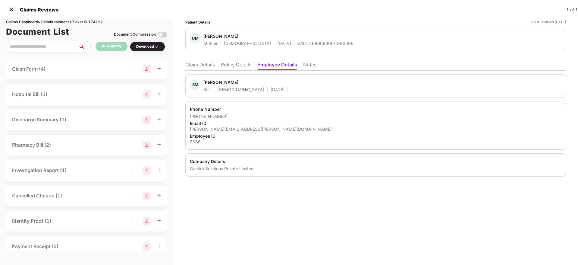
click at [209, 63] on li "Claim Details" at bounding box center [200, 65] width 30 height 9
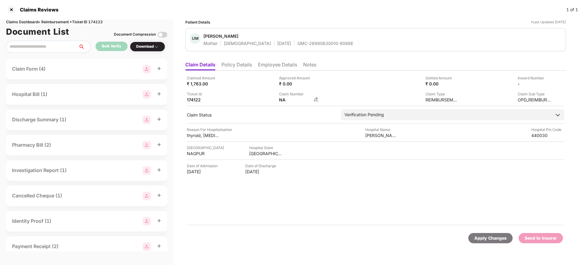
click at [315, 100] on img at bounding box center [316, 99] width 5 height 5
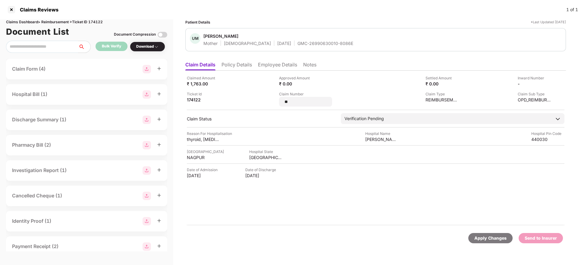
type input "*"
type input "**********"
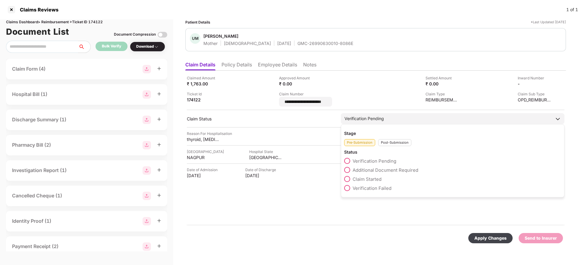
drag, startPoint x: 388, startPoint y: 141, endPoint x: 376, endPoint y: 143, distance: 12.1
click at [387, 141] on div "Post-Submission" at bounding box center [394, 142] width 33 height 7
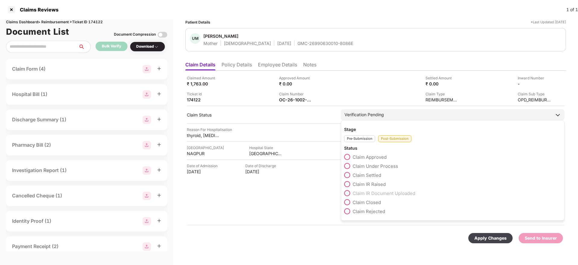
drag, startPoint x: 347, startPoint y: 165, endPoint x: 351, endPoint y: 165, distance: 3.9
click at [347, 165] on span at bounding box center [347, 166] width 6 height 6
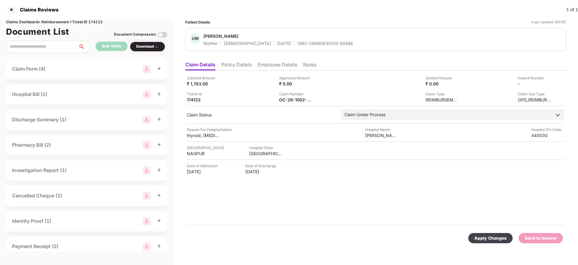
click at [485, 235] on div "Apply Changes" at bounding box center [490, 237] width 32 height 7
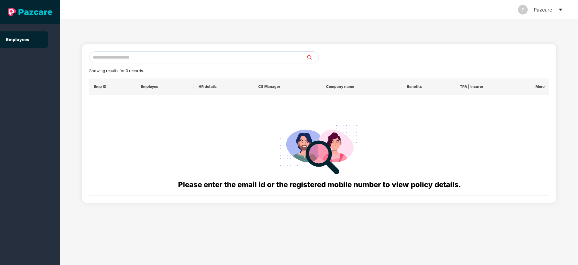
drag, startPoint x: 0, startPoint y: 0, endPoint x: 123, endPoint y: 59, distance: 136.2
click at [123, 59] on input "text" at bounding box center [197, 57] width 217 height 12
paste input "**********"
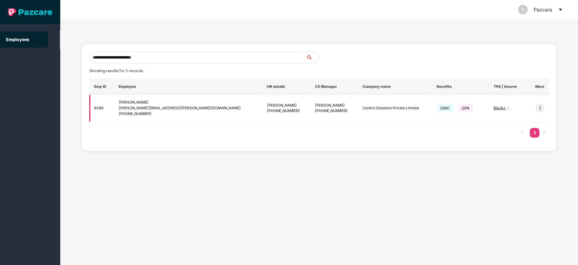
type input "**********"
drag, startPoint x: 541, startPoint y: 105, endPoint x: 541, endPoint y: 108, distance: 3.3
click at [541, 105] on img at bounding box center [540, 108] width 8 height 8
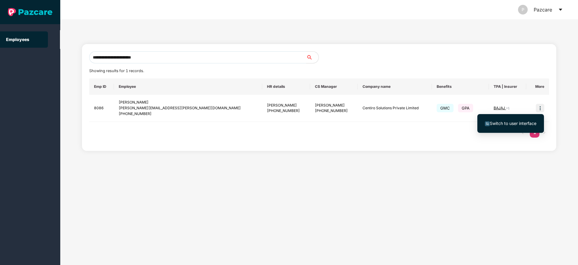
click at [521, 126] on span "Switch to user interface" at bounding box center [511, 123] width 52 height 7
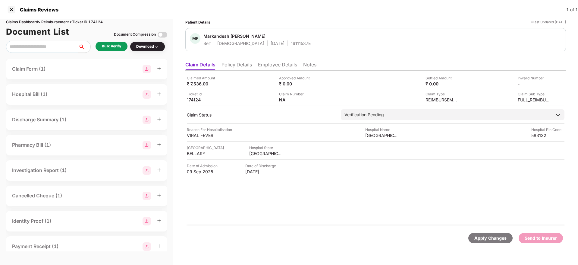
click at [246, 66] on li "Policy Details" at bounding box center [236, 65] width 30 height 9
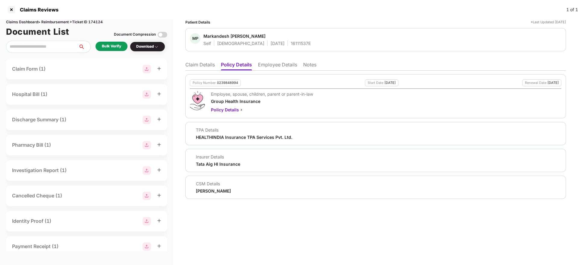
click at [276, 69] on li "Employee Details" at bounding box center [277, 65] width 39 height 9
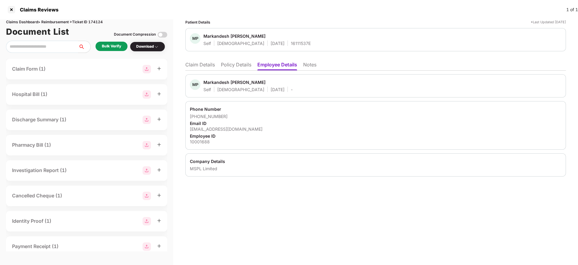
click at [204, 67] on li "Claim Details" at bounding box center [200, 65] width 30 height 9
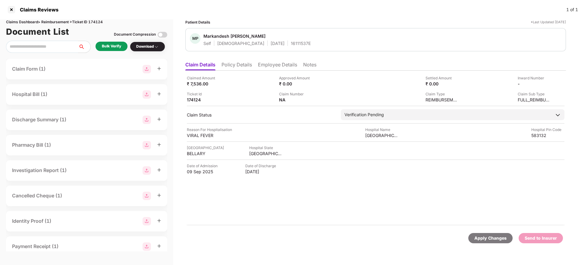
click at [243, 65] on li "Policy Details" at bounding box center [236, 65] width 30 height 9
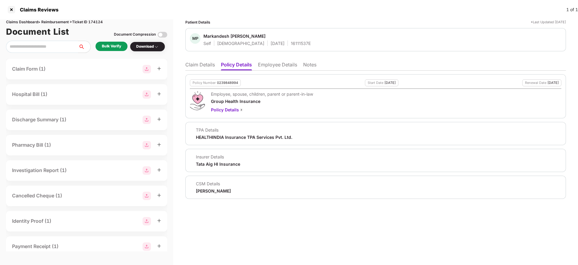
click at [272, 67] on li "Employee Details" at bounding box center [277, 65] width 39 height 9
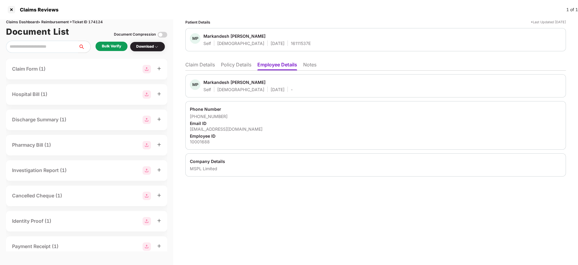
click at [242, 62] on li "Policy Details" at bounding box center [236, 65] width 30 height 9
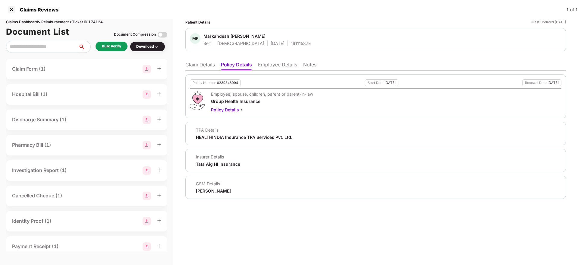
click at [201, 66] on li "Claim Details" at bounding box center [200, 65] width 30 height 9
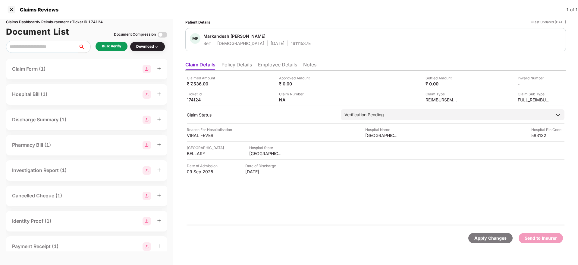
click at [245, 67] on li "Policy Details" at bounding box center [236, 65] width 30 height 9
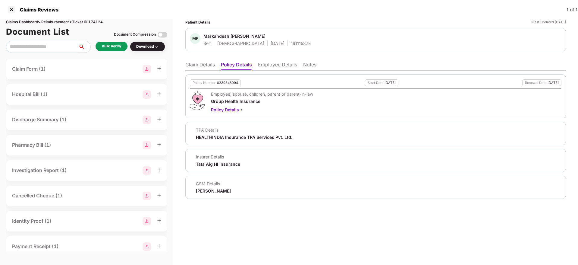
click at [198, 67] on li "Claim Details" at bounding box center [200, 65] width 30 height 9
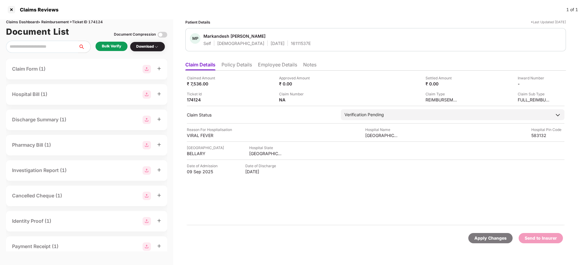
click at [242, 62] on li "Policy Details" at bounding box center [236, 65] width 30 height 9
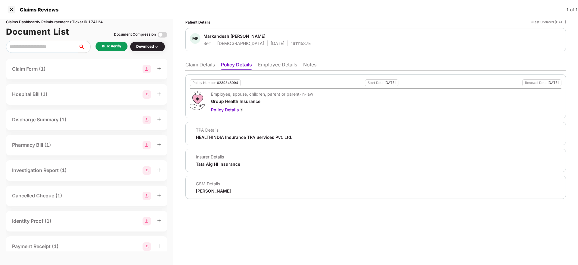
click at [203, 67] on li "Claim Details" at bounding box center [200, 65] width 30 height 9
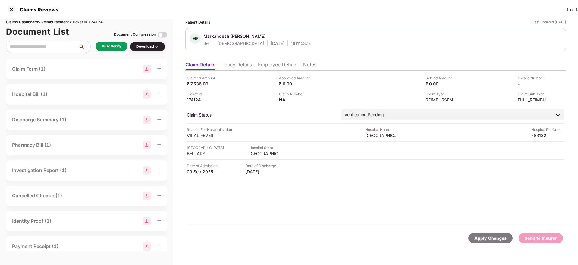
click at [112, 44] on div "Bulk Verify" at bounding box center [111, 46] width 19 height 6
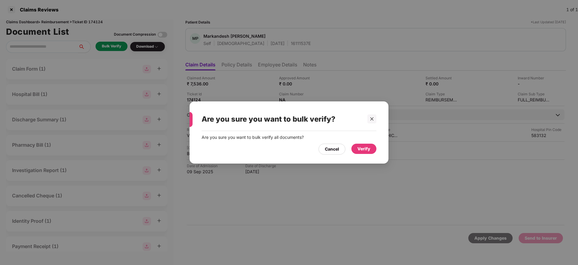
click at [364, 150] on div "Verify" at bounding box center [363, 148] width 13 height 7
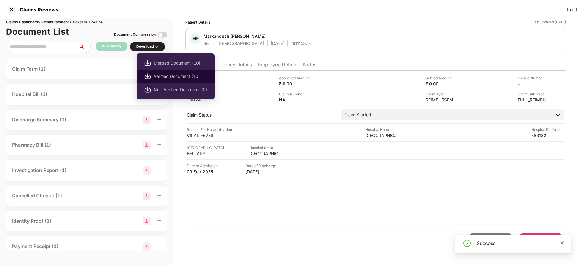
click at [171, 73] on span "Verified Document (10)" at bounding box center [180, 76] width 53 height 7
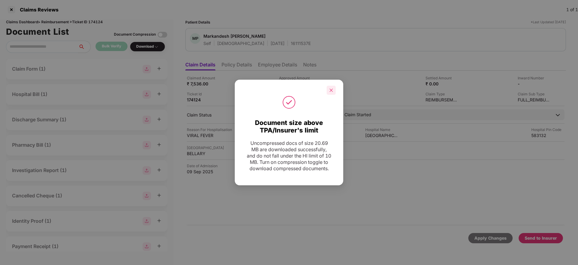
click at [331, 88] on icon "close" at bounding box center [331, 89] width 3 height 3
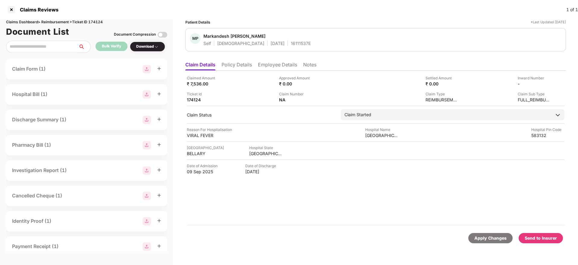
click at [537, 235] on div "Send to Insurer" at bounding box center [541, 237] width 32 height 7
click at [271, 60] on ul "Claim Details Policy Details Employee Details Notes" at bounding box center [375, 64] width 381 height 12
click at [260, 67] on li "Employee Details" at bounding box center [277, 65] width 39 height 9
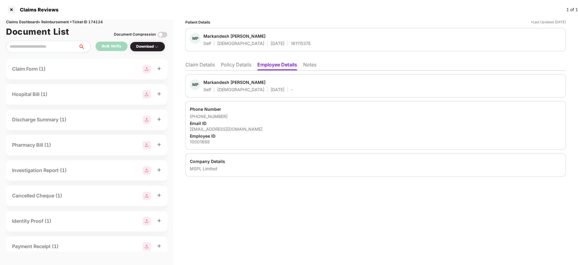
click at [240, 69] on li "Policy Details" at bounding box center [236, 65] width 30 height 9
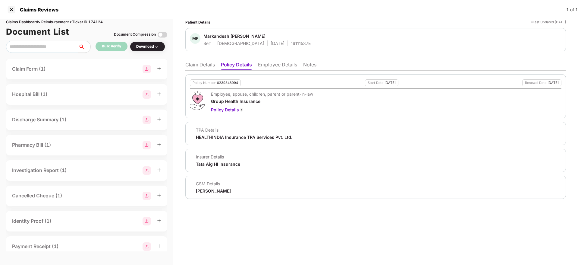
click at [196, 64] on li "Claim Details" at bounding box center [200, 65] width 30 height 9
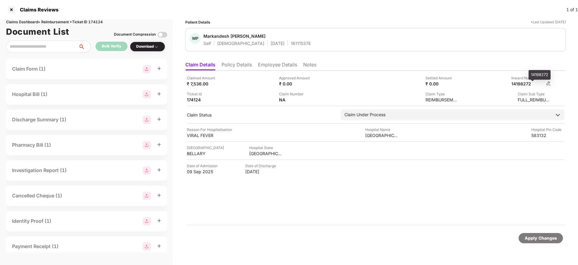
click at [524, 83] on div "14198272" at bounding box center [527, 84] width 33 height 6
drag, startPoint x: 524, startPoint y: 83, endPoint x: 524, endPoint y: 87, distance: 3.3
click at [524, 87] on div "Claimed Amount ₹ 7,536.00 Approved Amount ₹ 0.00 Settled Amount ₹ 0.00 Inward N…" at bounding box center [376, 88] width 378 height 27
copy div "14198272"
click at [291, 45] on div "16111537E" at bounding box center [301, 43] width 20 height 6
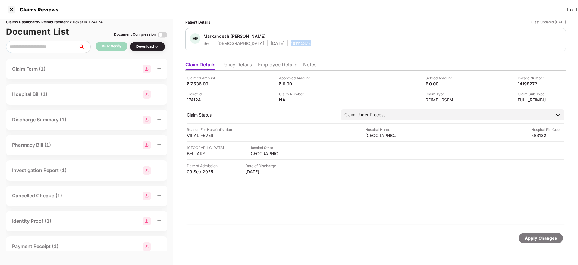
click at [291, 45] on div "16111537E" at bounding box center [301, 43] width 20 height 6
copy div "16111537E"
drag, startPoint x: 231, startPoint y: 66, endPoint x: 231, endPoint y: 70, distance: 3.9
click at [231, 65] on li "Policy Details" at bounding box center [236, 65] width 30 height 9
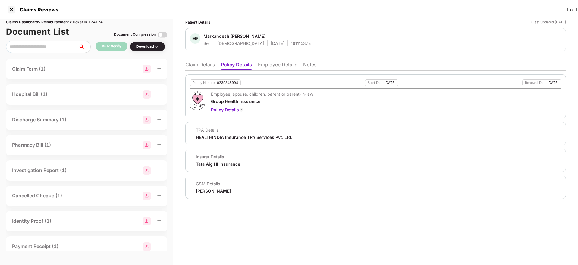
click at [199, 65] on li "Claim Details" at bounding box center [200, 65] width 30 height 9
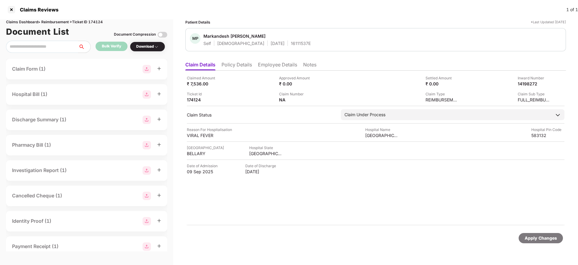
click at [238, 65] on li "Policy Details" at bounding box center [236, 65] width 30 height 9
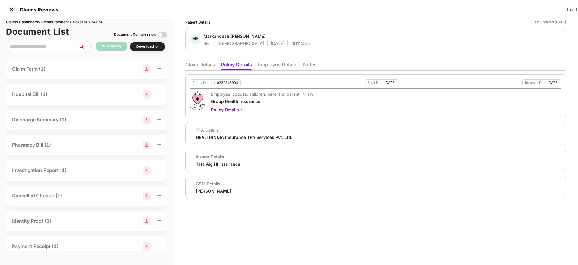
drag, startPoint x: 193, startPoint y: 67, endPoint x: 253, endPoint y: 62, distance: 61.1
click at [193, 67] on li "Claim Details" at bounding box center [200, 65] width 30 height 9
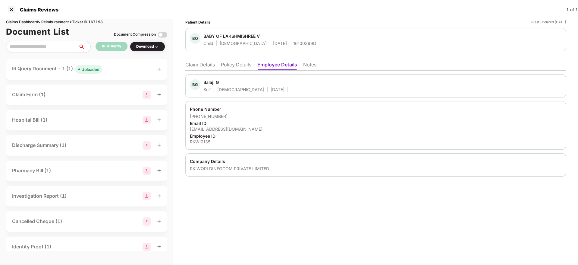
click at [238, 68] on li "Policy Details" at bounding box center [236, 65] width 30 height 9
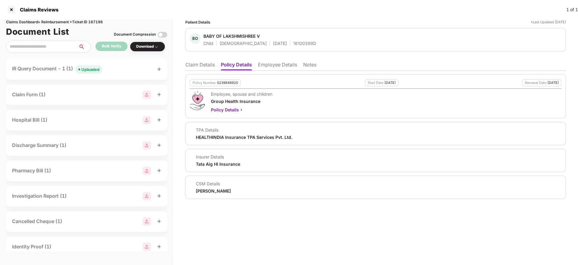
click at [202, 68] on li "Claim Details" at bounding box center [200, 65] width 30 height 9
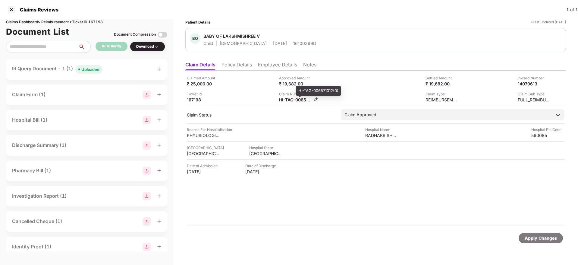
click at [284, 101] on div "HI-TAG-006571012(0)" at bounding box center [295, 100] width 33 height 6
copy div
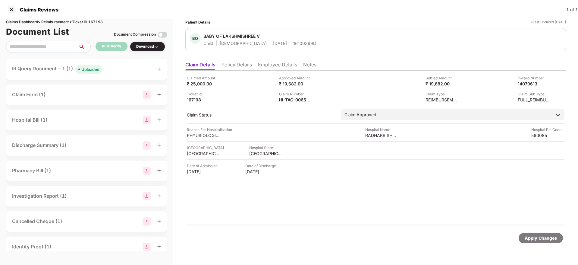
click at [324, 91] on div "Claim Number HI-TAG-006571012(0)" at bounding box center [323, 96] width 88 height 11
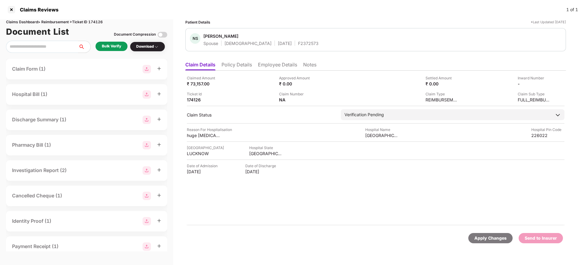
drag, startPoint x: 249, startPoint y: 64, endPoint x: 253, endPoint y: 65, distance: 4.3
click at [249, 64] on li "Policy Details" at bounding box center [236, 65] width 30 height 9
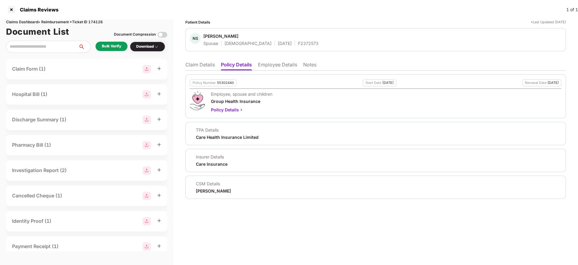
click at [271, 68] on li "Employee Details" at bounding box center [277, 65] width 39 height 9
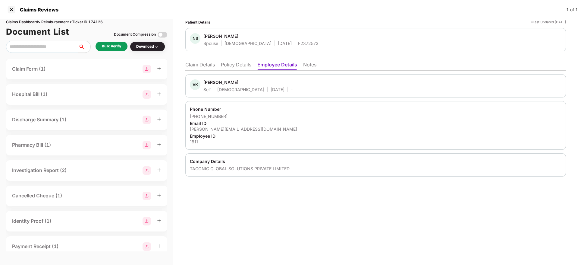
click at [236, 68] on li "Policy Details" at bounding box center [236, 65] width 30 height 9
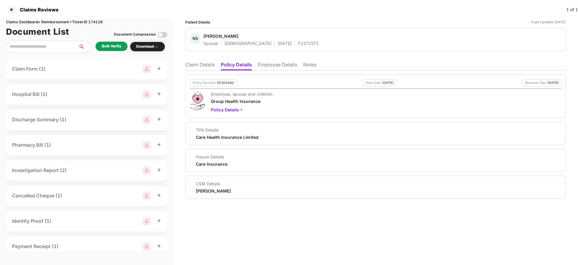
click at [197, 68] on li "Claim Details" at bounding box center [200, 65] width 30 height 9
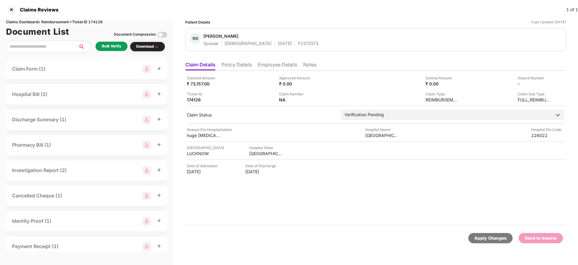
click at [237, 65] on li "Policy Details" at bounding box center [236, 65] width 30 height 9
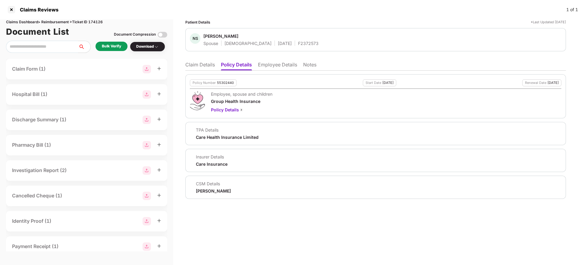
click at [111, 45] on div "Bulk Verify" at bounding box center [111, 46] width 19 height 6
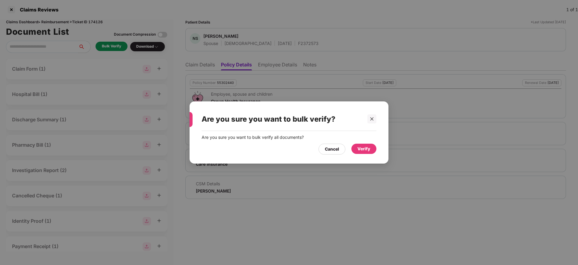
click at [368, 151] on div "Verify" at bounding box center [363, 148] width 13 height 7
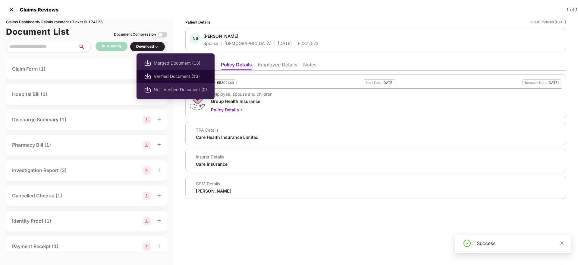
click at [160, 78] on span "Verified Document (13)" at bounding box center [180, 76] width 53 height 7
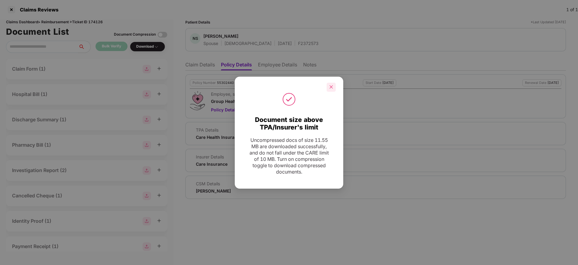
click at [332, 89] on icon "close" at bounding box center [331, 87] width 4 height 4
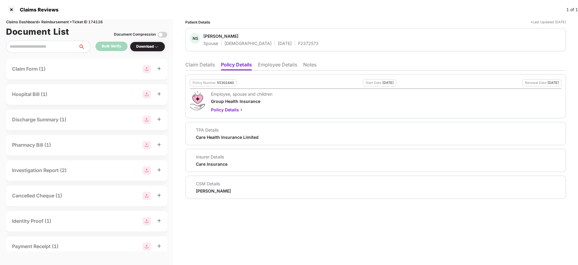
click at [225, 81] on div "55302440" at bounding box center [225, 83] width 17 height 4
copy div "55302440"
click at [298, 43] on div "F2372573" at bounding box center [308, 43] width 20 height 6
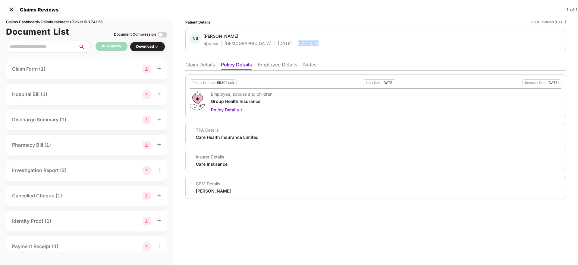
copy div "F2372573"
click at [207, 62] on li "Claim Details" at bounding box center [200, 65] width 30 height 9
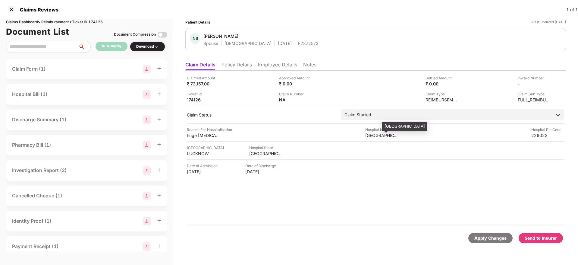
click at [373, 134] on div "Regency Hospital" at bounding box center [381, 135] width 33 height 6
copy div "Regency Hospital"
click at [211, 75] on div "Claimed Amount" at bounding box center [203, 78] width 33 height 6
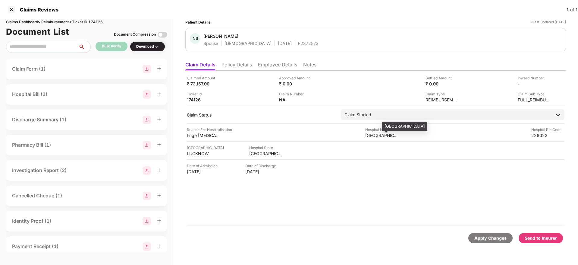
click at [370, 133] on div "Regency Hospital" at bounding box center [381, 135] width 33 height 6
copy div "Regency Hospital"
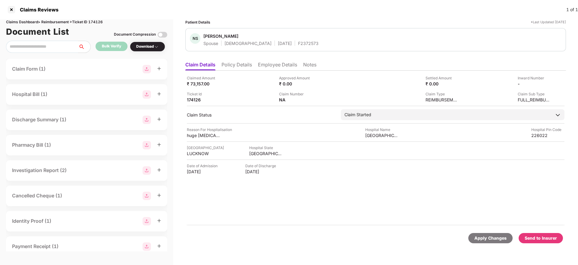
click at [261, 85] on div "Claimed Amount ₹ 73,157.00" at bounding box center [231, 80] width 88 height 11
click at [197, 137] on div "huge Fibroid Uterus" at bounding box center [203, 135] width 33 height 6
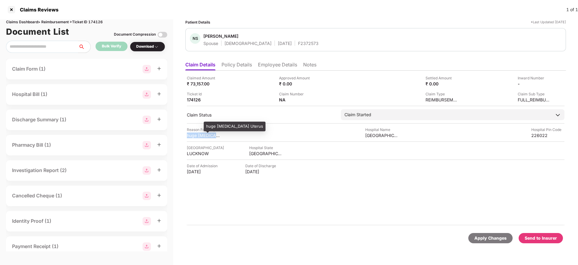
copy div "huge Fibroid Uterus"
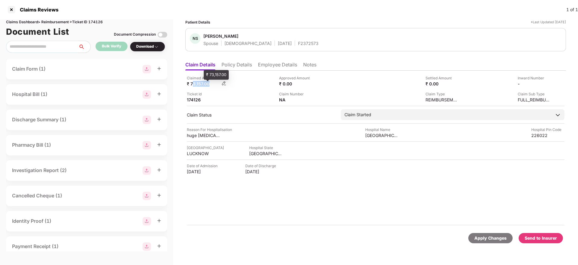
drag, startPoint x: 192, startPoint y: 84, endPoint x: 208, endPoint y: 83, distance: 16.0
click at [208, 83] on div "₹ 73,157.00" at bounding box center [203, 84] width 33 height 6
drag, startPoint x: 190, startPoint y: 83, endPoint x: 213, endPoint y: 84, distance: 23.2
click at [213, 84] on div "₹ 73,157.00" at bounding box center [203, 84] width 33 height 6
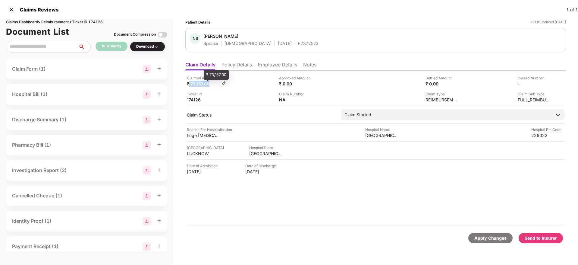
copy div "73,157.00"
click at [271, 65] on li "Employee Details" at bounding box center [277, 65] width 39 height 9
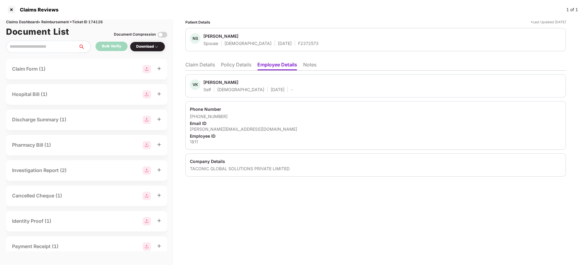
click at [219, 129] on div "vimlesh.kumar@tally-group.com" at bounding box center [376, 129] width 372 height 6
copy div "vimlesh.kumar@tally-group.com"
drag, startPoint x: 198, startPoint y: 115, endPoint x: 243, endPoint y: 120, distance: 45.8
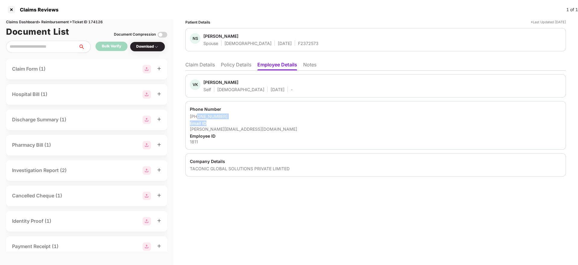
click at [243, 120] on div "Phone Number +919591583992 Email ID vimlesh.kumar@tally-group.com Employee ID 1…" at bounding box center [375, 125] width 381 height 49
click at [242, 118] on div "+919591583992" at bounding box center [376, 116] width 372 height 6
click at [216, 116] on div "+919591583992" at bounding box center [376, 116] width 372 height 6
click at [208, 116] on div "+919591583992" at bounding box center [376, 116] width 372 height 6
drag, startPoint x: 198, startPoint y: 115, endPoint x: 224, endPoint y: 115, distance: 26.2
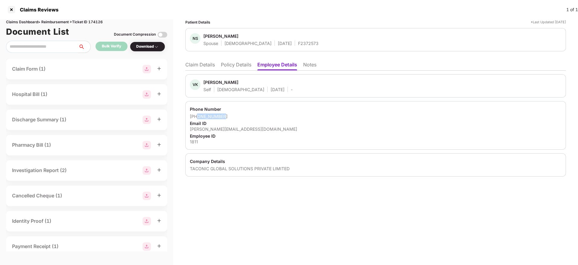
click at [224, 115] on div "+919591583992" at bounding box center [376, 116] width 372 height 6
copy div "9591583992"
click at [203, 63] on li "Claim Details" at bounding box center [200, 65] width 30 height 9
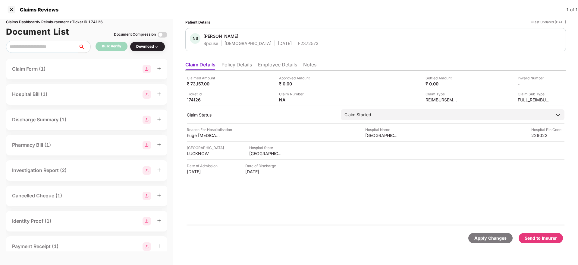
drag, startPoint x: 281, startPoint y: 63, endPoint x: 273, endPoint y: 71, distance: 11.7
click at [279, 64] on li "Employee Details" at bounding box center [277, 65] width 39 height 9
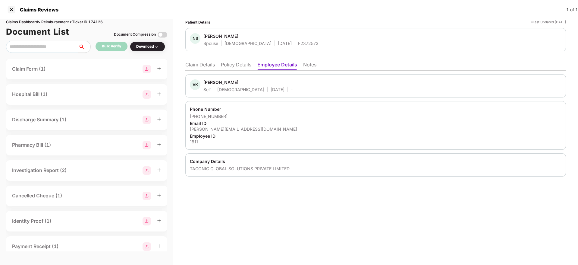
click at [237, 131] on div "vimlesh.kumar@tally-group.com" at bounding box center [376, 129] width 372 height 6
copy div "vimlesh.kumar@tally-group.com"
click at [200, 66] on li "Claim Details" at bounding box center [200, 65] width 30 height 9
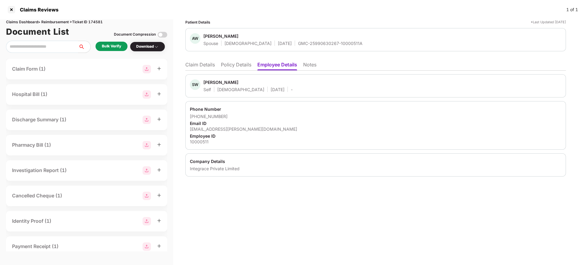
click at [230, 63] on li "Policy Details" at bounding box center [236, 65] width 30 height 9
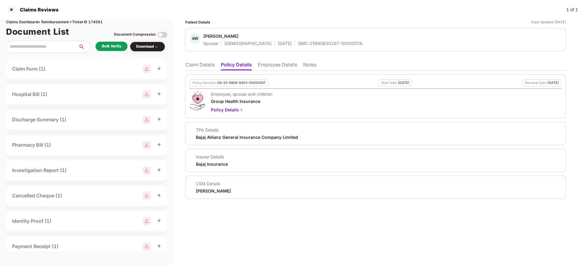
click at [271, 65] on li "Employee Details" at bounding box center [277, 65] width 39 height 9
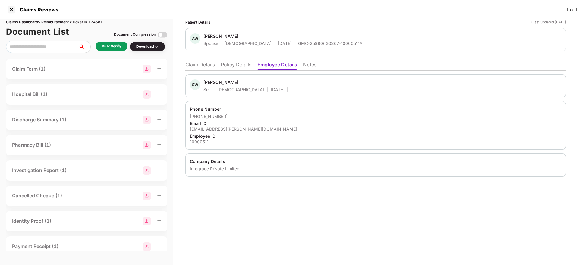
click at [236, 67] on li "Policy Details" at bounding box center [236, 65] width 30 height 9
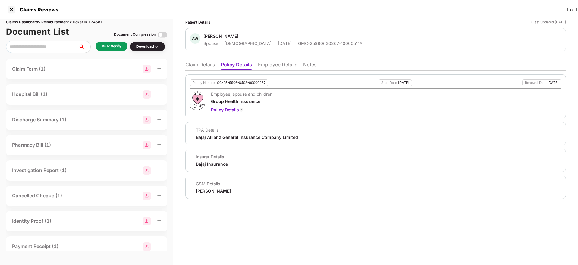
click at [196, 62] on li "Claim Details" at bounding box center [200, 65] width 30 height 9
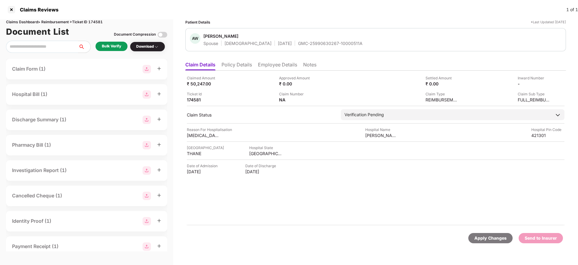
click at [115, 48] on div "Bulk Verify" at bounding box center [111, 46] width 19 height 6
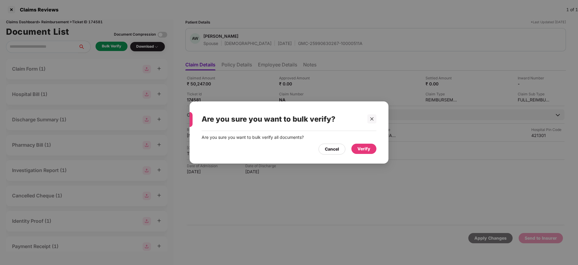
click at [366, 148] on div "Verify" at bounding box center [363, 148] width 13 height 7
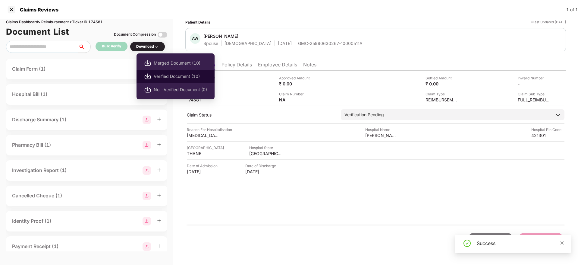
click at [166, 75] on span "Verified Document (10)" at bounding box center [180, 76] width 53 height 7
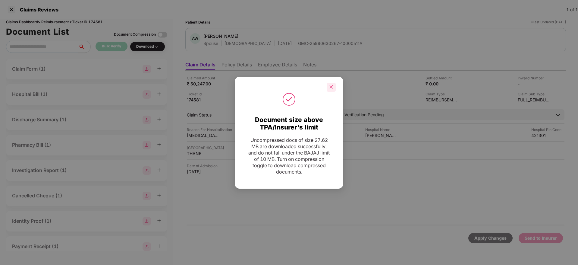
click at [333, 88] on icon "close" at bounding box center [331, 87] width 4 height 4
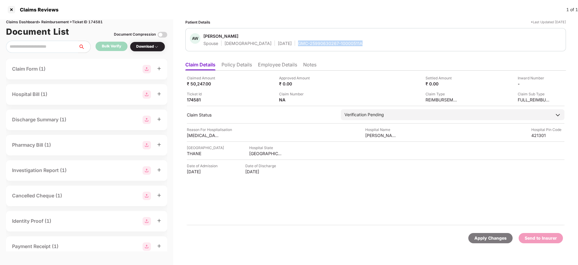
drag, startPoint x: 278, startPoint y: 44, endPoint x: 340, endPoint y: 43, distance: 62.7
click at [340, 43] on div "GMC-25990630267-10000511A" at bounding box center [330, 43] width 64 height 6
copy div "GMC-25990630267-10000511A"
click at [233, 68] on li "Policy Details" at bounding box center [236, 65] width 30 height 9
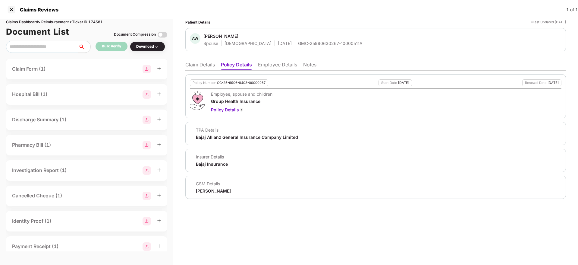
click at [201, 66] on li "Claim Details" at bounding box center [200, 65] width 30 height 9
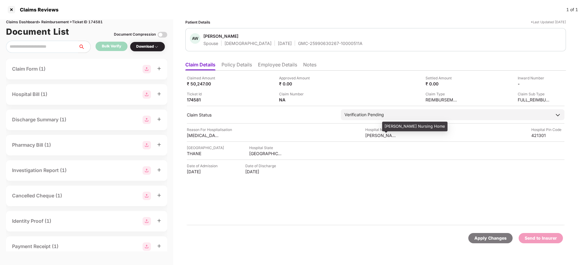
click at [372, 136] on div "[PERSON_NAME] Nursing Home" at bounding box center [381, 135] width 33 height 6
copy div "[PERSON_NAME] Nursing Home"
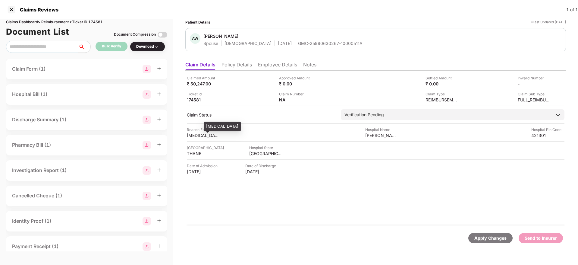
click at [192, 134] on div "[MEDICAL_DATA]" at bounding box center [203, 135] width 33 height 6
click at [192, 135] on div "[MEDICAL_DATA]" at bounding box center [203, 135] width 33 height 6
copy div "[MEDICAL_DATA]"
click at [262, 67] on li "Employee Details" at bounding box center [277, 65] width 39 height 9
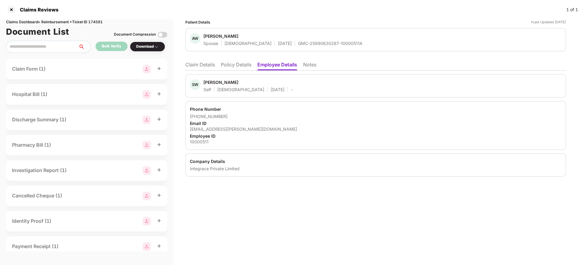
click at [237, 130] on div "[EMAIL_ADDRESS][PERSON_NAME][DOMAIN_NAME]" at bounding box center [376, 129] width 372 height 6
copy div "[EMAIL_ADDRESS][PERSON_NAME][DOMAIN_NAME]"
drag, startPoint x: 198, startPoint y: 115, endPoint x: 224, endPoint y: 114, distance: 25.3
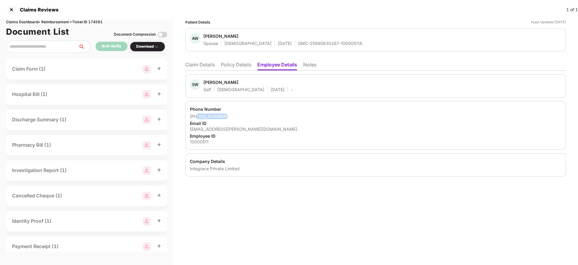
click at [224, 114] on div "[PHONE_NUMBER]" at bounding box center [376, 116] width 372 height 6
copy div "9833583315"
click at [209, 65] on li "Claim Details" at bounding box center [200, 65] width 30 height 9
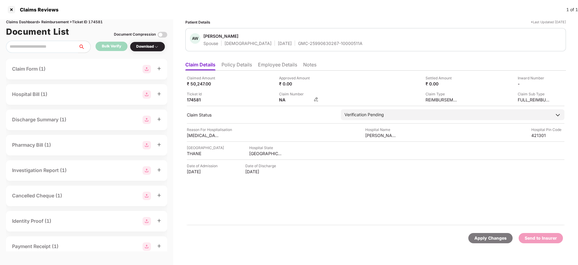
click at [314, 98] on img at bounding box center [316, 99] width 5 height 5
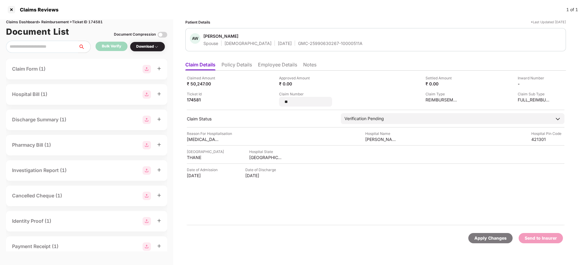
type input "*"
type input "**********"
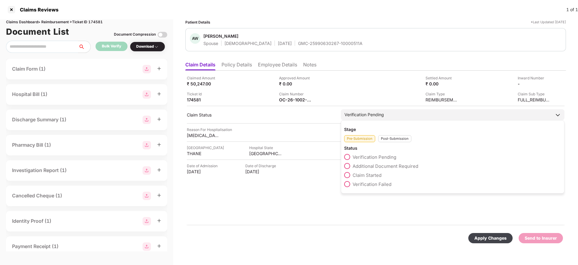
click at [394, 142] on div "Stage Pre-Submission Post-Submission Status Verification Pending Additional Doc…" at bounding box center [453, 156] width 224 height 73
click at [384, 138] on div "Post-Submission" at bounding box center [394, 138] width 33 height 7
click at [350, 165] on span at bounding box center [347, 166] width 6 height 6
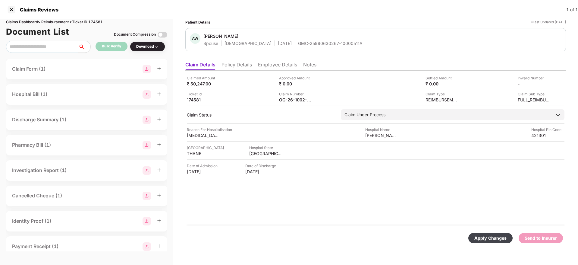
drag, startPoint x: 494, startPoint y: 237, endPoint x: 418, endPoint y: 194, distance: 87.9
click at [494, 237] on div "Apply Changes" at bounding box center [490, 237] width 32 height 7
click at [237, 67] on li "Policy Details" at bounding box center [236, 65] width 30 height 9
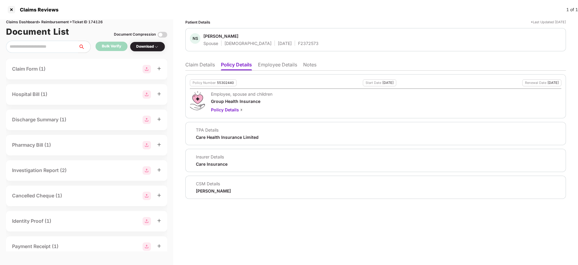
click at [280, 67] on li "Employee Details" at bounding box center [277, 65] width 39 height 9
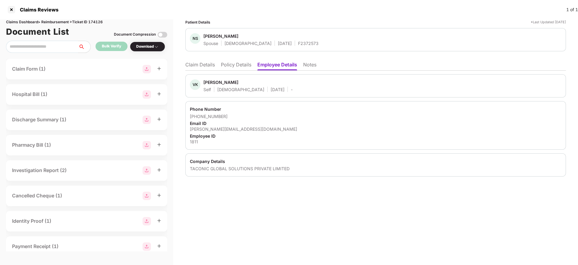
click at [224, 63] on li "Policy Details" at bounding box center [236, 65] width 30 height 9
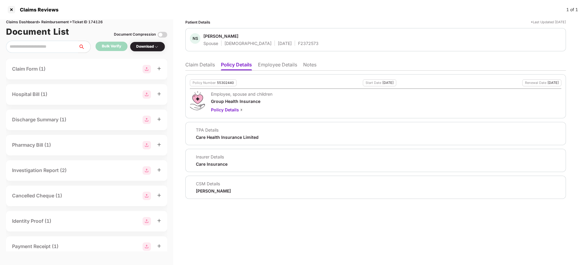
drag, startPoint x: 278, startPoint y: 61, endPoint x: 284, endPoint y: 67, distance: 9.2
click at [279, 61] on ul "Claim Details Policy Details Employee Details Notes" at bounding box center [375, 64] width 381 height 12
click at [284, 67] on li "Employee Details" at bounding box center [277, 65] width 39 height 9
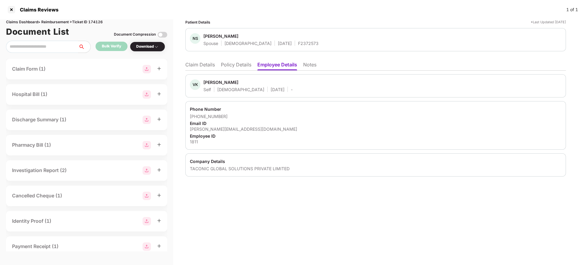
click at [202, 65] on li "Claim Details" at bounding box center [200, 65] width 30 height 9
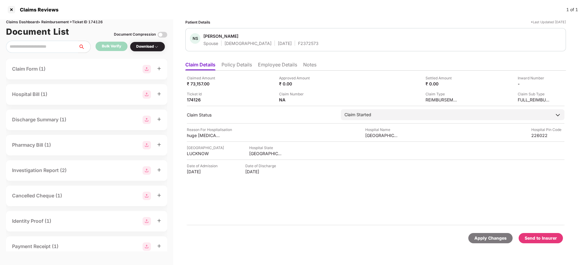
drag, startPoint x: 270, startPoint y: 64, endPoint x: 281, endPoint y: 71, distance: 12.6
click at [271, 64] on li "Employee Details" at bounding box center [277, 65] width 39 height 9
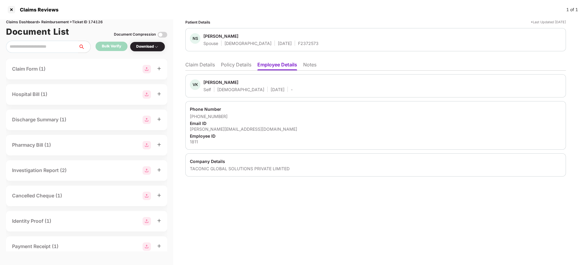
click at [219, 127] on div "vimlesh.kumar@tally-group.com" at bounding box center [376, 129] width 372 height 6
click at [219, 128] on div "vimlesh.kumar@tally-group.com" at bounding box center [376, 129] width 372 height 6
copy div "vimlesh.kumar@tally-group.com"
click at [283, 111] on div "Phone Number" at bounding box center [376, 109] width 372 height 6
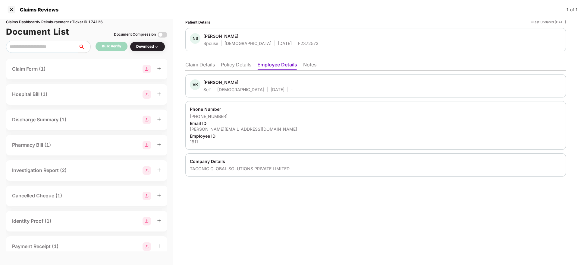
click at [95, 20] on div "Claims Dashboard > Reimbursement > Ticket ID 174126" at bounding box center [86, 22] width 161 height 6
copy div "174126"
click at [197, 68] on li "Claim Details" at bounding box center [200, 65] width 30 height 9
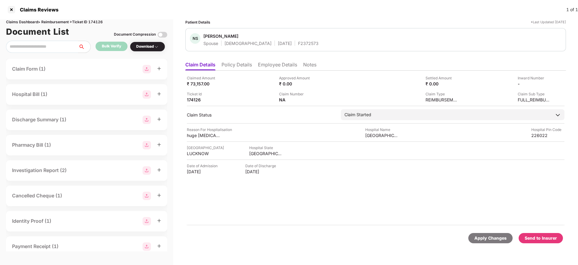
click at [249, 63] on li "Policy Details" at bounding box center [236, 65] width 30 height 9
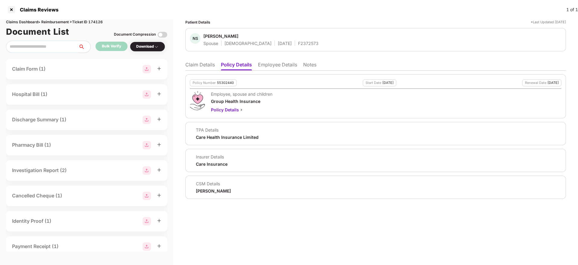
click at [222, 84] on div "55302440" at bounding box center [225, 83] width 17 height 4
copy div "55302440"
drag, startPoint x: 196, startPoint y: 62, endPoint x: 196, endPoint y: 69, distance: 6.9
click at [196, 64] on li "Claim Details" at bounding box center [200, 65] width 30 height 9
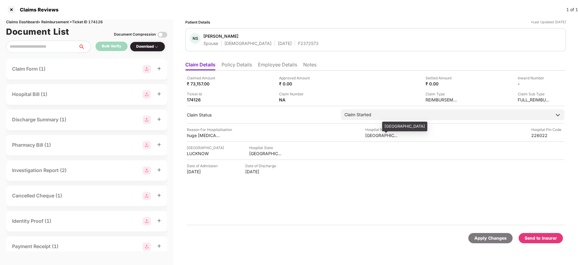
click at [389, 127] on div "Regency Hospital" at bounding box center [404, 126] width 45 height 10
copy div "Regency Hospital"
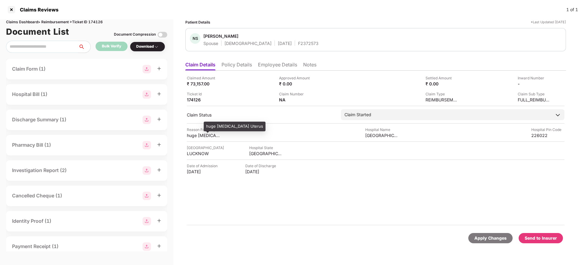
click at [215, 127] on div "huge Fibroid Uterus" at bounding box center [235, 126] width 62 height 10
copy div "huge Fibroid Uterus"
click at [268, 64] on li "Employee Details" at bounding box center [277, 65] width 39 height 9
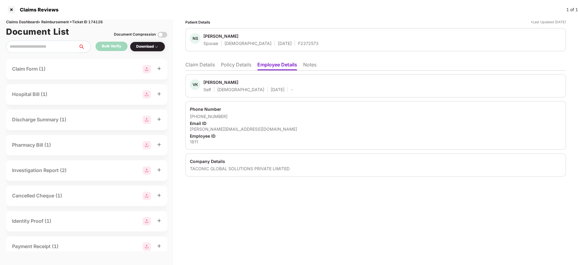
click at [222, 129] on div "vimlesh.kumar@tally-group.com" at bounding box center [376, 129] width 372 height 6
copy div "vimlesh.kumar@tally-group.com"
copy div "9591583992"
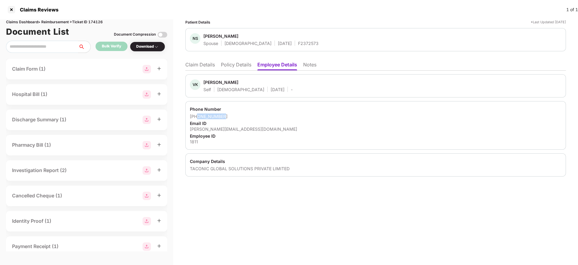
drag, startPoint x: 197, startPoint y: 115, endPoint x: 223, endPoint y: 115, distance: 25.6
click at [223, 115] on div "+919591583992" at bounding box center [376, 116] width 372 height 6
click at [196, 62] on li "Claim Details" at bounding box center [200, 65] width 30 height 9
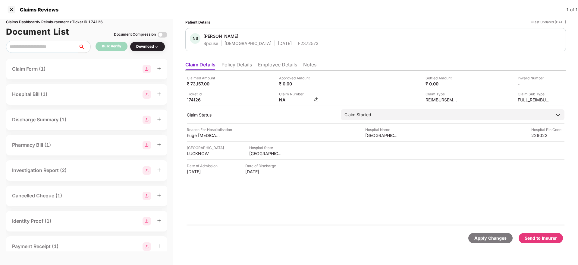
click at [316, 99] on img at bounding box center [316, 99] width 5 height 5
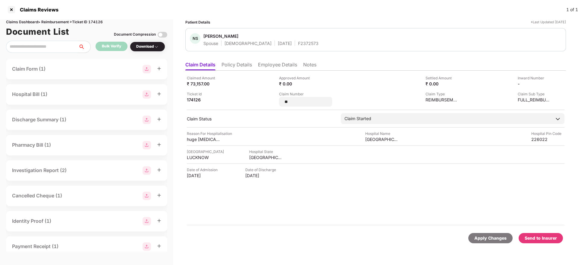
type input "*"
type input "**********"
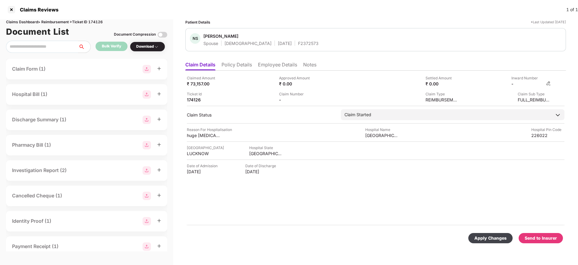
click at [549, 84] on img at bounding box center [548, 83] width 5 height 5
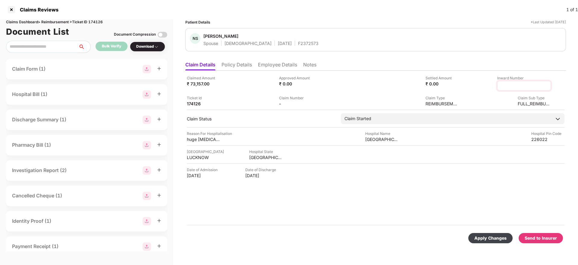
type input "**********"
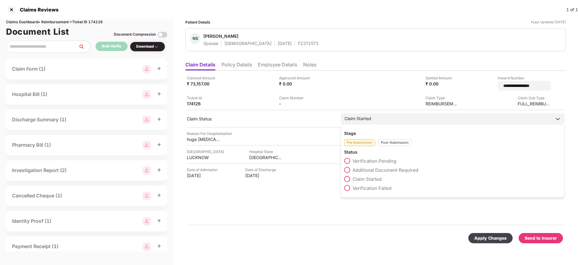
click at [389, 140] on div "Post-Submission" at bounding box center [394, 142] width 33 height 7
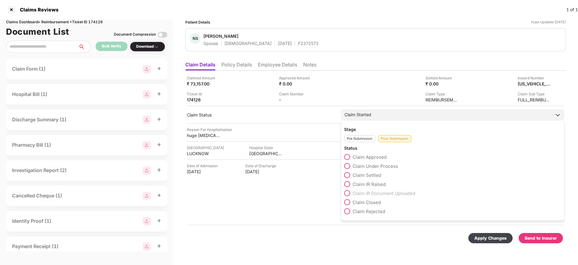
click at [347, 165] on span at bounding box center [347, 166] width 6 height 6
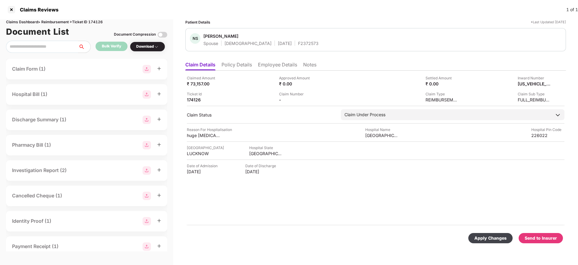
drag, startPoint x: 484, startPoint y: 236, endPoint x: 495, endPoint y: 234, distance: 11.3
click at [485, 236] on div "Apply Changes" at bounding box center [490, 237] width 32 height 7
click at [242, 67] on li "Policy Details" at bounding box center [236, 65] width 30 height 9
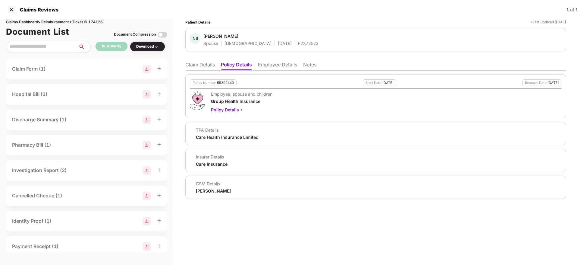
click at [191, 64] on li "Claim Details" at bounding box center [200, 65] width 30 height 9
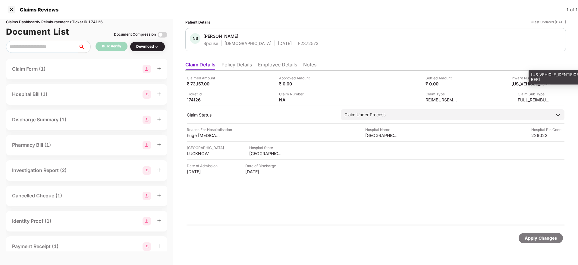
click at [525, 84] on div "CPR16092025016888" at bounding box center [527, 84] width 33 height 6
copy div "CPR16092025016888"
click at [298, 45] on div "F2372573" at bounding box center [308, 43] width 20 height 6
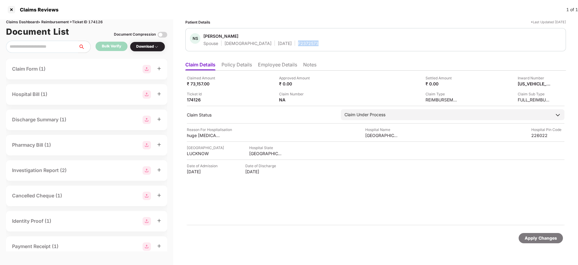
copy div "F2372573"
click at [252, 92] on div "Ticket Id 174126" at bounding box center [231, 96] width 88 height 11
click at [246, 65] on li "Policy Details" at bounding box center [236, 65] width 30 height 9
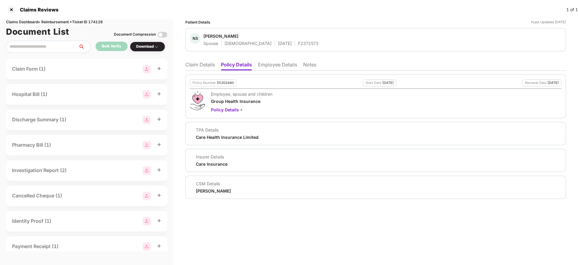
click at [275, 69] on li "Employee Details" at bounding box center [277, 65] width 39 height 9
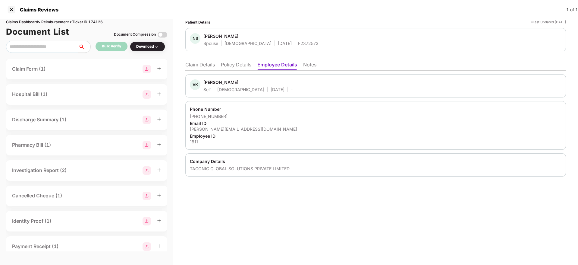
click at [194, 64] on li "Claim Details" at bounding box center [200, 65] width 30 height 9
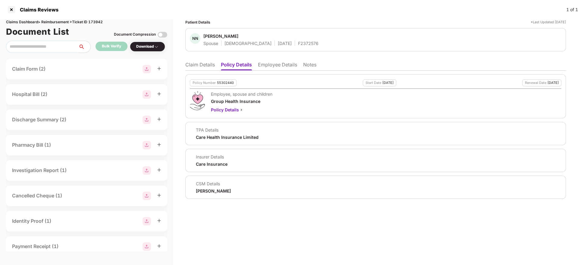
click at [200, 65] on li "Claim Details" at bounding box center [200, 65] width 30 height 9
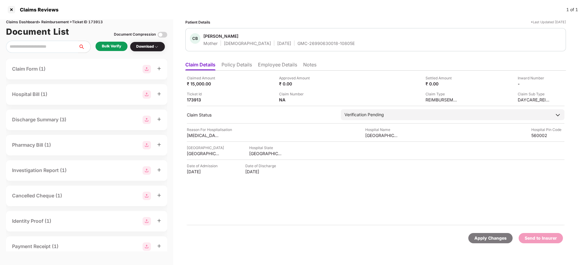
click at [243, 65] on li "Policy Details" at bounding box center [236, 65] width 30 height 9
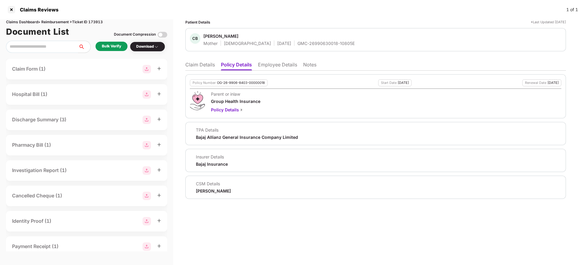
click at [198, 67] on li "Claim Details" at bounding box center [200, 65] width 30 height 9
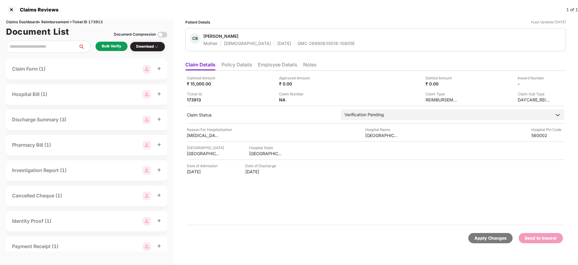
click at [232, 67] on li "Policy Details" at bounding box center [236, 65] width 30 height 9
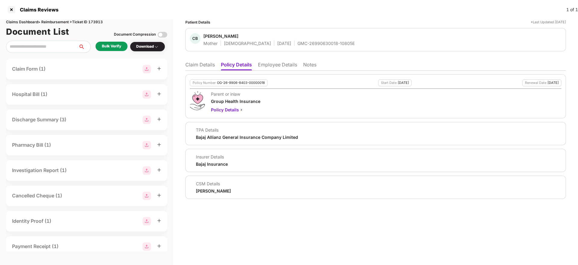
click at [207, 67] on li "Claim Details" at bounding box center [200, 65] width 30 height 9
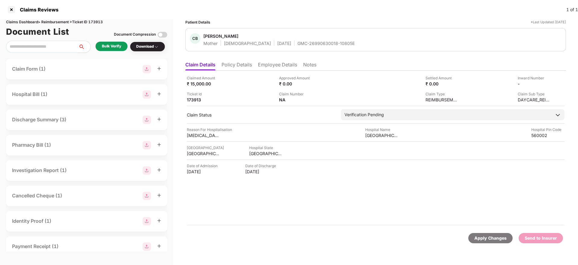
click at [245, 69] on li "Policy Details" at bounding box center [236, 65] width 30 height 9
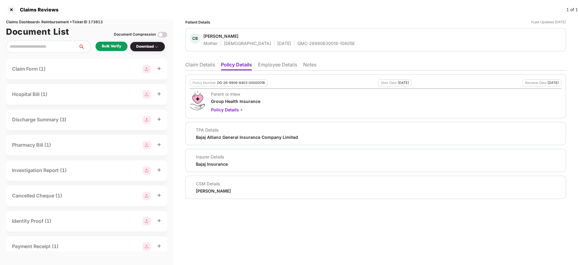
click at [279, 63] on li "Employee Details" at bounding box center [277, 65] width 39 height 9
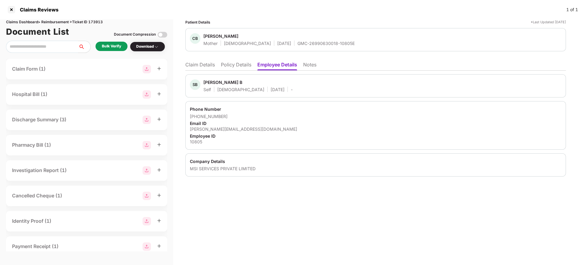
click at [238, 61] on ul "Claim Details Policy Details Employee Details Notes" at bounding box center [375, 64] width 381 height 12
click at [199, 66] on li "Claim Details" at bounding box center [200, 65] width 30 height 9
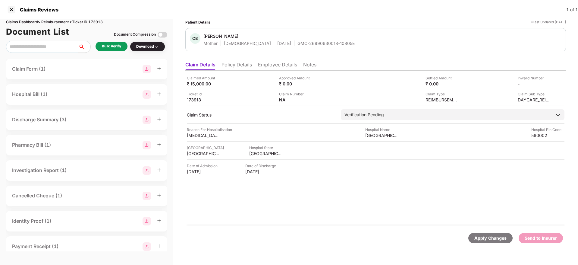
click at [240, 65] on li "Policy Details" at bounding box center [236, 65] width 30 height 9
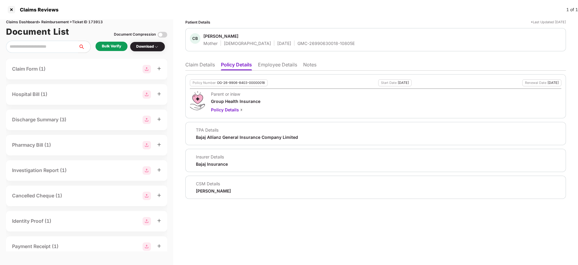
click at [208, 62] on li "Claim Details" at bounding box center [200, 65] width 30 height 9
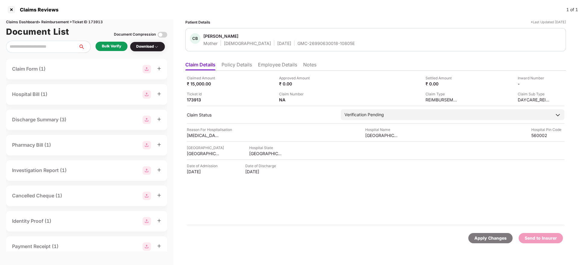
click at [363, 89] on div "Claimed Amount ₹ 15,000.00 Approved Amount ₹ 0.00 Settled Amount ₹ 0.00 Inward …" at bounding box center [376, 88] width 378 height 27
drag, startPoint x: 275, startPoint y: 46, endPoint x: 333, endPoint y: 45, distance: 58.5
click at [333, 45] on div "CB Chaya B Mother Female 05 Aug 1975 GMC-26990630018-10805E" at bounding box center [376, 39] width 372 height 13
copy div "GMC-26990630018-10805E"
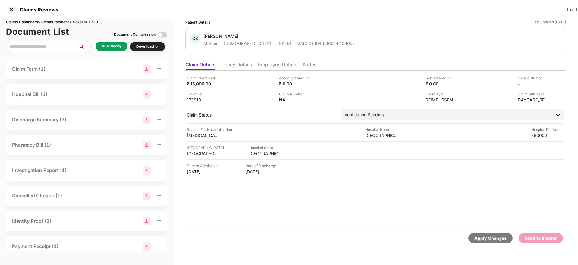
click at [239, 64] on li "Policy Details" at bounding box center [236, 65] width 30 height 9
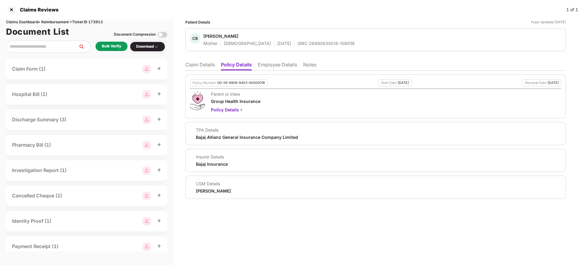
click at [205, 65] on li "Claim Details" at bounding box center [200, 65] width 30 height 9
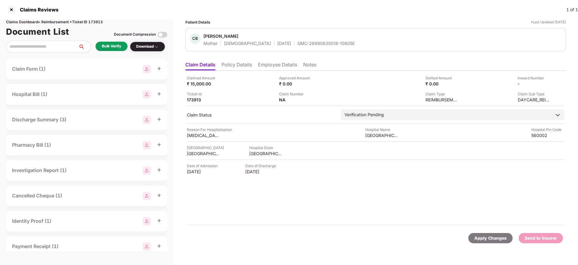
click at [123, 42] on div "Bulk Verify" at bounding box center [112, 46] width 32 height 9
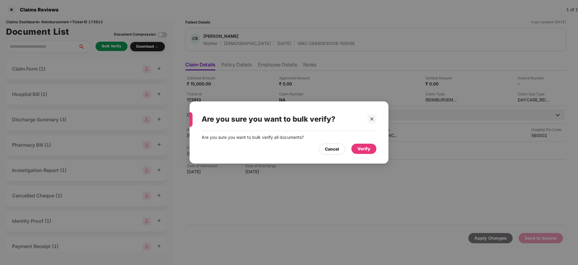
click at [361, 146] on div "Verify" at bounding box center [363, 148] width 13 height 7
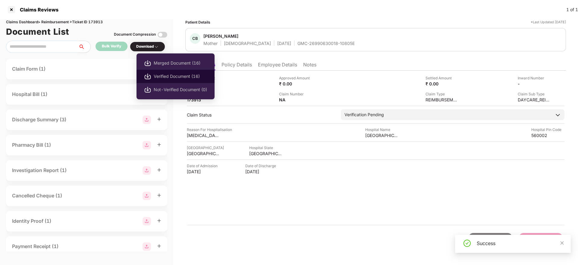
click at [164, 80] on li "Verified Document (16)" at bounding box center [175, 76] width 78 height 13
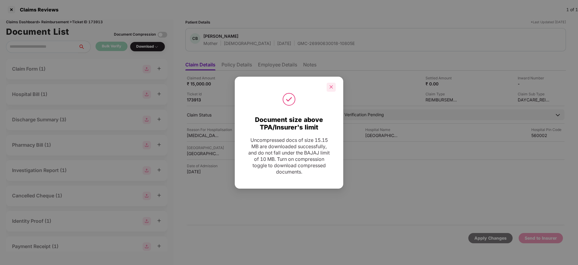
click at [331, 87] on icon "close" at bounding box center [331, 86] width 3 height 3
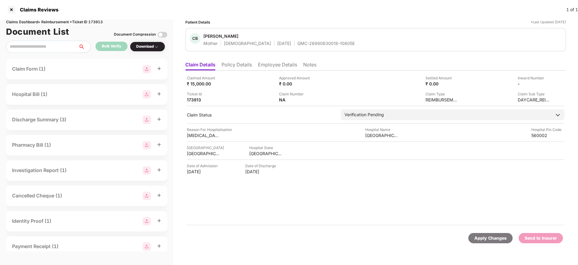
click at [247, 64] on li "Policy Details" at bounding box center [236, 65] width 30 height 9
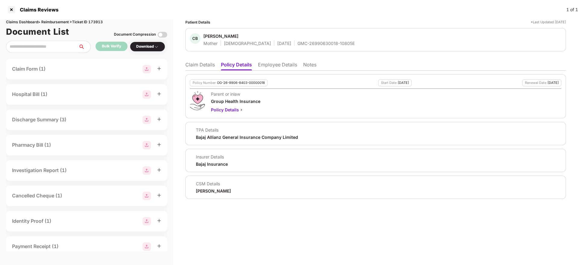
click at [195, 64] on li "Claim Details" at bounding box center [200, 65] width 30 height 9
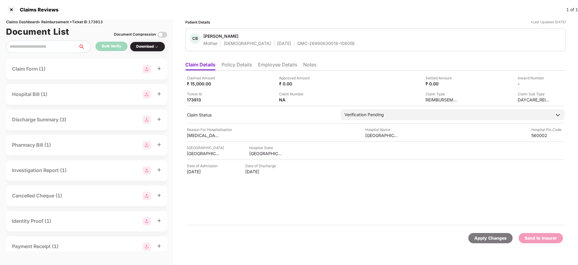
click at [237, 71] on div "Claimed Amount ₹ 15,000.00 Approved Amount ₹ 0.00 Settled Amount ₹ 0.00 Inward …" at bounding box center [375, 148] width 381 height 155
click at [236, 66] on li "Policy Details" at bounding box center [236, 65] width 30 height 9
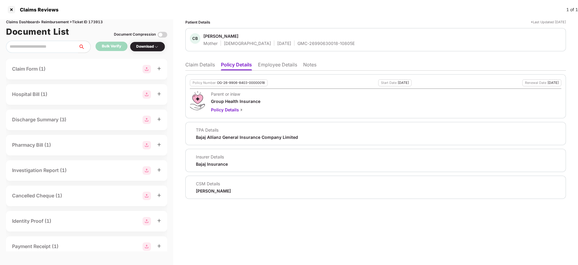
click at [188, 66] on li "Claim Details" at bounding box center [200, 65] width 30 height 9
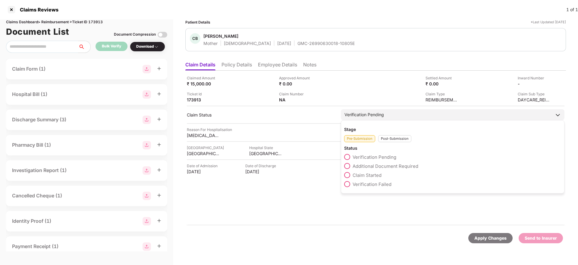
click at [347, 167] on span at bounding box center [347, 166] width 6 height 6
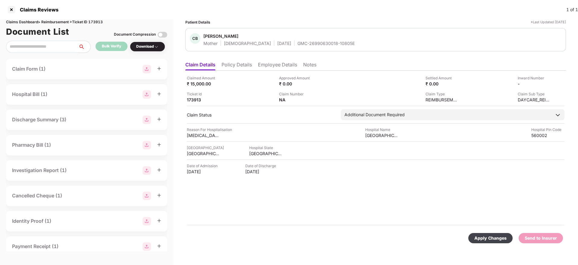
click at [482, 236] on div "Apply Changes" at bounding box center [490, 237] width 32 height 7
click at [235, 59] on ul "Claim Details Policy Details Employee Details Notes" at bounding box center [375, 64] width 381 height 12
click at [239, 66] on li "Policy Details" at bounding box center [236, 65] width 30 height 9
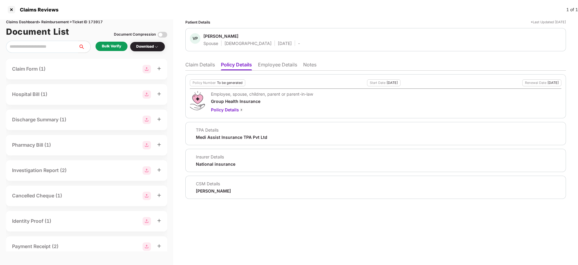
click at [268, 65] on li "Employee Details" at bounding box center [277, 65] width 39 height 9
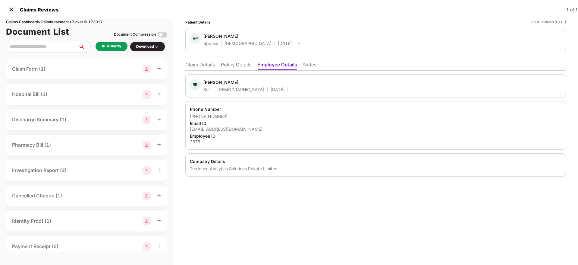
click at [237, 63] on li "Policy Details" at bounding box center [236, 65] width 30 height 9
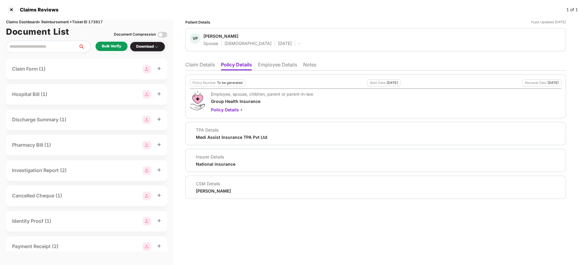
click at [205, 68] on li "Claim Details" at bounding box center [200, 65] width 30 height 9
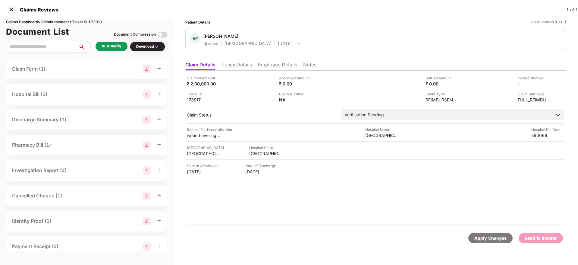
click at [111, 45] on div "Bulk Verify" at bounding box center [111, 46] width 19 height 6
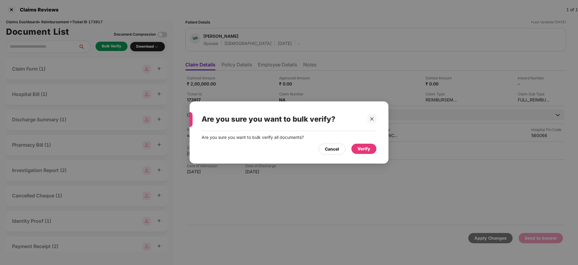
click at [362, 146] on div "Verify" at bounding box center [363, 148] width 13 height 7
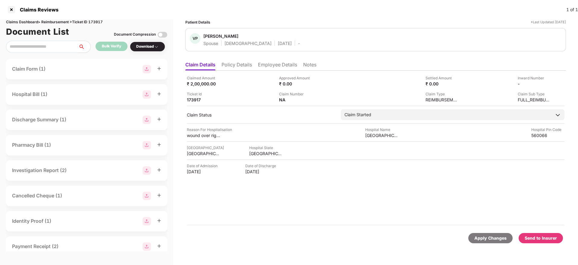
click at [243, 67] on li "Policy Details" at bounding box center [236, 65] width 30 height 9
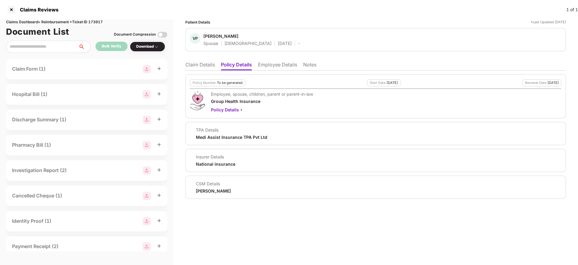
click at [280, 66] on li "Employee Details" at bounding box center [277, 65] width 39 height 9
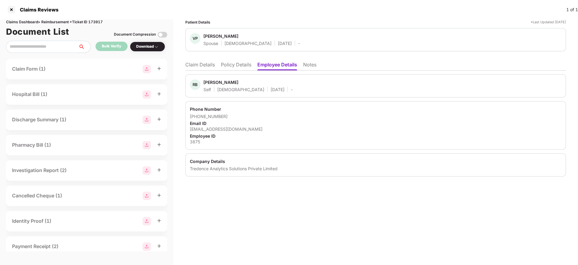
click at [239, 64] on li "Policy Details" at bounding box center [236, 65] width 30 height 9
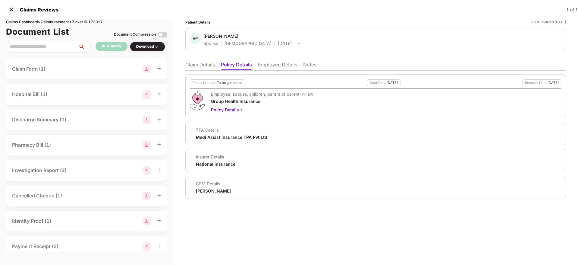
click at [202, 67] on li "Claim Details" at bounding box center [200, 65] width 30 height 9
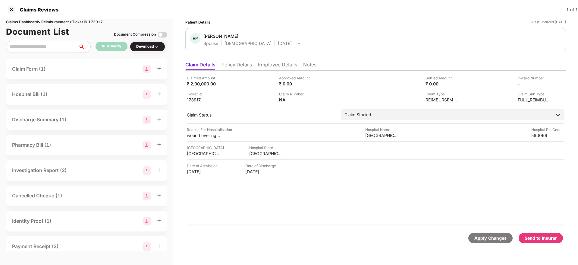
click at [242, 61] on li "Policy Details" at bounding box center [236, 65] width 30 height 9
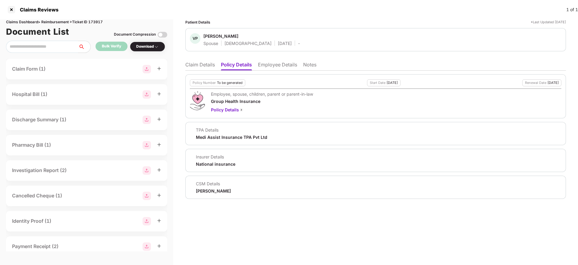
click at [194, 59] on ul "Claim Details Policy Details Employee Details Notes" at bounding box center [375, 64] width 381 height 12
click at [196, 64] on li "Claim Details" at bounding box center [200, 65] width 30 height 9
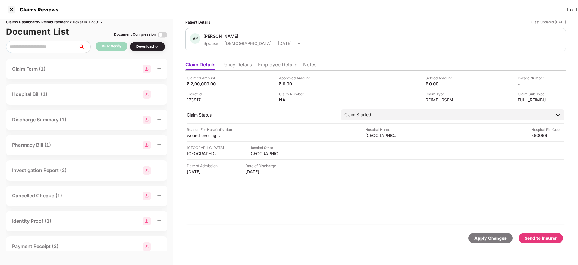
click at [241, 64] on li "Policy Details" at bounding box center [236, 65] width 30 height 9
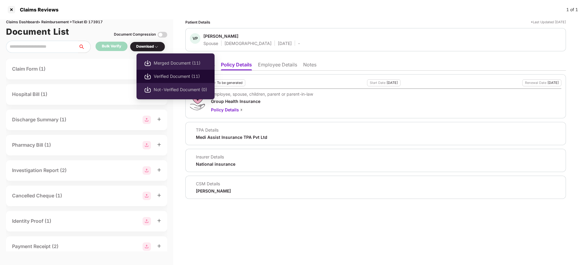
click at [188, 75] on span "Verified Document (11)" at bounding box center [180, 76] width 53 height 7
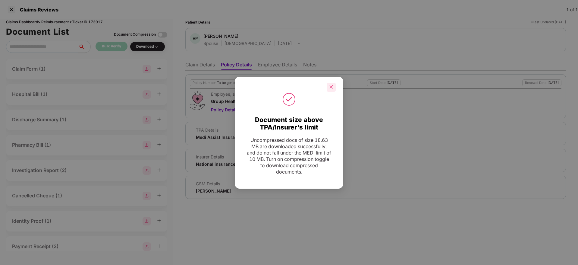
click at [331, 83] on div at bounding box center [331, 87] width 9 height 9
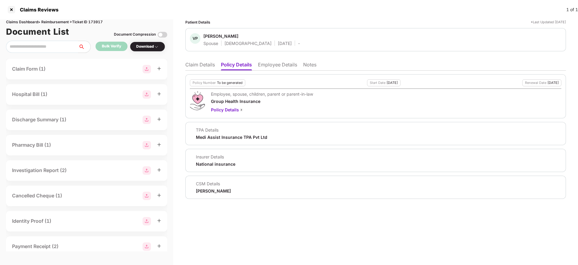
click at [193, 62] on li "Claim Details" at bounding box center [200, 65] width 30 height 9
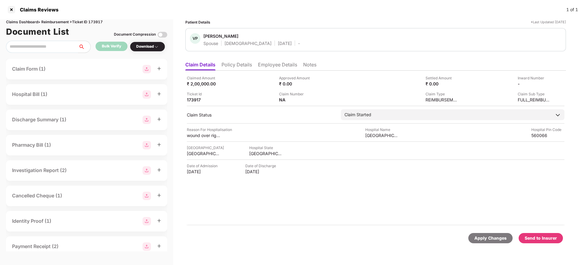
click at [241, 68] on li "Policy Details" at bounding box center [236, 65] width 30 height 9
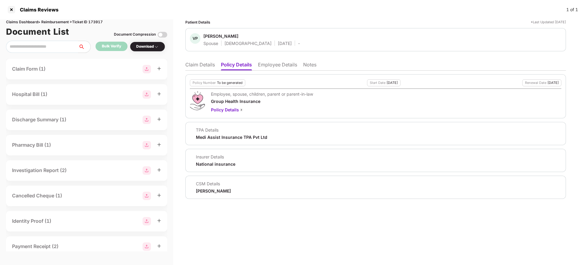
click at [275, 64] on li "Employee Details" at bounding box center [277, 65] width 39 height 9
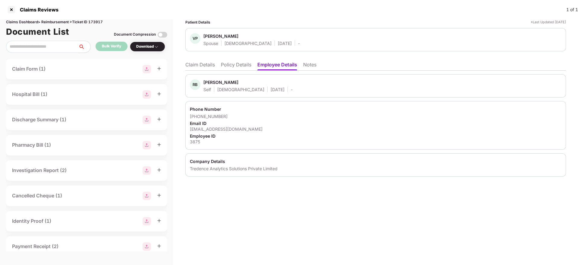
click at [246, 64] on li "Policy Details" at bounding box center [236, 65] width 30 height 9
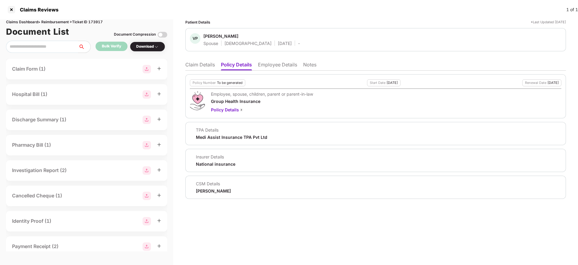
click at [203, 65] on li "Claim Details" at bounding box center [200, 65] width 30 height 9
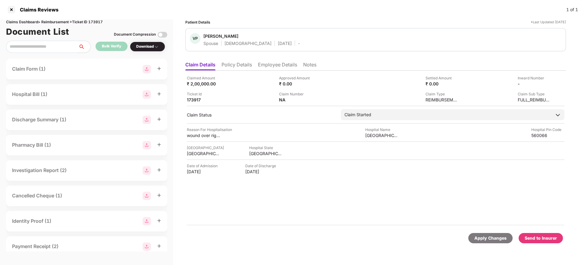
click at [236, 68] on li "Policy Details" at bounding box center [236, 65] width 30 height 9
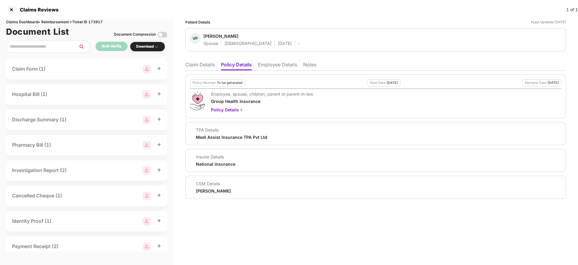
click at [210, 66] on li "Claim Details" at bounding box center [200, 65] width 30 height 9
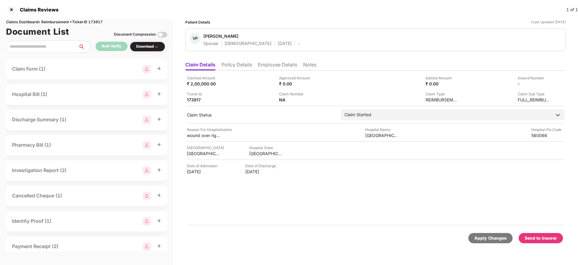
click at [273, 68] on li "Employee Details" at bounding box center [277, 65] width 39 height 9
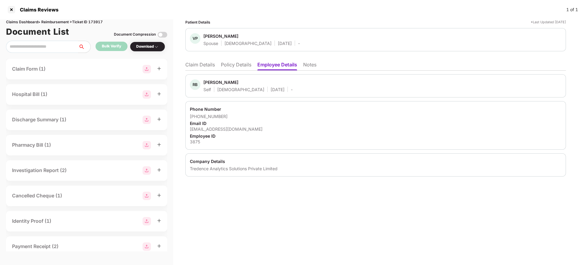
click at [229, 128] on div "ravindra.patil@tredence.com" at bounding box center [376, 129] width 372 height 6
copy div "ravindra.patil@tredence.com"
drag, startPoint x: 180, startPoint y: 65, endPoint x: 186, endPoint y: 65, distance: 5.1
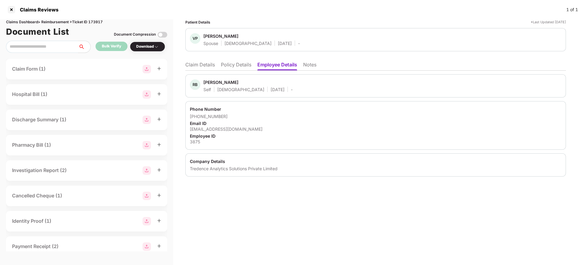
click at [186, 65] on div "Patient Details *Last Updated 16 Sep 2025 VP Vinutha Patil Spouse Female 23 Aug…" at bounding box center [375, 141] width 405 height 245
click at [188, 64] on li "Claim Details" at bounding box center [200, 65] width 30 height 9
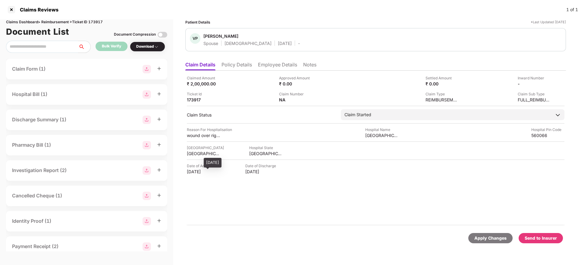
drag, startPoint x: 184, startPoint y: 171, endPoint x: 212, endPoint y: 173, distance: 27.8
click at [212, 173] on div "Patient Details *Last Updated 16 Sep 2025 VP Vinutha Patil Spouse Female 23 Aug…" at bounding box center [375, 141] width 405 height 245
copy div "31 Aug 2025"
click at [266, 66] on li "Employee Details" at bounding box center [277, 65] width 39 height 9
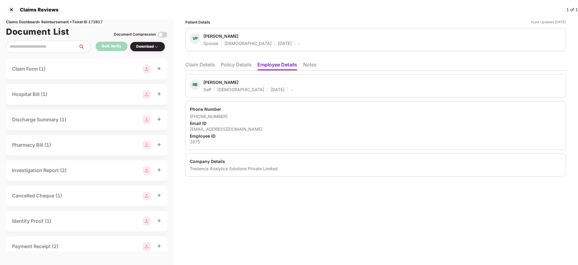
drag, startPoint x: 246, startPoint y: 65, endPoint x: 246, endPoint y: 70, distance: 4.6
click at [246, 66] on li "Policy Details" at bounding box center [236, 65] width 30 height 9
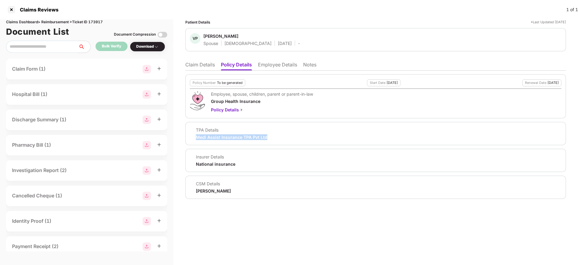
drag, startPoint x: 194, startPoint y: 140, endPoint x: 270, endPoint y: 139, distance: 75.9
click at [270, 139] on div "TPA Details Medi Assist Insurance TPA Pvt Ltd" at bounding box center [376, 133] width 372 height 13
copy div "Medi Assist Insurance TPA Pvt Ltd"
click at [272, 60] on ul "Claim Details Policy Details Employee Details Notes" at bounding box center [375, 64] width 381 height 12
click at [284, 63] on li "Employee Details" at bounding box center [277, 65] width 39 height 9
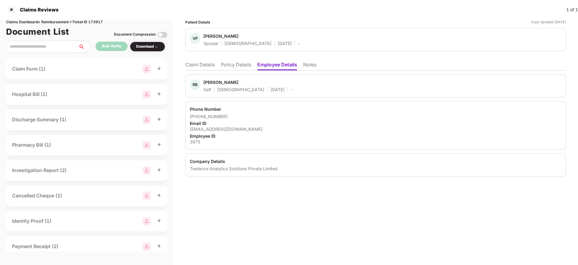
click at [245, 65] on li "Policy Details" at bounding box center [236, 65] width 30 height 9
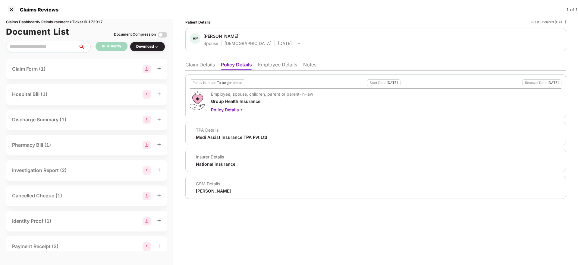
click at [210, 64] on li "Claim Details" at bounding box center [200, 65] width 30 height 9
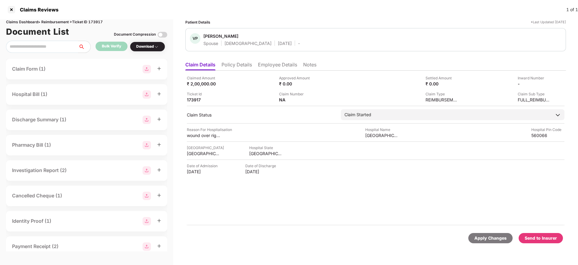
click at [230, 63] on li "Policy Details" at bounding box center [236, 65] width 30 height 9
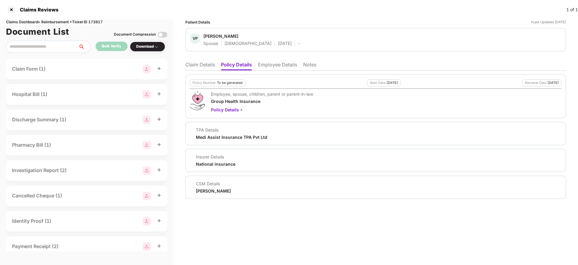
click at [190, 65] on li "Claim Details" at bounding box center [200, 65] width 30 height 9
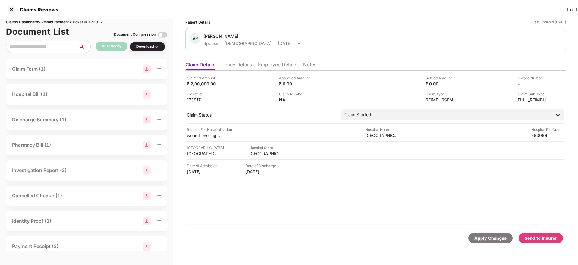
click at [234, 67] on li "Policy Details" at bounding box center [236, 65] width 30 height 9
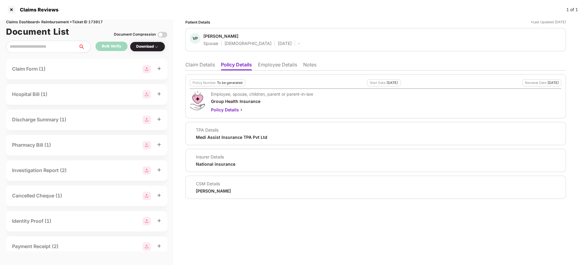
click at [187, 66] on li "Claim Details" at bounding box center [200, 65] width 30 height 9
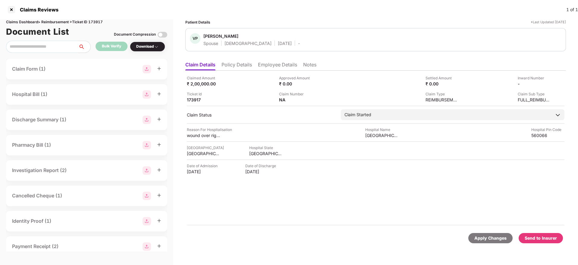
click at [234, 66] on li "Policy Details" at bounding box center [236, 65] width 30 height 9
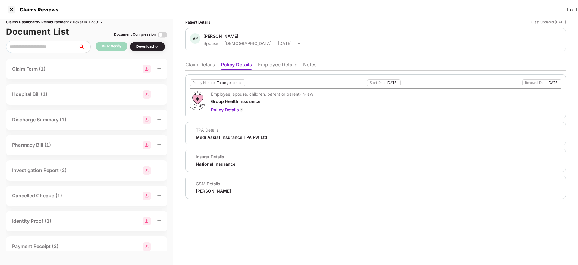
click at [189, 66] on li "Claim Details" at bounding box center [200, 65] width 30 height 9
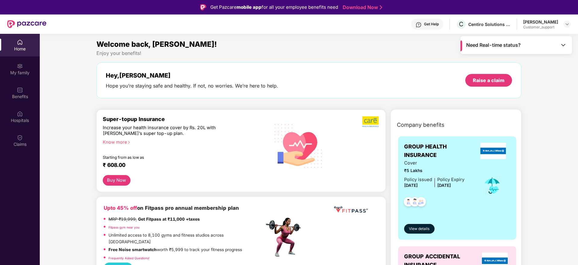
click at [439, 24] on div "Get Help" at bounding box center [431, 24] width 15 height 5
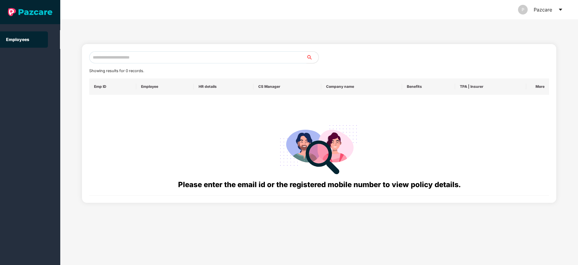
click at [132, 58] on input "text" at bounding box center [197, 57] width 217 height 12
paste input "**********"
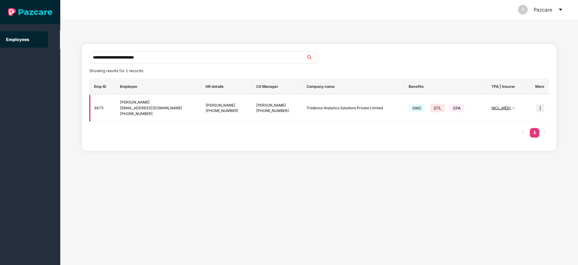
type input "**********"
click at [541, 106] on img at bounding box center [540, 108] width 8 height 8
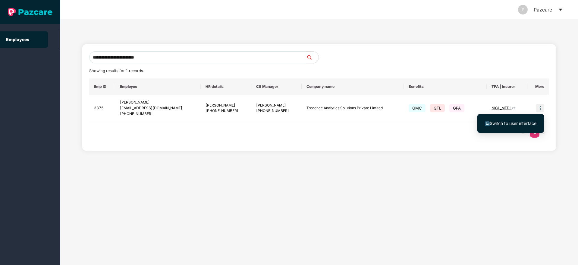
click at [503, 126] on span "Switch to user interface" at bounding box center [511, 123] width 52 height 7
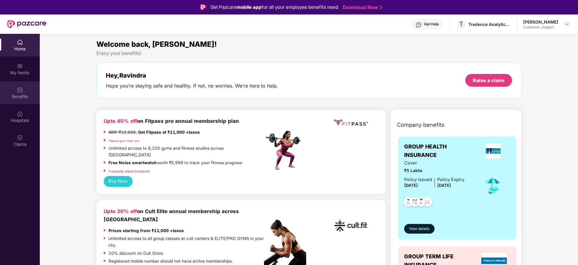
click at [24, 98] on div "Benefits" at bounding box center [20, 96] width 40 height 6
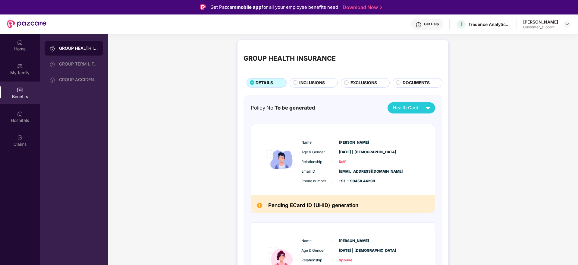
click at [434, 21] on div "Get Help" at bounding box center [427, 24] width 32 height 11
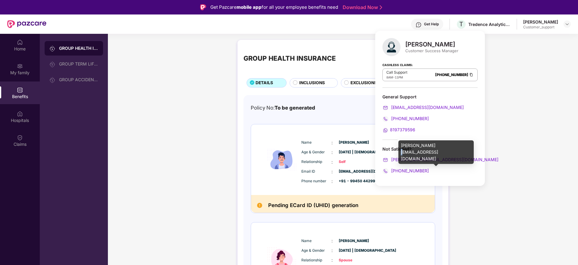
click at [429, 143] on div "[PERSON_NAME][EMAIL_ADDRESS][DOMAIN_NAME]" at bounding box center [435, 152] width 75 height 24
copy div "[PERSON_NAME][EMAIL_ADDRESS][DOMAIN_NAME]"
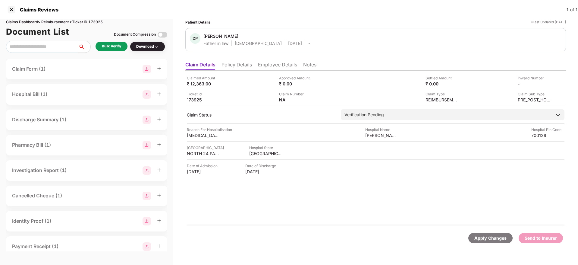
click at [244, 62] on li "Policy Details" at bounding box center [236, 65] width 30 height 9
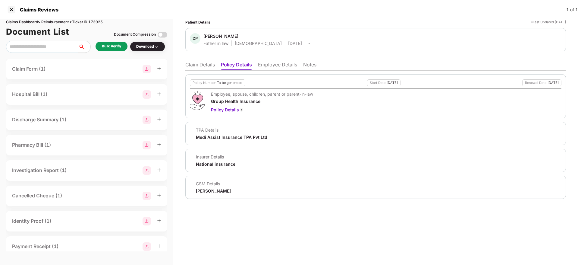
click at [270, 66] on li "Employee Details" at bounding box center [277, 65] width 39 height 9
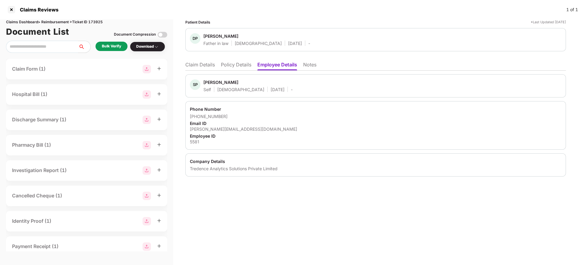
click at [243, 63] on li "Policy Details" at bounding box center [236, 65] width 30 height 9
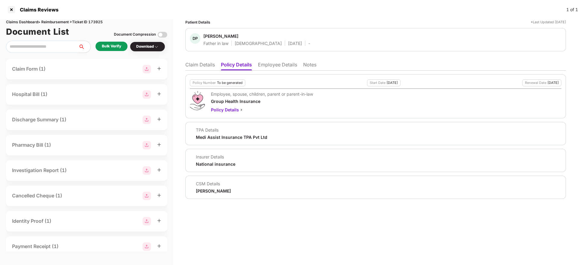
click at [193, 67] on li "Claim Details" at bounding box center [200, 65] width 30 height 9
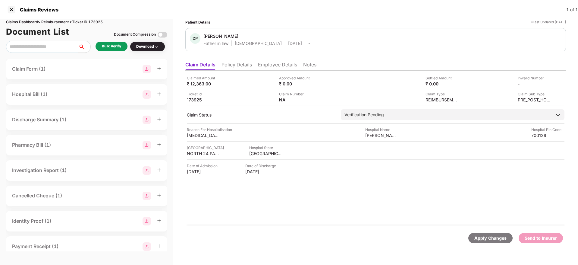
click at [234, 63] on li "Policy Details" at bounding box center [236, 65] width 30 height 9
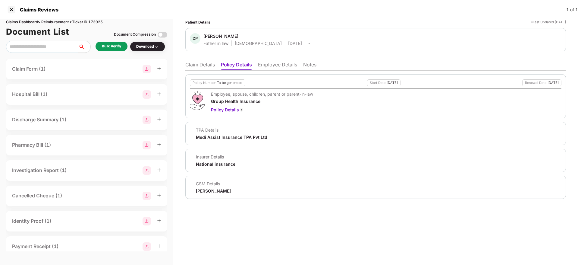
click at [277, 66] on li "Employee Details" at bounding box center [277, 65] width 39 height 9
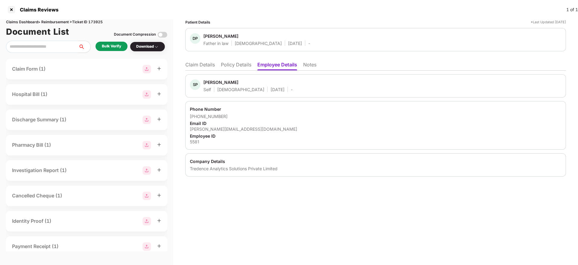
click at [242, 65] on li "Policy Details" at bounding box center [236, 65] width 30 height 9
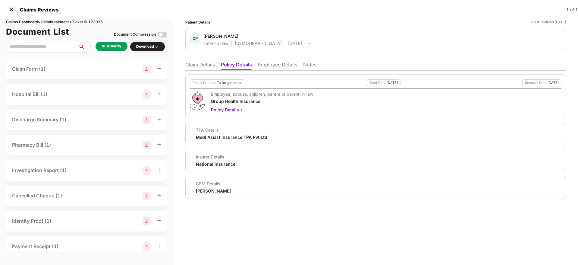
click at [261, 65] on li "Employee Details" at bounding box center [277, 65] width 39 height 9
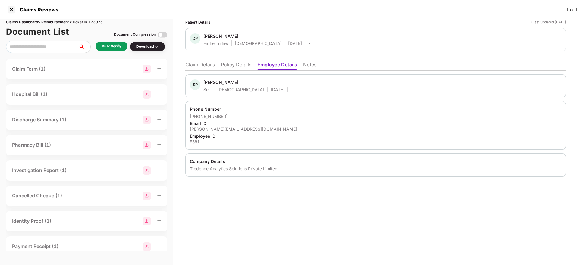
click at [223, 68] on li "Policy Details" at bounding box center [236, 65] width 30 height 9
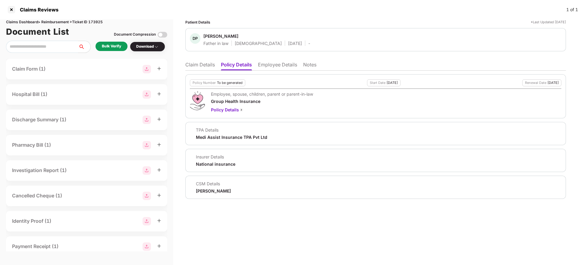
click at [206, 66] on li "Claim Details" at bounding box center [200, 65] width 30 height 9
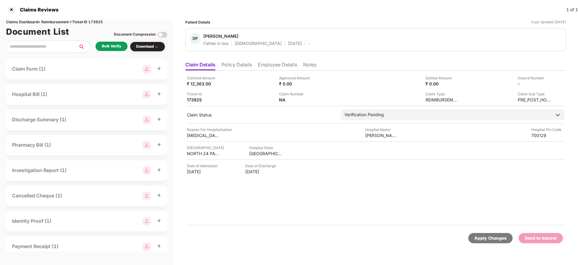
click at [123, 48] on div "Bulk Verify" at bounding box center [112, 46] width 32 height 9
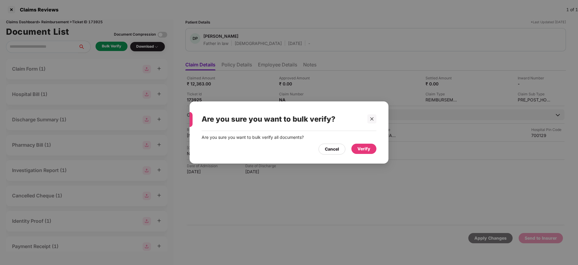
drag, startPoint x: 362, startPoint y: 146, endPoint x: 335, endPoint y: 174, distance: 38.8
click at [362, 147] on div "Verify" at bounding box center [363, 148] width 13 height 7
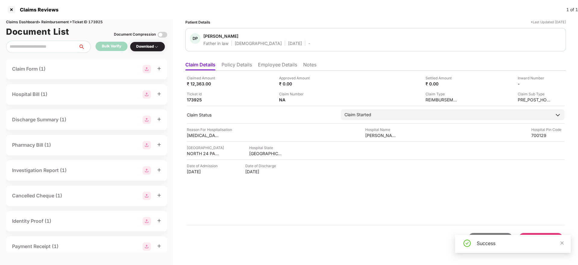
click at [239, 64] on li "Policy Details" at bounding box center [236, 65] width 30 height 9
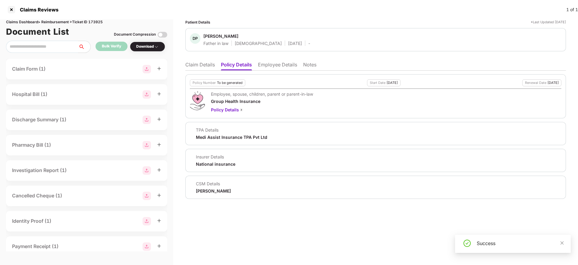
click at [193, 63] on li "Claim Details" at bounding box center [200, 65] width 30 height 9
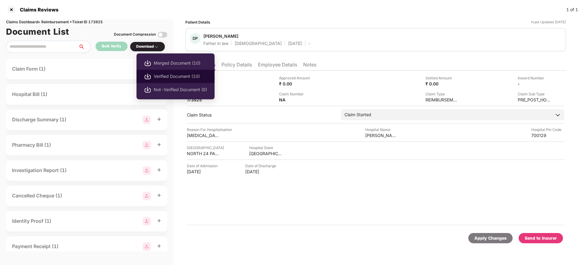
click at [161, 77] on span "Verified Document (10)" at bounding box center [180, 76] width 53 height 7
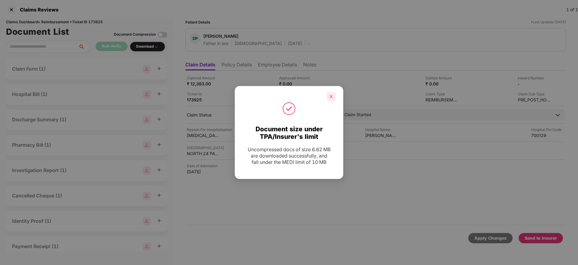
drag, startPoint x: 329, startPoint y: 92, endPoint x: 330, endPoint y: 95, distance: 3.2
click at [329, 92] on div at bounding box center [331, 96] width 9 height 9
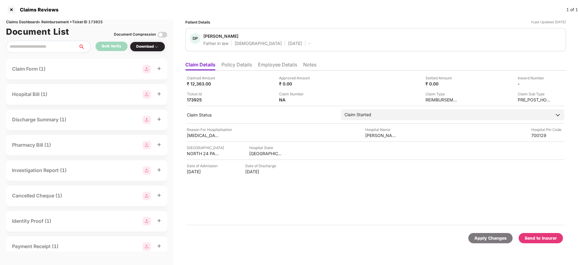
click at [234, 64] on li "Policy Details" at bounding box center [236, 65] width 30 height 9
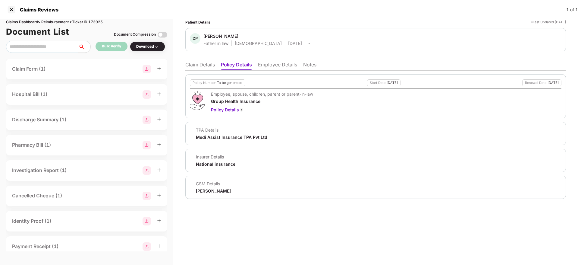
click at [202, 65] on li "Claim Details" at bounding box center [200, 65] width 30 height 9
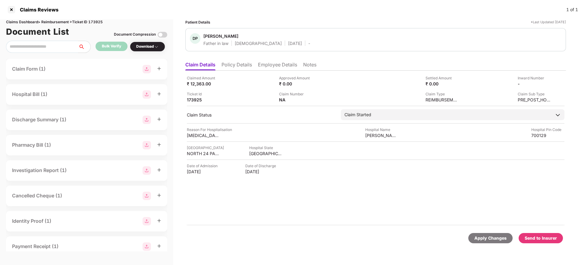
click at [246, 68] on li "Policy Details" at bounding box center [236, 65] width 30 height 9
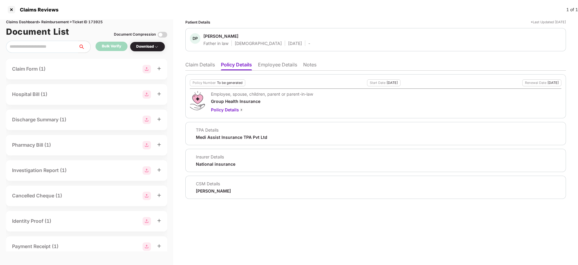
click at [202, 61] on li "Claim Details" at bounding box center [200, 65] width 30 height 9
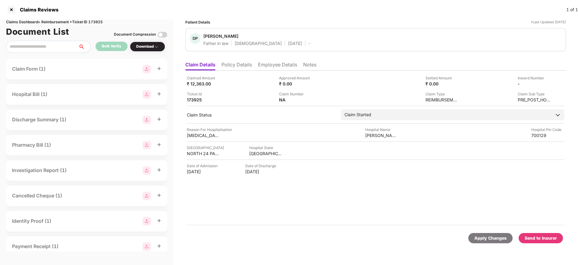
click at [368, 20] on div "Patient Details *Last Updated [DATE]" at bounding box center [375, 22] width 381 height 6
click at [326, 83] on div "Approved Amount ₹ 0.00" at bounding box center [323, 80] width 88 height 11
click at [266, 61] on li "Employee Details" at bounding box center [277, 65] width 39 height 9
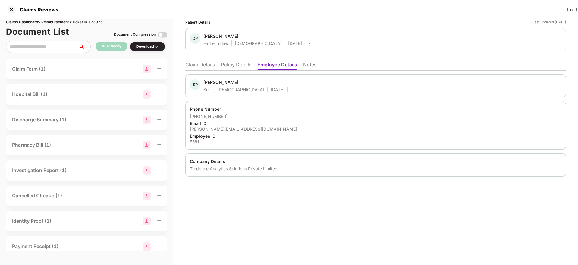
click at [224, 170] on div "Tredence Analytics Solutions Private Limited" at bounding box center [376, 168] width 372 height 6
click at [198, 142] on div "5581" at bounding box center [376, 142] width 372 height 6
copy div "5581"
drag, startPoint x: 205, startPoint y: 64, endPoint x: 306, endPoint y: 69, distance: 101.4
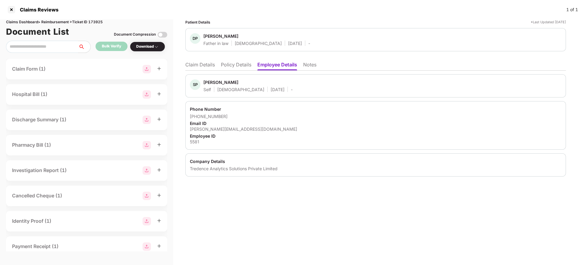
click at [205, 64] on li "Claim Details" at bounding box center [200, 65] width 30 height 9
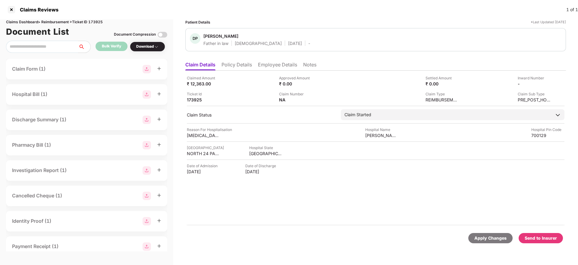
click at [245, 66] on li "Policy Details" at bounding box center [236, 65] width 30 height 9
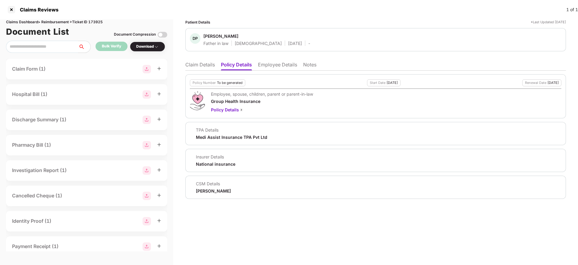
click at [200, 65] on li "Claim Details" at bounding box center [200, 65] width 30 height 9
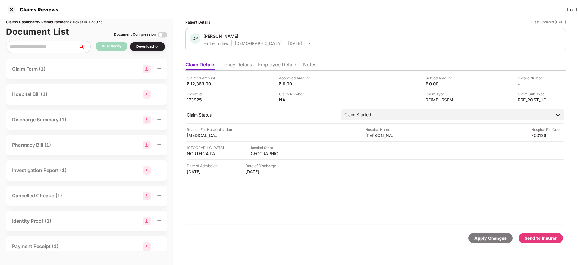
click at [266, 66] on li "Employee Details" at bounding box center [277, 65] width 39 height 9
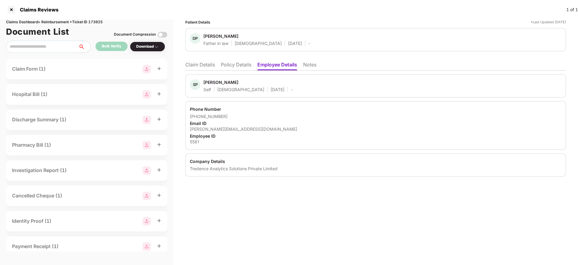
drag, startPoint x: 237, startPoint y: 61, endPoint x: 209, endPoint y: 67, distance: 27.7
click at [236, 61] on li "Policy Details" at bounding box center [236, 65] width 30 height 9
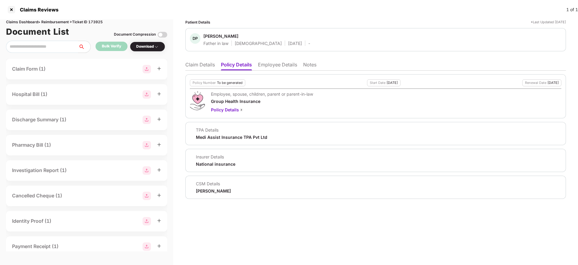
click at [208, 66] on li "Claim Details" at bounding box center [200, 65] width 30 height 9
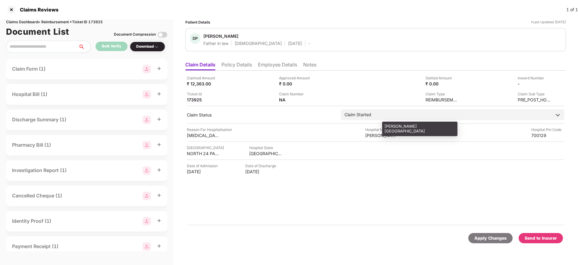
click at [378, 133] on div "[PERSON_NAME] [GEOGRAPHIC_DATA]" at bounding box center [381, 135] width 33 height 6
copy div "[PERSON_NAME] [GEOGRAPHIC_DATA]"
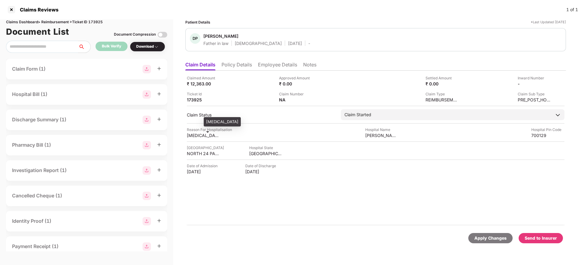
click at [197, 135] on div "[MEDICAL_DATA]" at bounding box center [203, 135] width 33 height 6
copy div "[MEDICAL_DATA]"
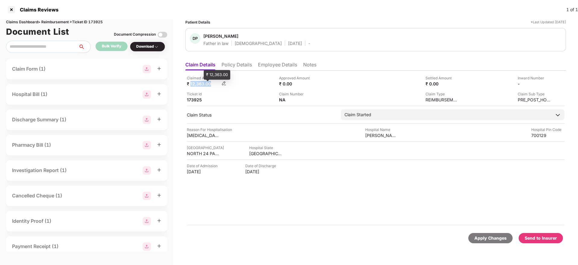
drag, startPoint x: 191, startPoint y: 86, endPoint x: 211, endPoint y: 85, distance: 19.9
click at [211, 85] on div "Claimed Amount ₹ 12,363.00 Approved Amount ₹ 0.00 Settled Amount ₹ 0.00 Inward …" at bounding box center [376, 88] width 378 height 27
copy div "12,363.00"
drag, startPoint x: 224, startPoint y: 89, endPoint x: 476, endPoint y: 17, distance: 261.9
click at [229, 89] on div "Claimed Amount ₹ 12,363.00 Approved Amount ₹ 0.00 Settled Amount ₹ 0.00 Inward …" at bounding box center [376, 88] width 378 height 27
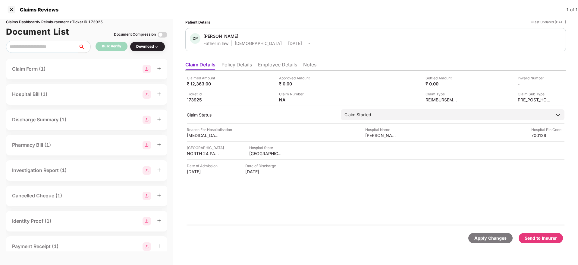
click at [340, 23] on div "Patient Details *Last Updated [DATE]" at bounding box center [375, 22] width 381 height 6
click at [549, 83] on img at bounding box center [548, 83] width 5 height 5
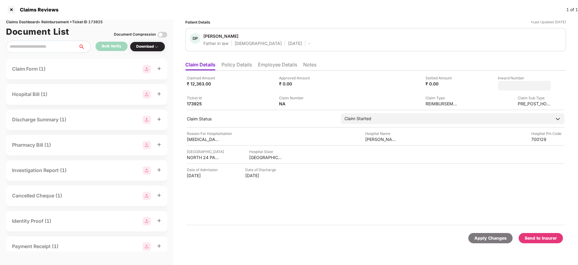
type input "**********"
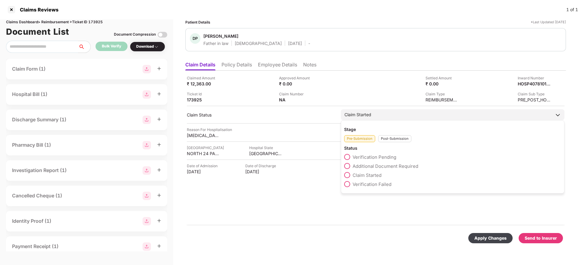
click at [390, 142] on div "Post-Submission" at bounding box center [394, 138] width 33 height 7
click at [350, 167] on span at bounding box center [347, 166] width 6 height 6
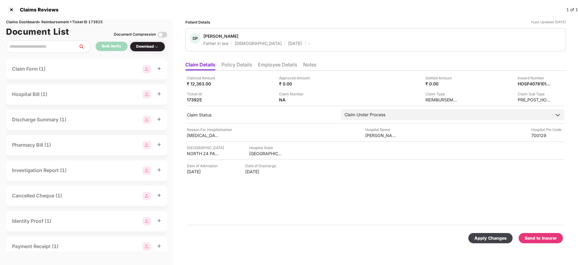
click at [479, 239] on div "Apply Changes" at bounding box center [490, 237] width 32 height 7
click at [244, 66] on li "Policy Details" at bounding box center [236, 65] width 30 height 9
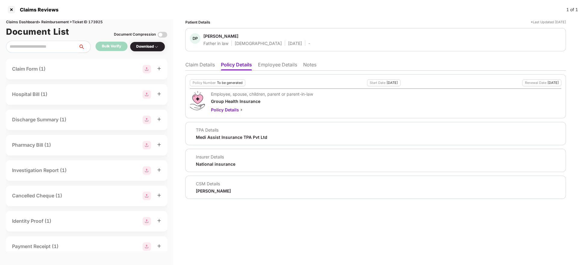
drag, startPoint x: 191, startPoint y: 67, endPoint x: 185, endPoint y: 90, distance: 24.0
click at [192, 67] on li "Claim Details" at bounding box center [200, 65] width 30 height 9
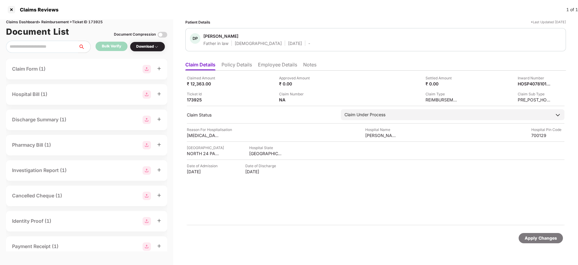
click at [269, 71] on div "Claimed Amount ₹ 12,363.00 Approved Amount ₹ 0.00 Settled Amount ₹ 0.00 Inward …" at bounding box center [375, 148] width 381 height 155
click at [284, 64] on li "Employee Details" at bounding box center [277, 65] width 39 height 9
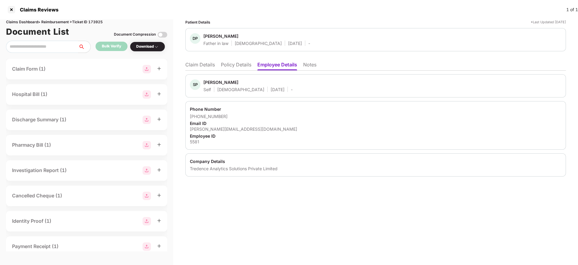
click at [230, 61] on ul "Claim Details Policy Details Employee Details Notes" at bounding box center [375, 64] width 381 height 12
click at [236, 67] on li "Policy Details" at bounding box center [236, 65] width 30 height 9
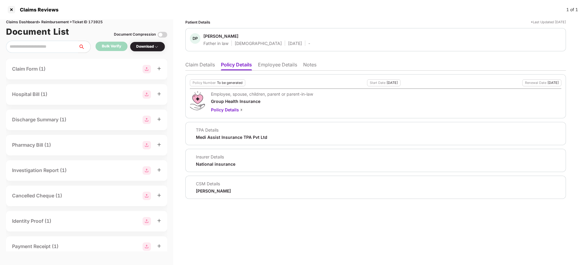
click at [199, 63] on li "Claim Details" at bounding box center [200, 65] width 30 height 9
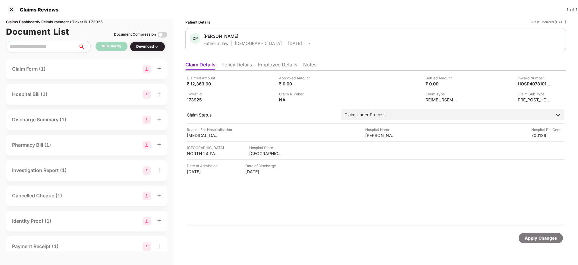
click at [232, 64] on li "Policy Details" at bounding box center [236, 65] width 30 height 9
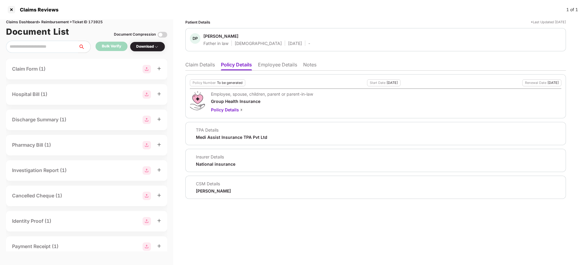
click at [196, 63] on li "Claim Details" at bounding box center [200, 65] width 30 height 9
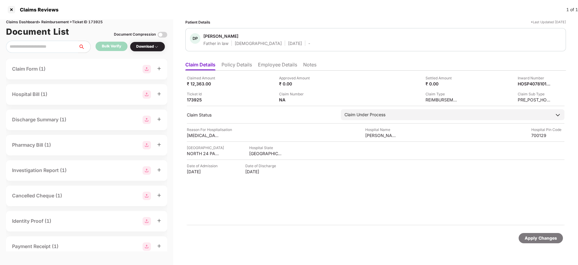
click at [233, 65] on li "Policy Details" at bounding box center [236, 65] width 30 height 9
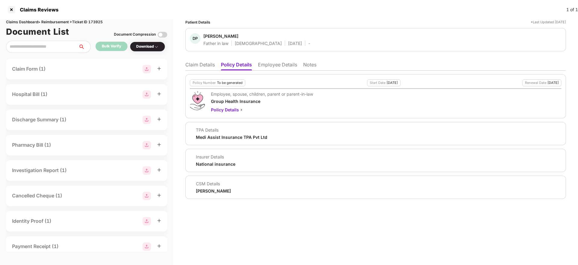
click at [201, 63] on li "Claim Details" at bounding box center [200, 65] width 30 height 9
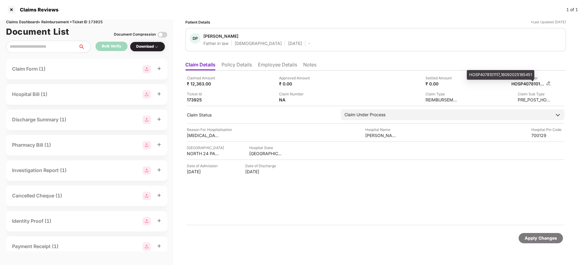
click at [530, 85] on div "HOSP4078101117_16092025185451" at bounding box center [527, 84] width 33 height 6
copy div "HOSP4078101117_16092025185451"
click at [275, 69] on li "Employee Details" at bounding box center [277, 65] width 39 height 9
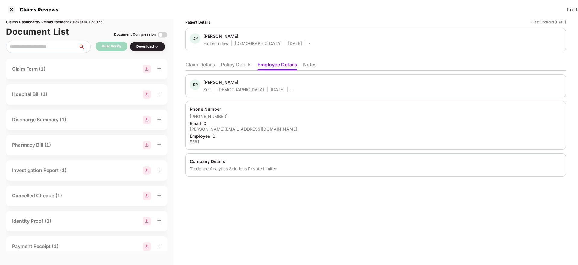
click at [234, 64] on li "Policy Details" at bounding box center [236, 65] width 30 height 9
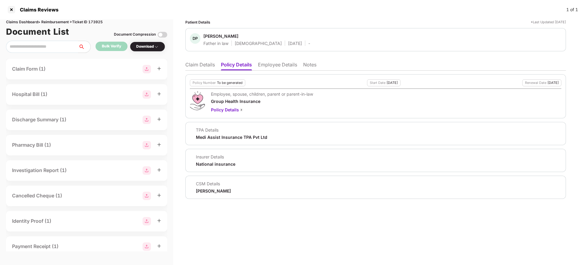
click at [203, 67] on li "Claim Details" at bounding box center [200, 65] width 30 height 9
